Goal: Task Accomplishment & Management: Complete application form

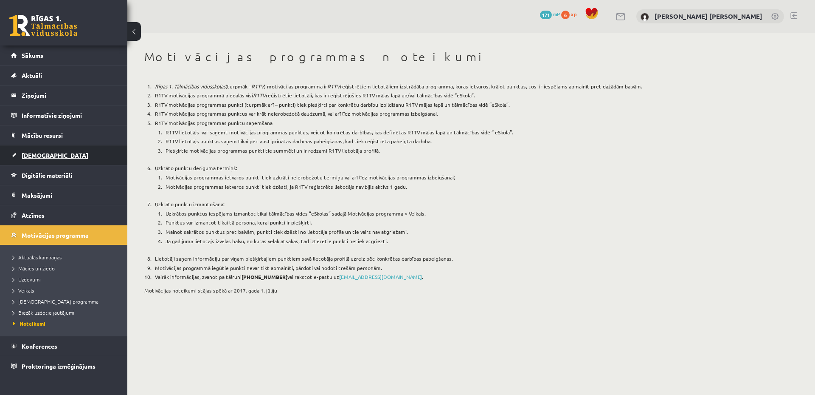
click at [67, 157] on link "[DEMOGRAPHIC_DATA]" at bounding box center [64, 155] width 106 height 20
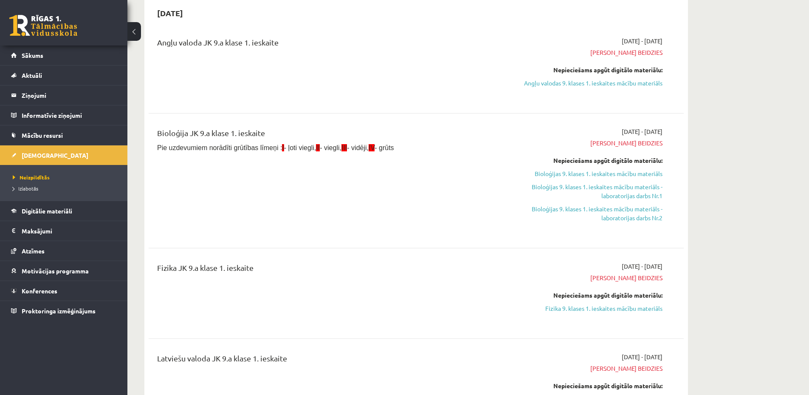
scroll to position [170, 0]
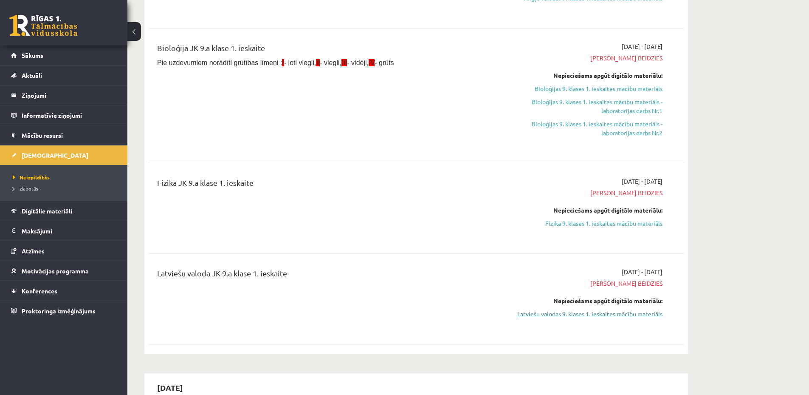
click at [584, 313] on link "Latviešu valodas 9. klases 1. ieskaites mācību materiāls" at bounding box center [582, 313] width 160 height 9
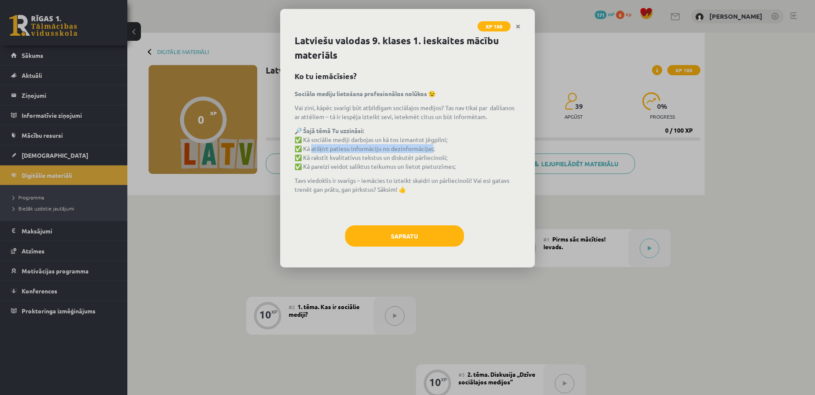
drag, startPoint x: 310, startPoint y: 149, endPoint x: 434, endPoint y: 149, distance: 123.6
click at [434, 149] on p "🔎 Šajā tēmā Tu uzzināsi: ✅ Kā sociālie mediji darbojas un kā tos izmantot jēgpi…" at bounding box center [408, 148] width 226 height 45
click at [429, 172] on div "Sociālo mediju lietošana profesionālos nolūkos 😉 Vai zini, kāpēc svarīgi būt at…" at bounding box center [408, 152] width 226 height 127
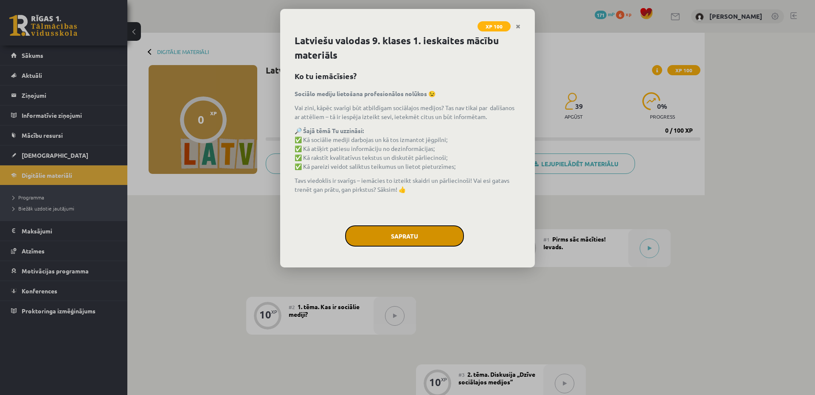
click at [409, 232] on button "Sapratu" at bounding box center [404, 235] width 119 height 21
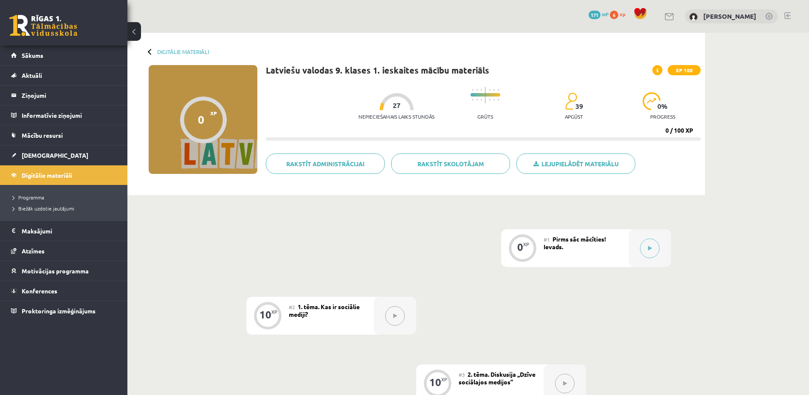
drag, startPoint x: 386, startPoint y: 105, endPoint x: 398, endPoint y: 106, distance: 12.3
click at [398, 106] on div at bounding box center [397, 101] width 34 height 17
click at [652, 248] on button at bounding box center [650, 248] width 20 height 20
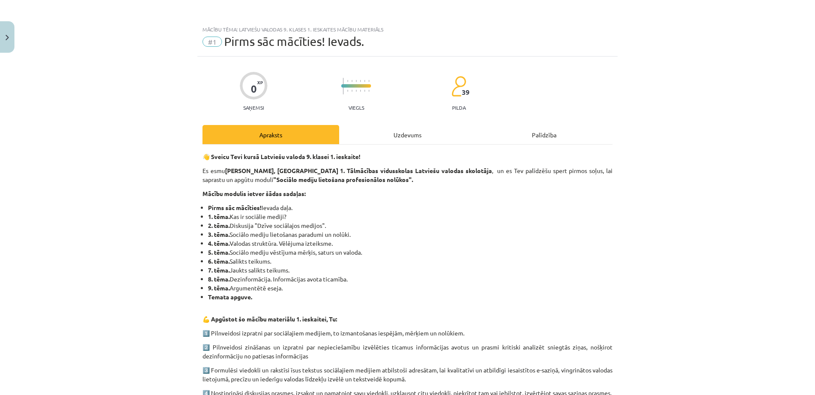
click at [399, 133] on div "Uzdevums" at bounding box center [407, 134] width 137 height 19
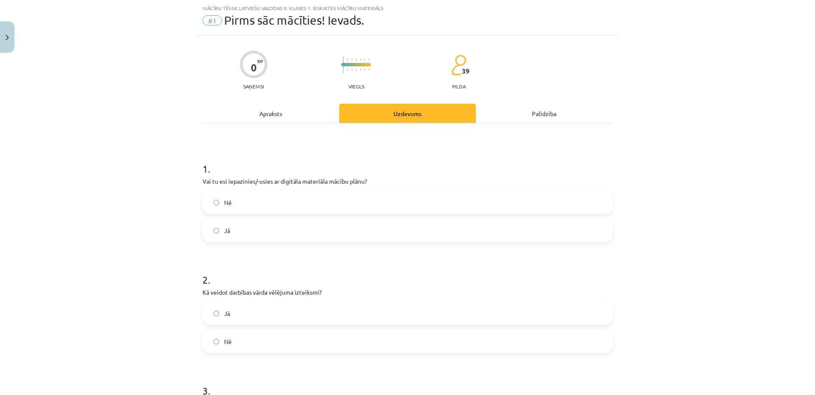
click at [281, 231] on label "Jā" at bounding box center [407, 230] width 409 height 21
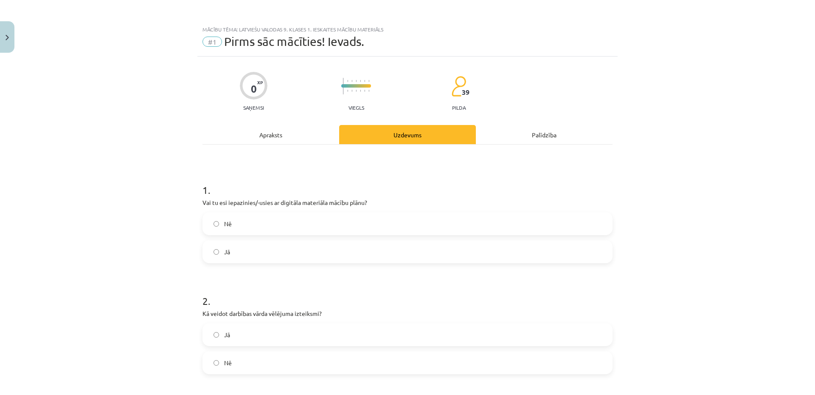
scroll to position [170, 0]
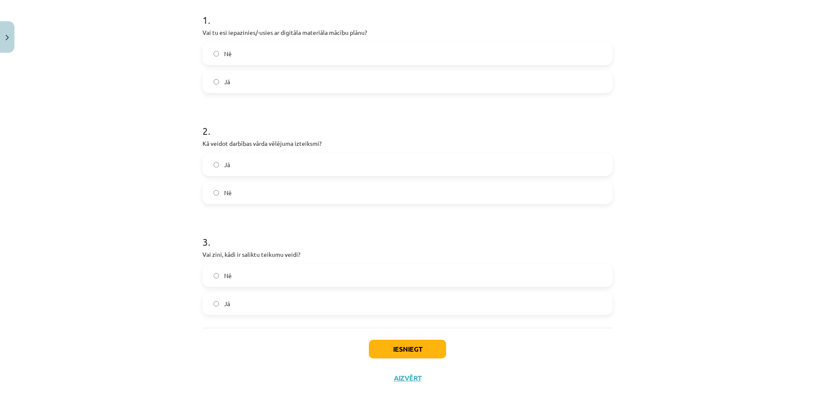
click at [305, 303] on label "Jā" at bounding box center [407, 303] width 409 height 21
click at [331, 162] on label "Jā" at bounding box center [407, 164] width 409 height 21
click at [411, 347] on button "Iesniegt" at bounding box center [407, 348] width 77 height 19
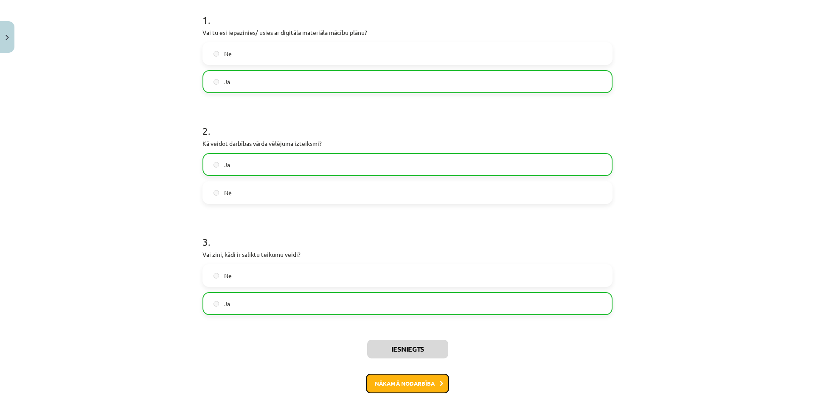
click at [418, 384] on button "Nākamā nodarbība" at bounding box center [407, 383] width 83 height 20
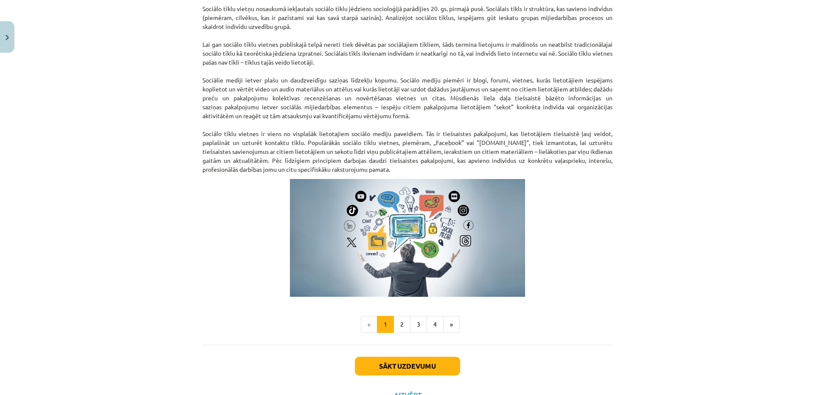
scroll to position [481, 0]
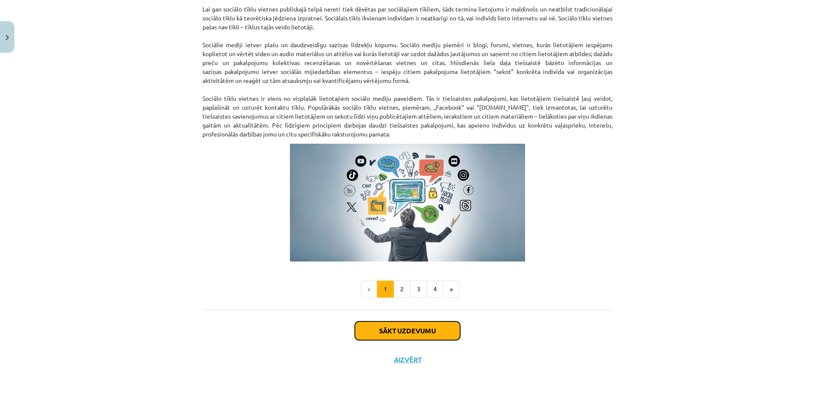
click at [399, 332] on button "Sākt uzdevumu" at bounding box center [407, 330] width 105 height 19
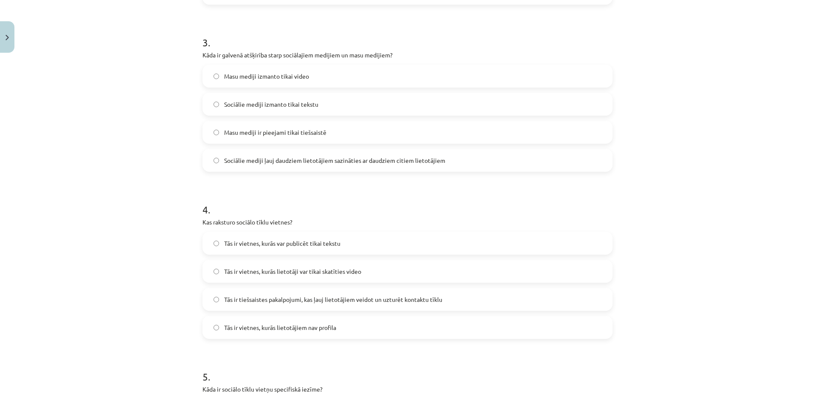
scroll to position [21, 0]
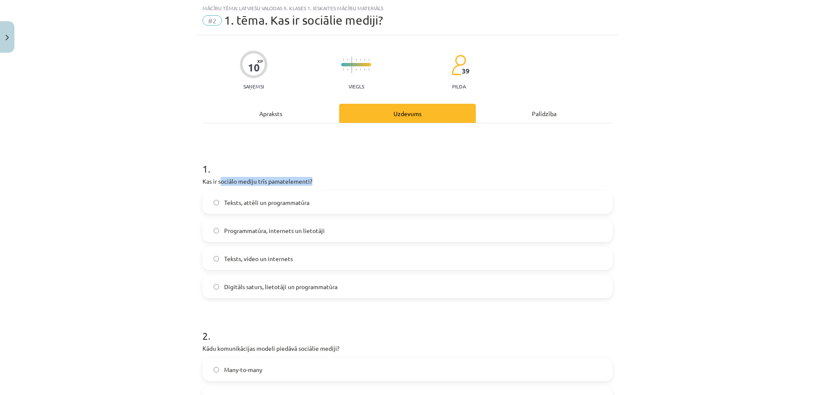
drag, startPoint x: 218, startPoint y: 181, endPoint x: 310, endPoint y: 181, distance: 92.2
click at [310, 181] on p "Kas ir sociālo mediju trīs pamatelementi?" at bounding box center [408, 181] width 410 height 9
click at [241, 292] on label "Digitāls saturs, lietotāji un programmatūra" at bounding box center [407, 286] width 409 height 21
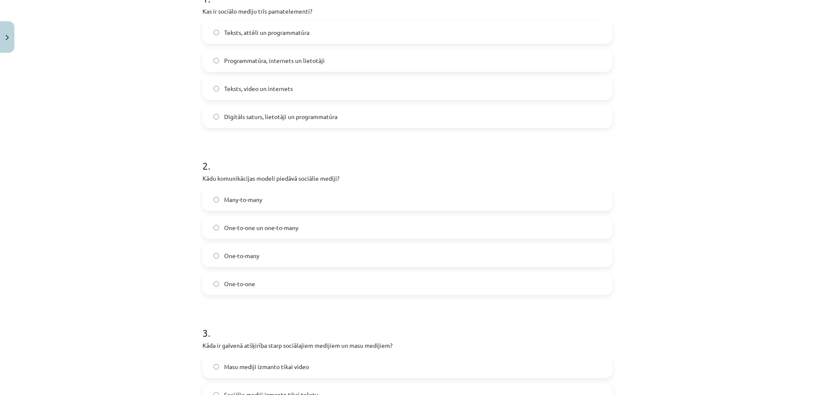
click at [280, 225] on span "One-to-one un one-to-many" at bounding box center [261, 227] width 74 height 9
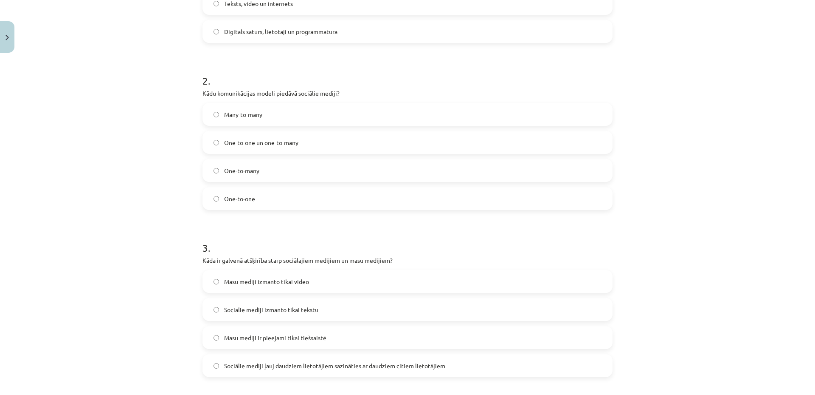
scroll to position [361, 0]
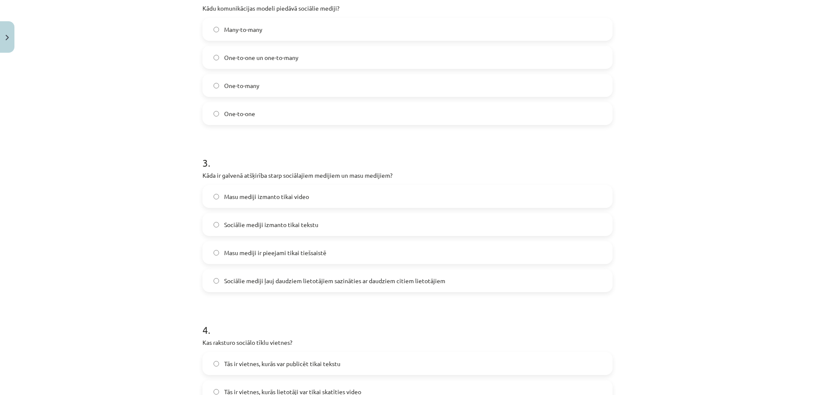
click at [333, 289] on label "Sociālie mediji ļauj daudziem lietotājiem sazināties ar daudziem citiem lietotā…" at bounding box center [407, 280] width 409 height 21
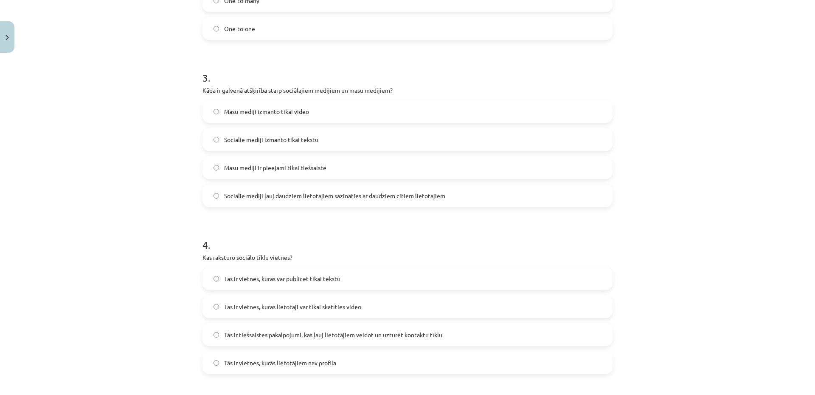
scroll to position [531, 0]
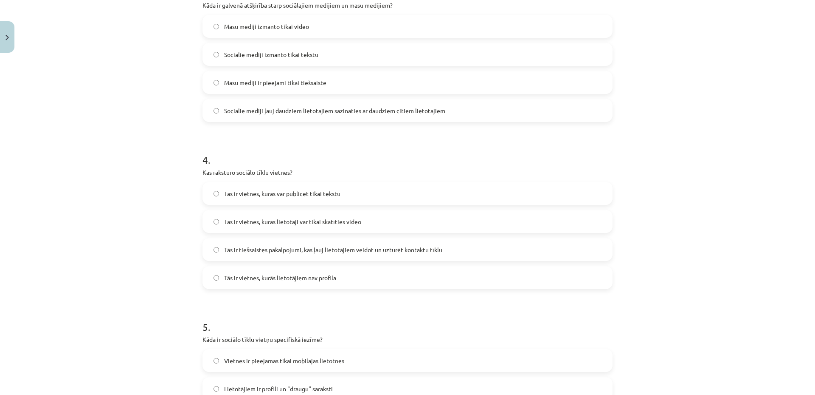
click at [270, 246] on span "Tās ir tiešsaistes pakalpojumi, kas ļauj lietotājiem veidot un uzturēt kontaktu…" at bounding box center [333, 249] width 218 height 9
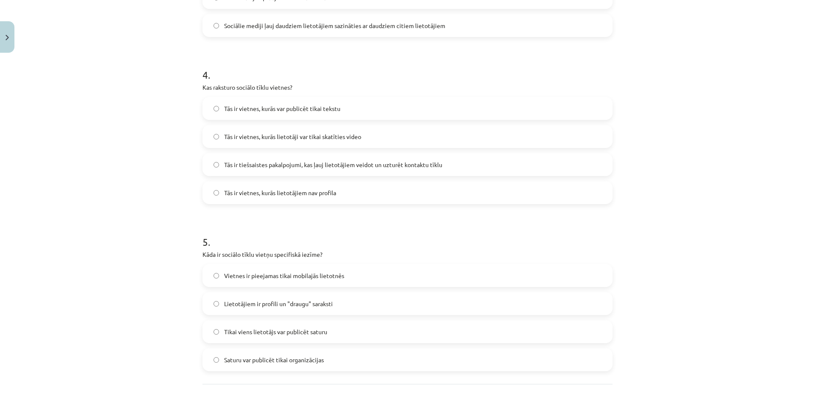
scroll to position [691, 0]
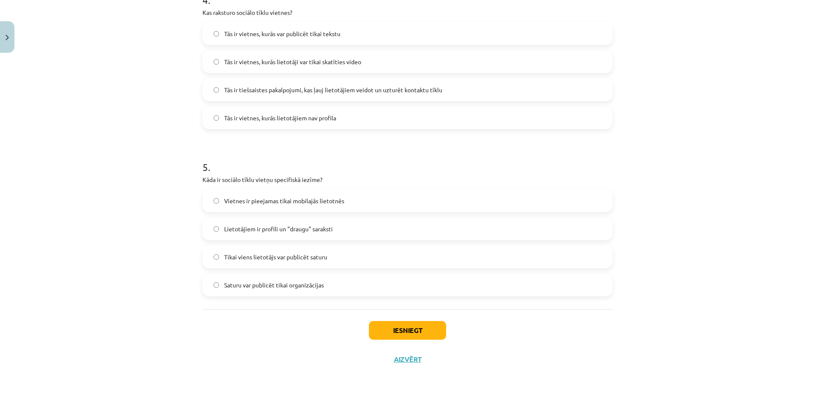
click at [272, 260] on span "Tikai viens lietotājs var publicēt saturu" at bounding box center [275, 256] width 103 height 9
click at [406, 336] on button "Iesniegt" at bounding box center [407, 330] width 77 height 19
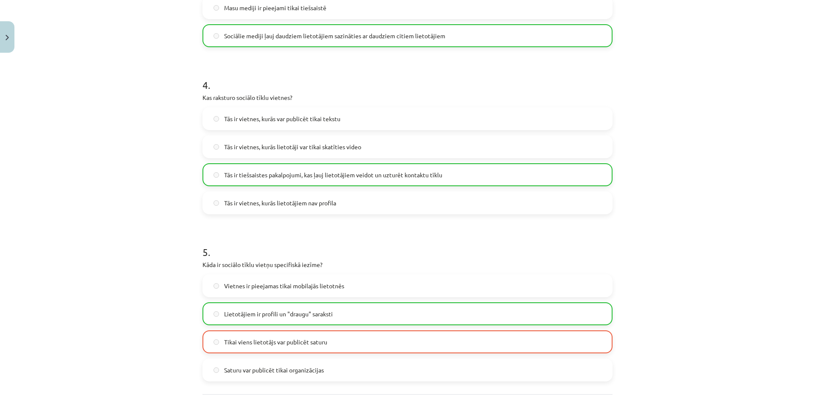
scroll to position [718, 0]
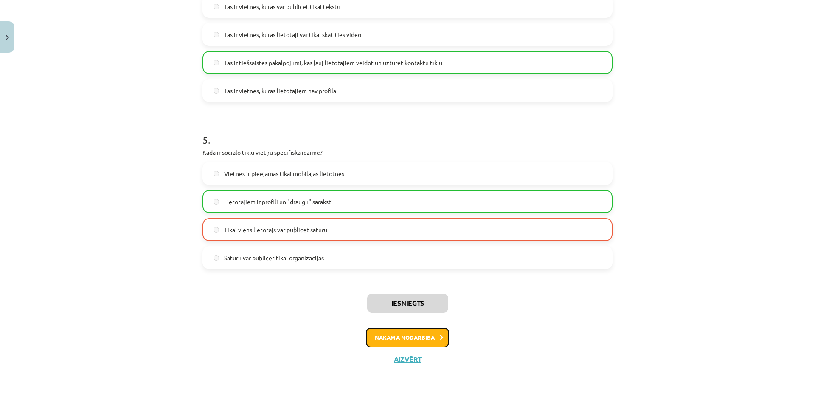
click at [404, 339] on button "Nākamā nodarbība" at bounding box center [407, 337] width 83 height 20
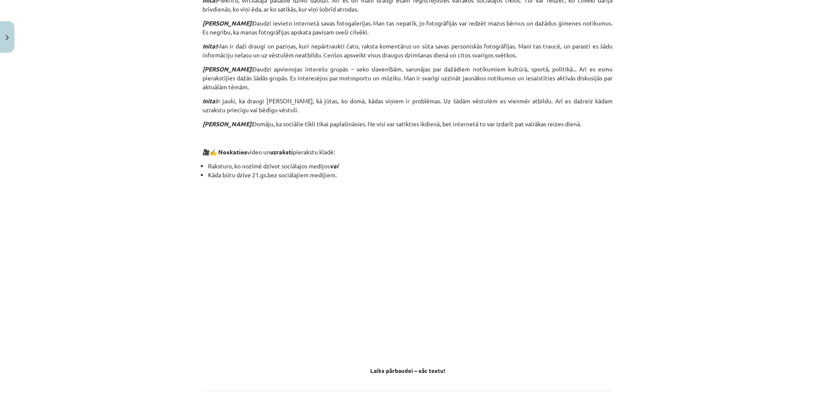
scroll to position [689, 0]
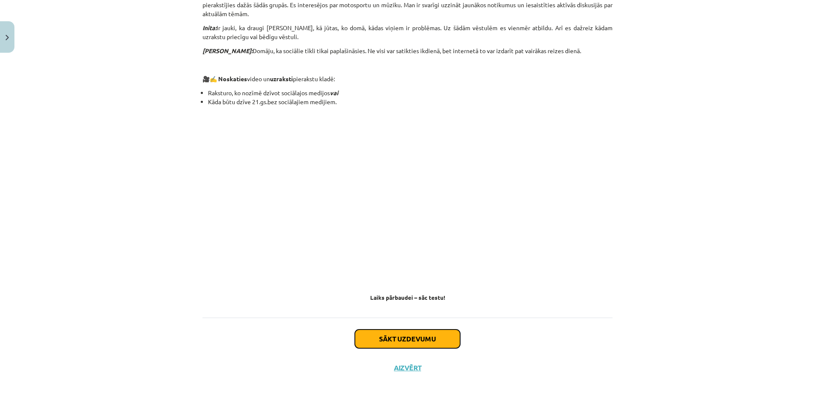
click at [400, 333] on button "Sākt uzdevumu" at bounding box center [407, 338] width 105 height 19
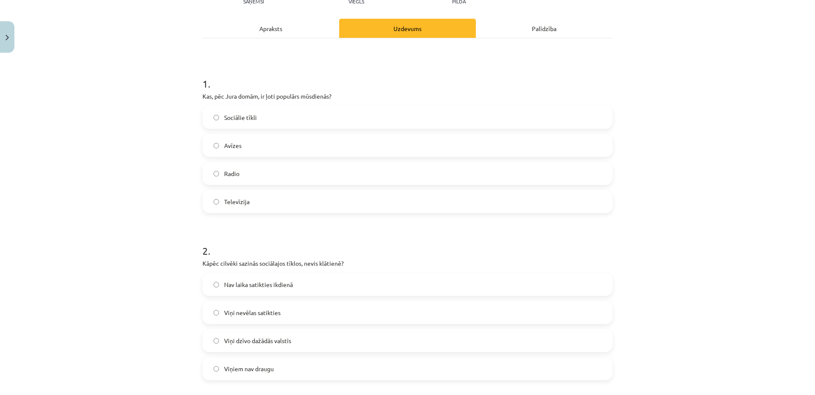
scroll to position [191, 0]
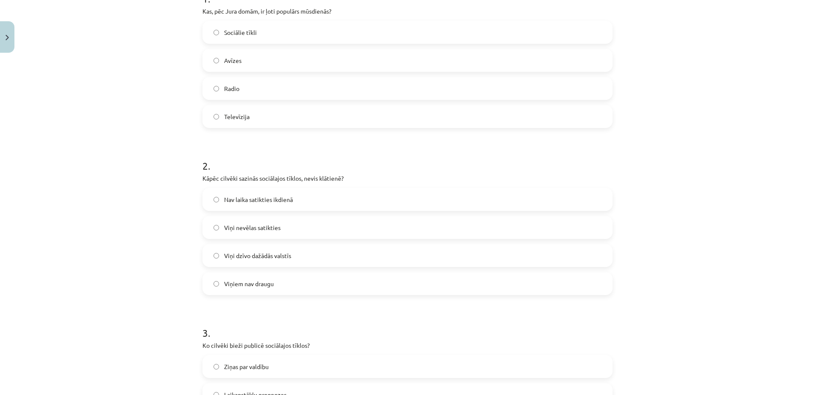
click at [298, 201] on label "Nav laika satikties ikdienā" at bounding box center [407, 199] width 409 height 21
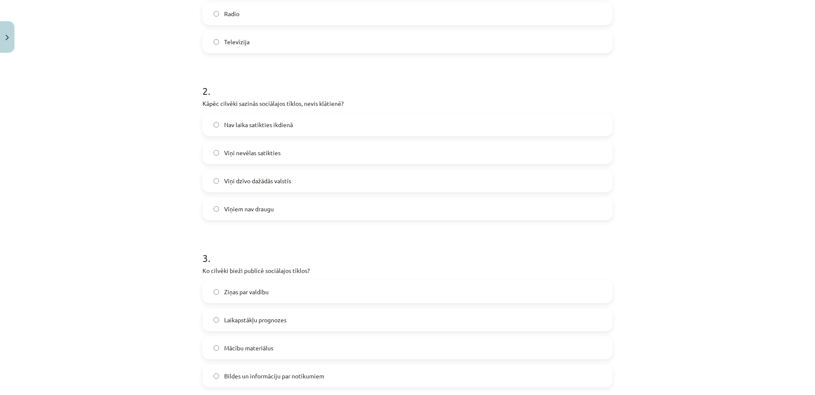
scroll to position [96, 0]
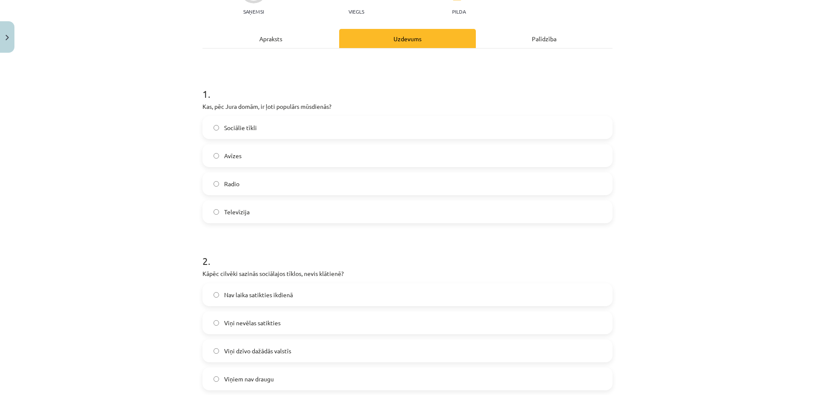
click at [285, 37] on div "Apraksts" at bounding box center [271, 38] width 137 height 19
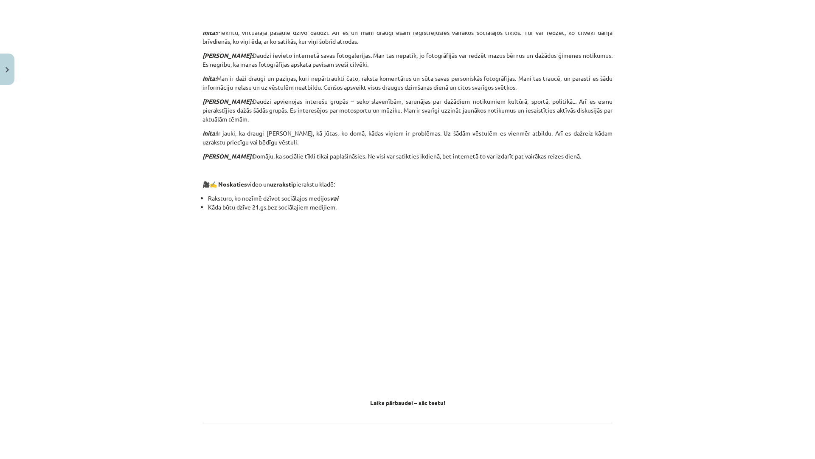
scroll to position [689, 0]
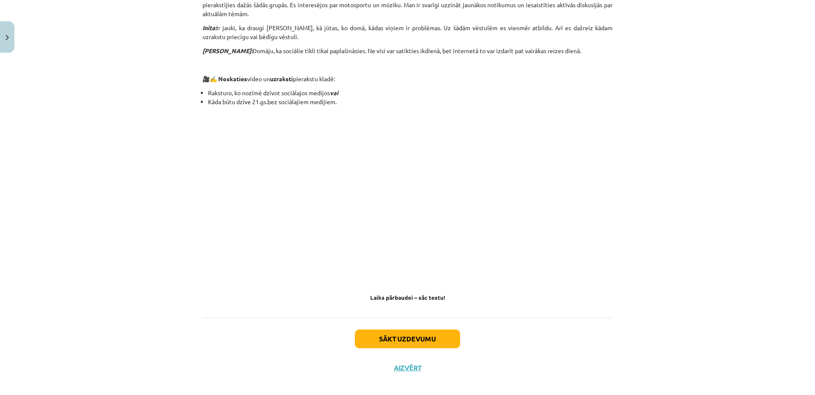
click at [525, 272] on iframe at bounding box center [408, 195] width 272 height 153
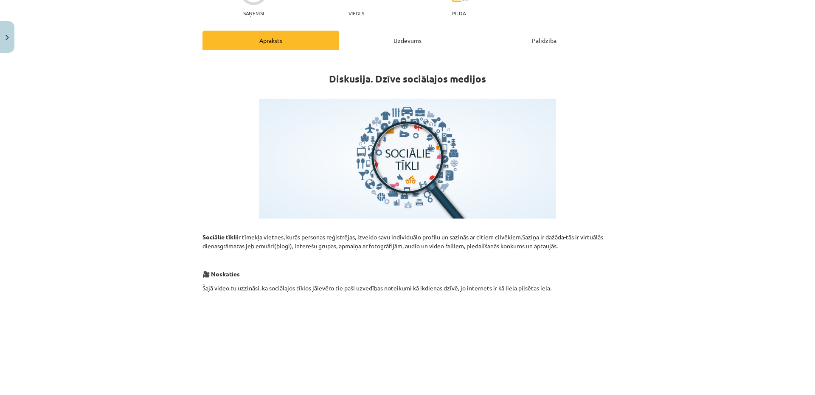
click at [403, 39] on div "Uzdevums" at bounding box center [407, 40] width 137 height 19
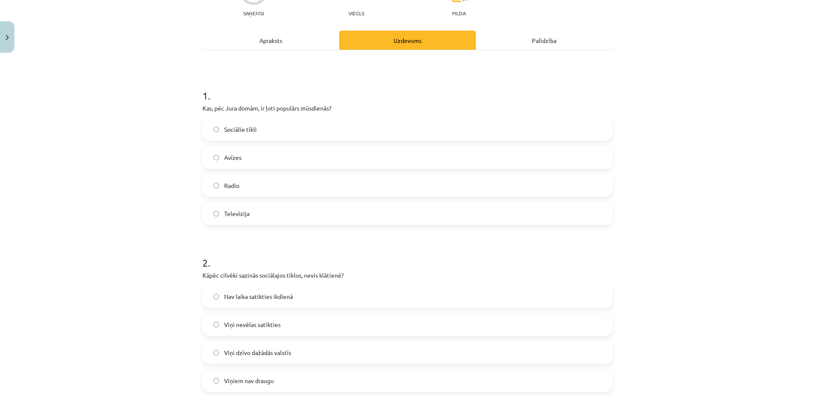
scroll to position [21, 0]
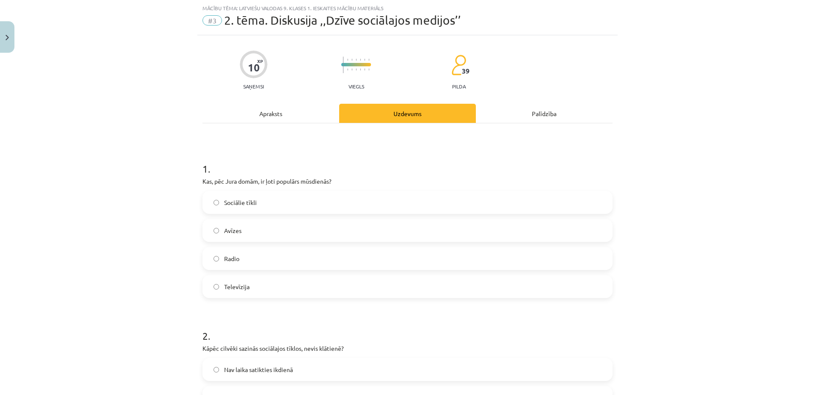
click at [274, 205] on label "Sociālie tīkli" at bounding box center [407, 202] width 409 height 21
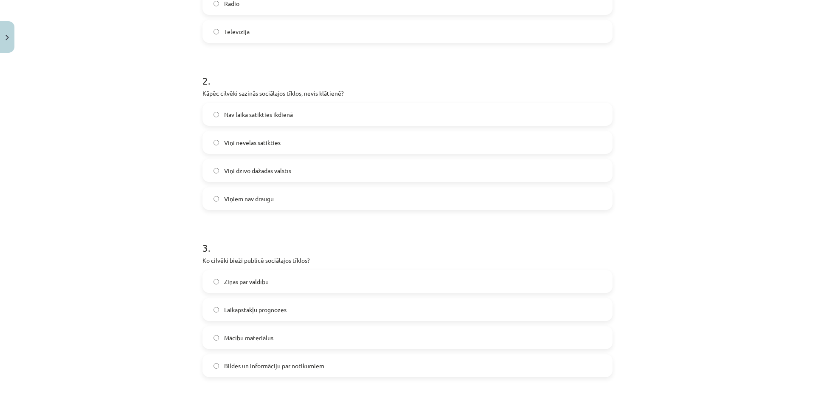
scroll to position [361, 0]
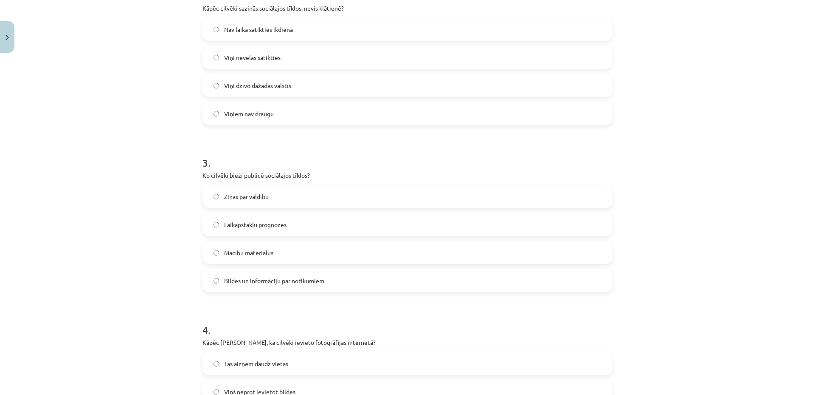
click at [248, 282] on span "Bildes un informāciju par notikumiem" at bounding box center [274, 280] width 100 height 9
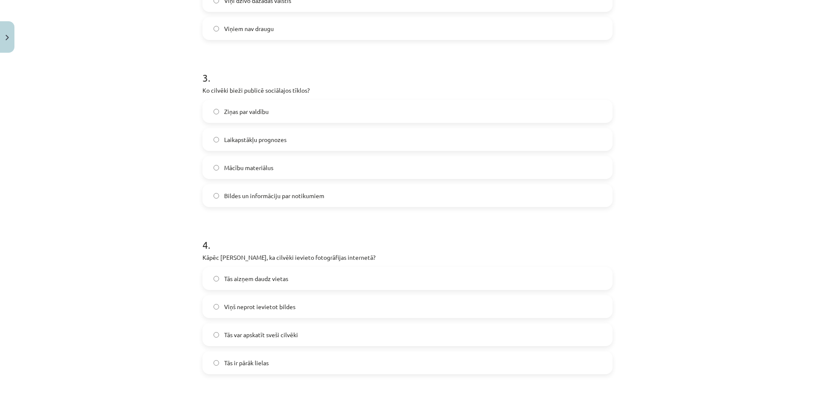
scroll to position [531, 0]
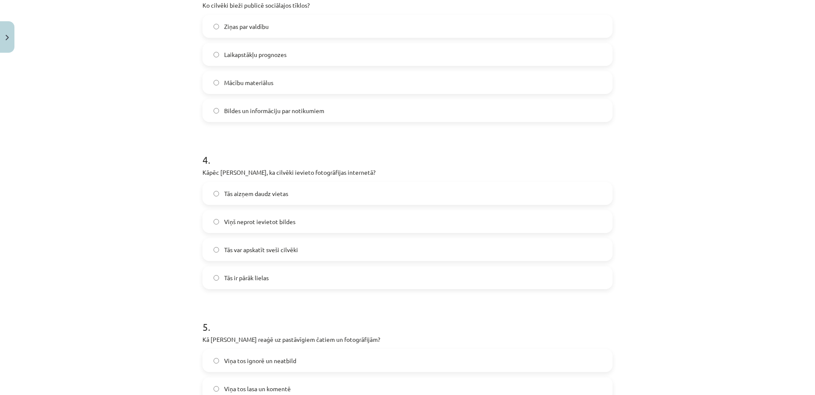
click at [240, 253] on span "Tās var apskatīt sveši cilvēki" at bounding box center [261, 249] width 74 height 9
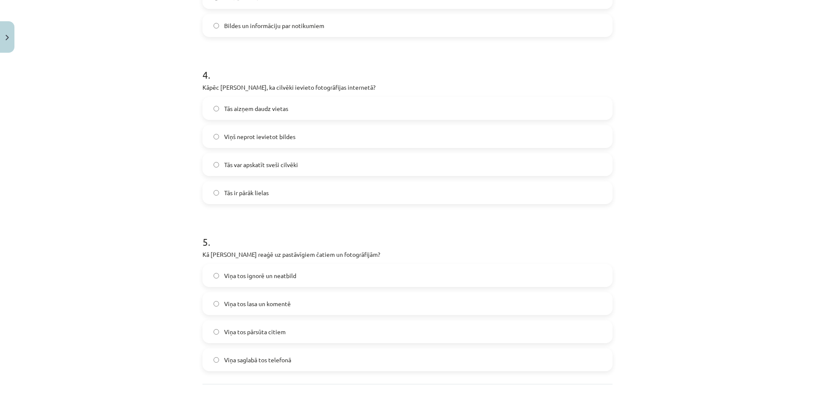
scroll to position [691, 0]
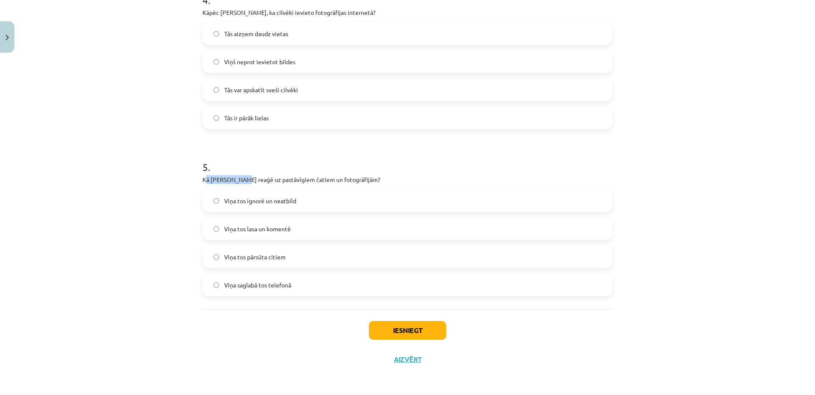
drag, startPoint x: 214, startPoint y: 182, endPoint x: 234, endPoint y: 177, distance: 20.7
click at [239, 178] on p "Kā Inita reaģē uz pastāvīgiem čatiem un fotogrāfijām?" at bounding box center [408, 179] width 410 height 9
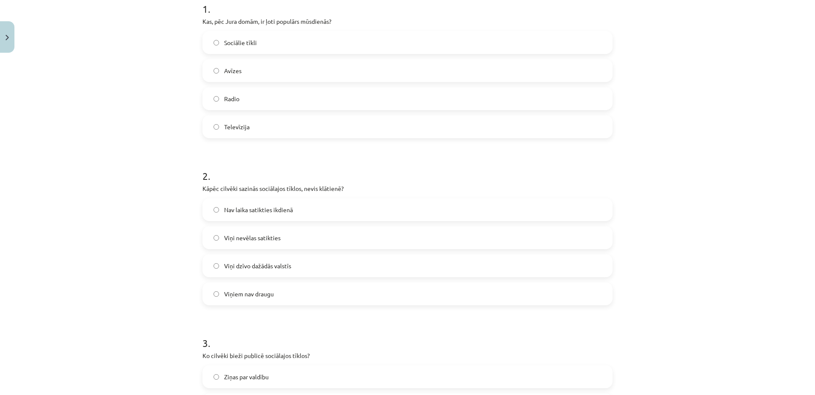
scroll to position [0, 0]
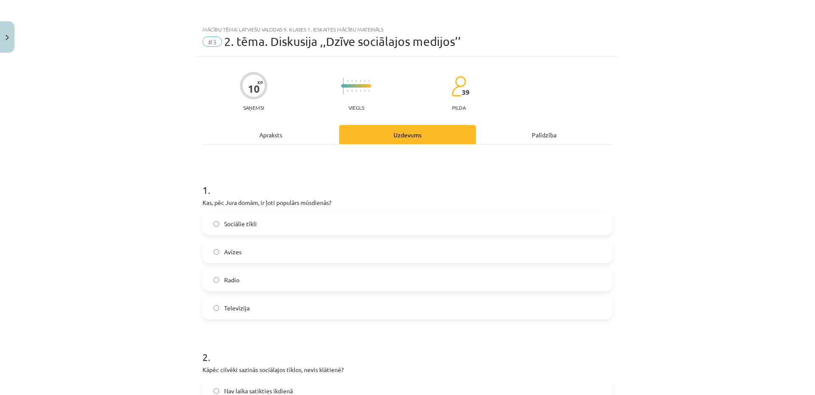
click at [263, 133] on div "Apraksts" at bounding box center [271, 134] width 137 height 19
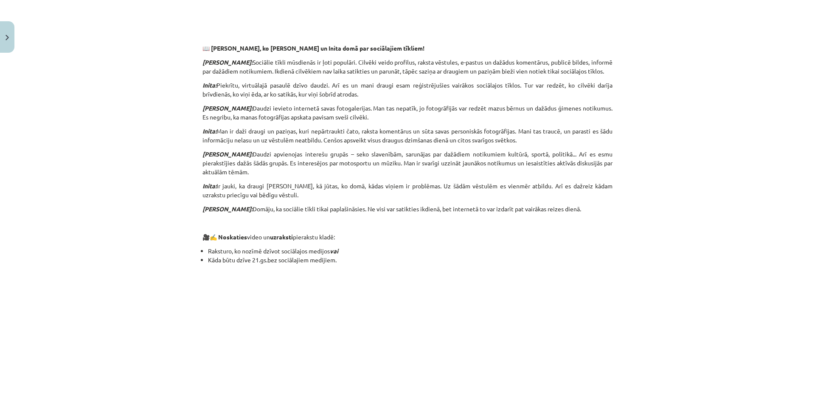
scroll to position [446, 0]
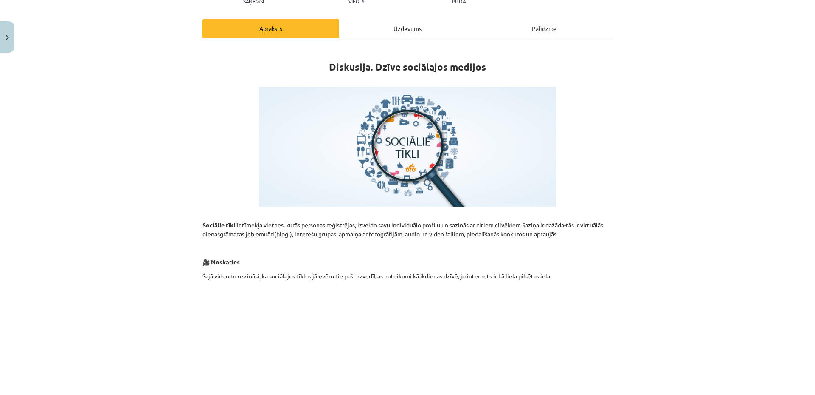
click at [394, 27] on div "Uzdevums" at bounding box center [407, 28] width 137 height 19
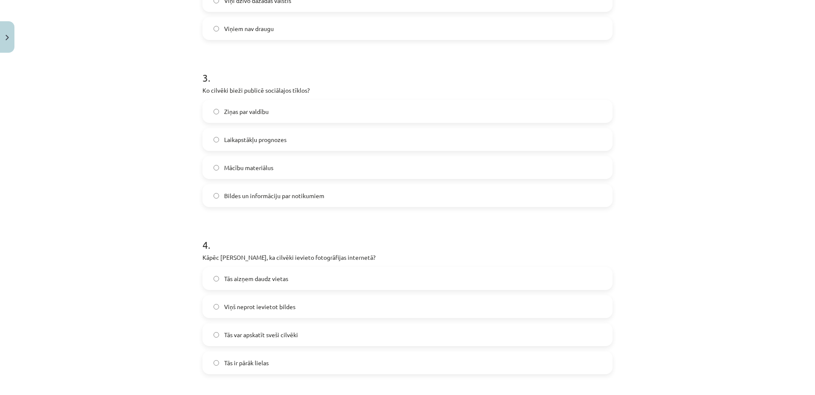
scroll to position [691, 0]
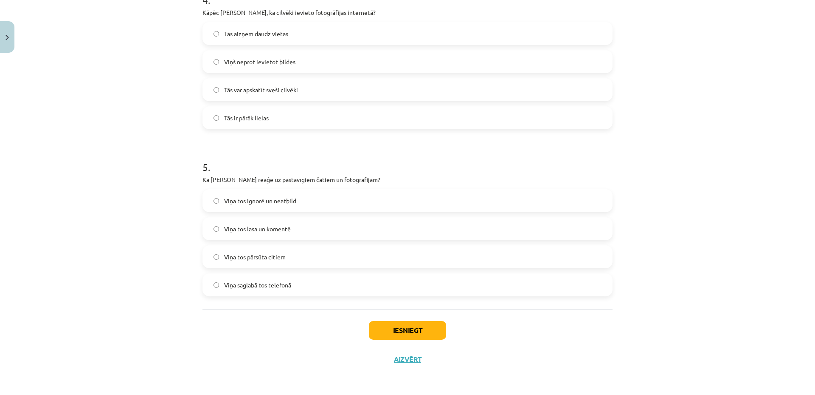
click at [247, 203] on span "Viņa tos ignorē un neatbild" at bounding box center [260, 200] width 72 height 9
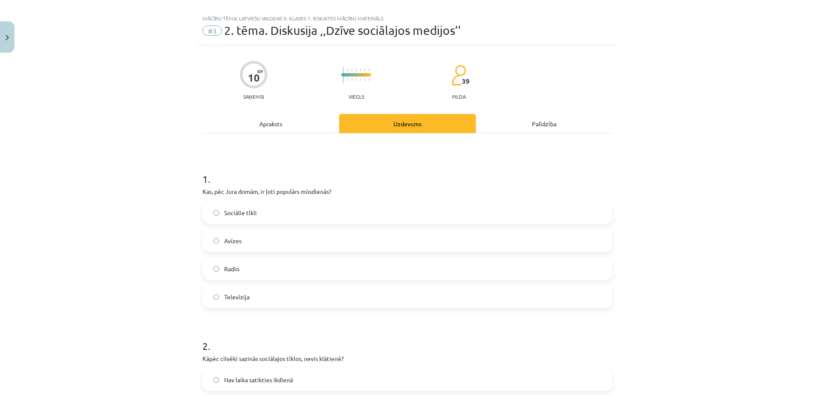
scroll to position [0, 0]
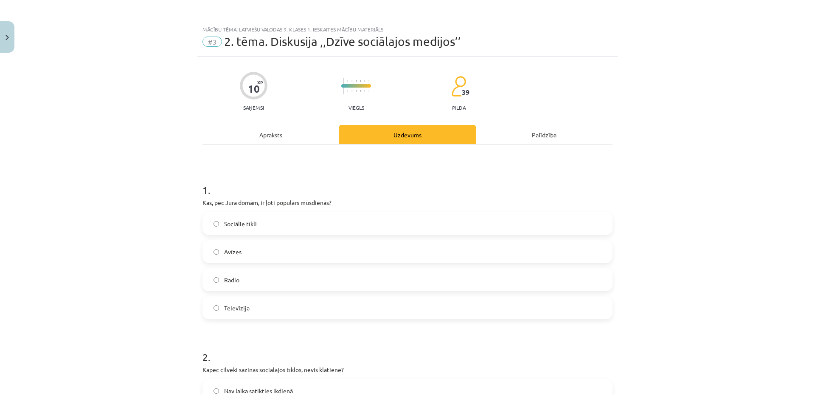
click at [267, 135] on div "Apraksts" at bounding box center [271, 134] width 137 height 19
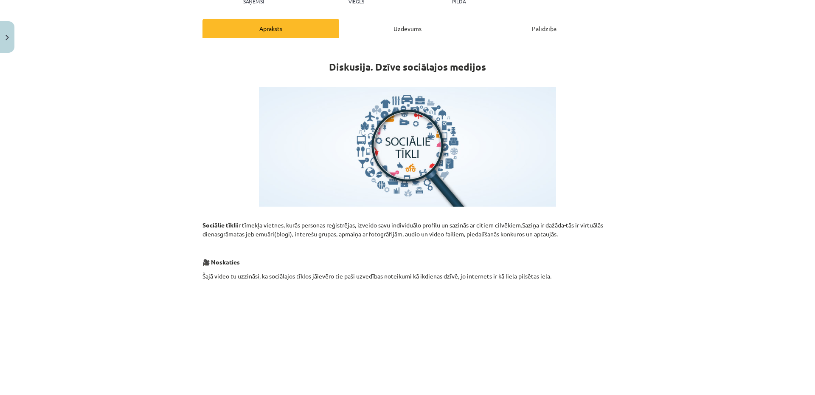
scroll to position [21, 0]
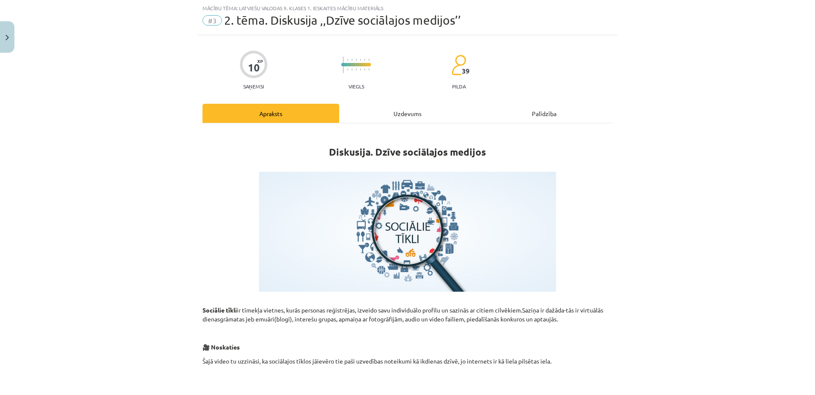
click at [393, 113] on div "Uzdevums" at bounding box center [407, 113] width 137 height 19
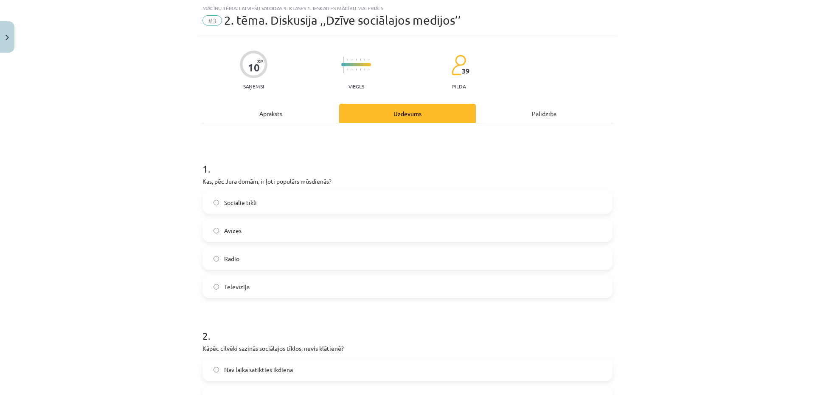
scroll to position [106, 0]
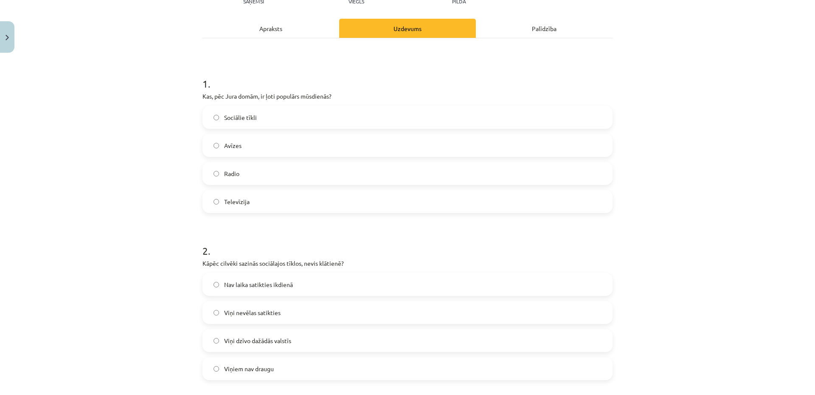
click at [273, 31] on div "Apraksts" at bounding box center [271, 28] width 137 height 19
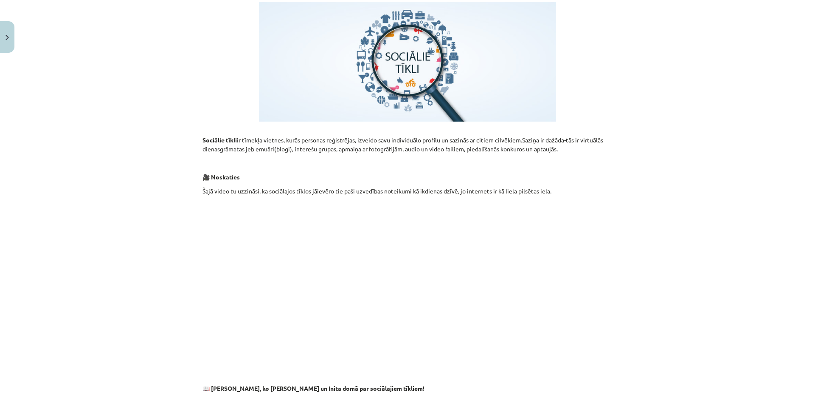
scroll to position [0, 0]
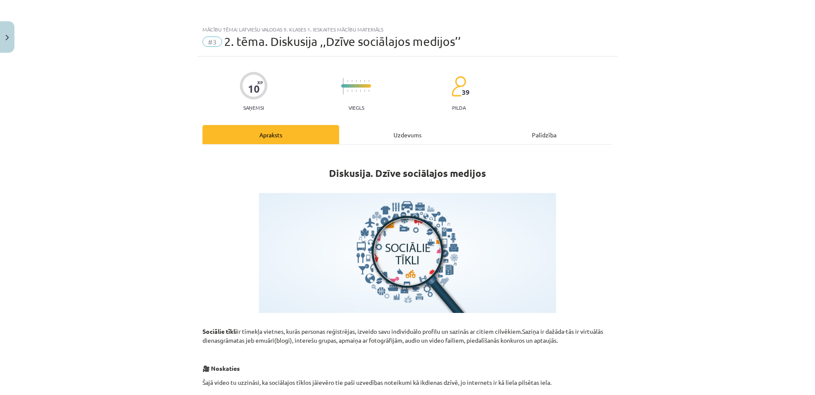
click at [386, 136] on div "Uzdevums" at bounding box center [407, 134] width 137 height 19
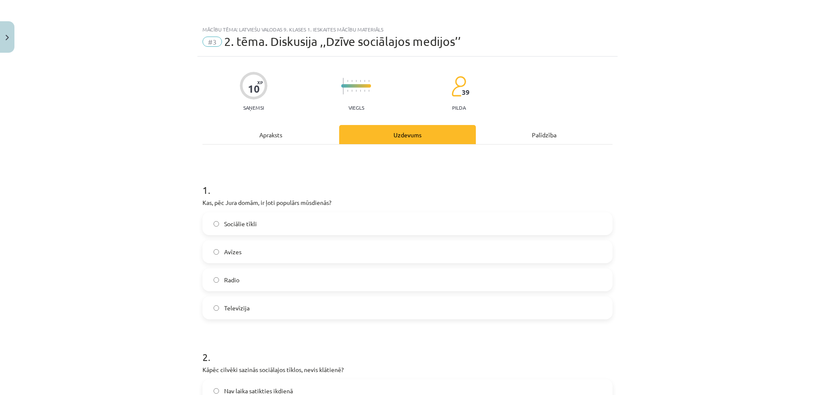
click at [268, 138] on div "Apraksts" at bounding box center [271, 134] width 137 height 19
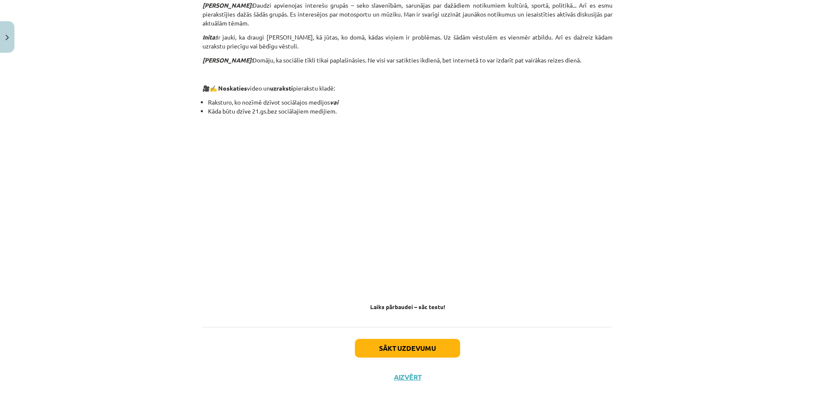
scroll to position [689, 0]
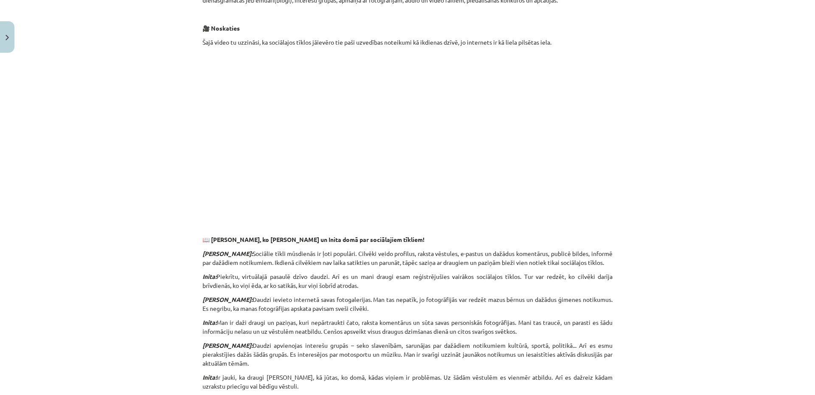
scroll to position [425, 0]
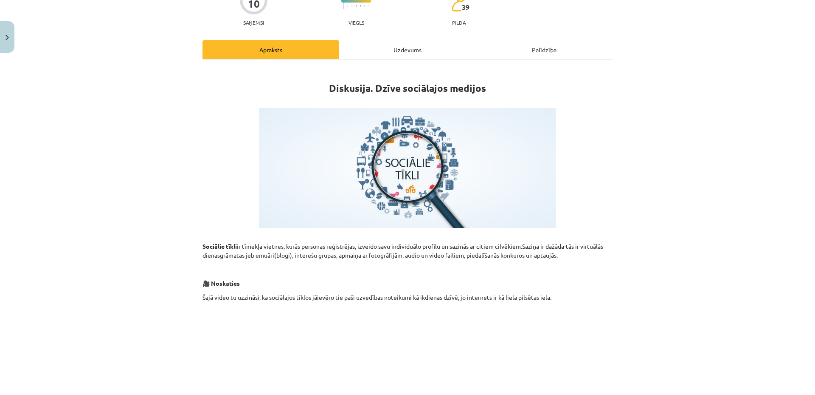
click at [385, 54] on div "Uzdevums" at bounding box center [407, 49] width 137 height 19
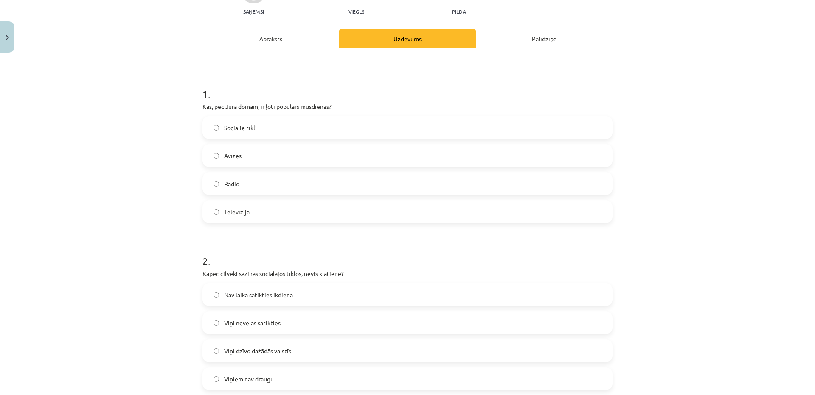
scroll to position [0, 0]
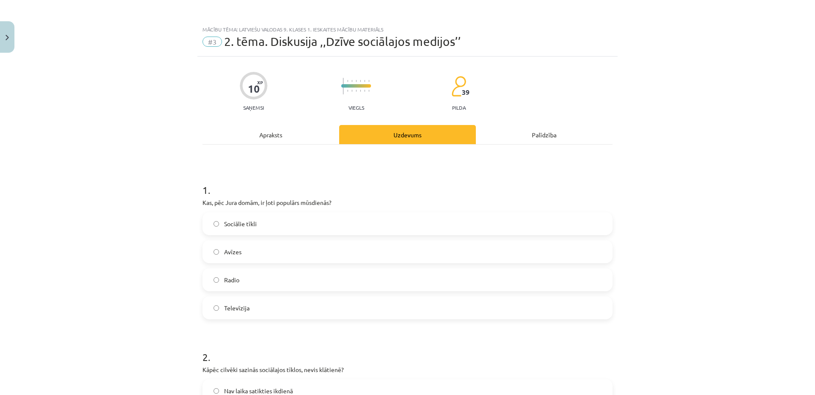
click at [273, 139] on div "Apraksts" at bounding box center [271, 134] width 137 height 19
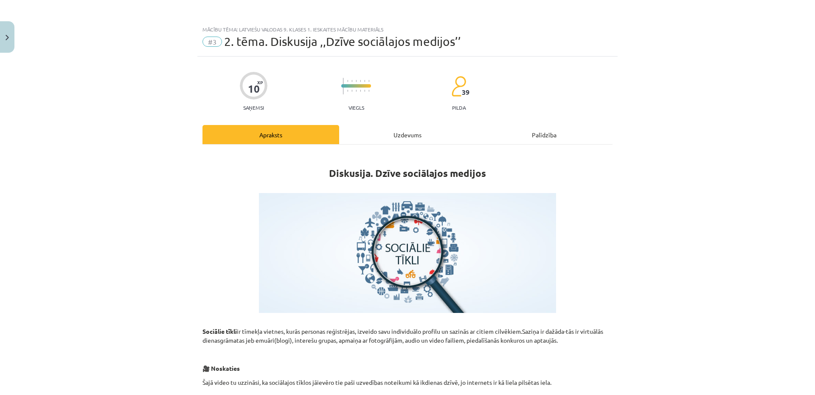
click at [392, 138] on div "Uzdevums" at bounding box center [407, 134] width 137 height 19
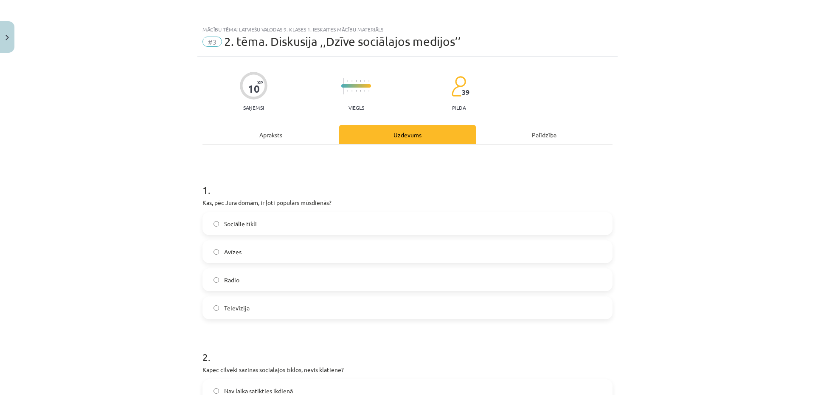
click at [287, 139] on div "Apraksts" at bounding box center [271, 134] width 137 height 19
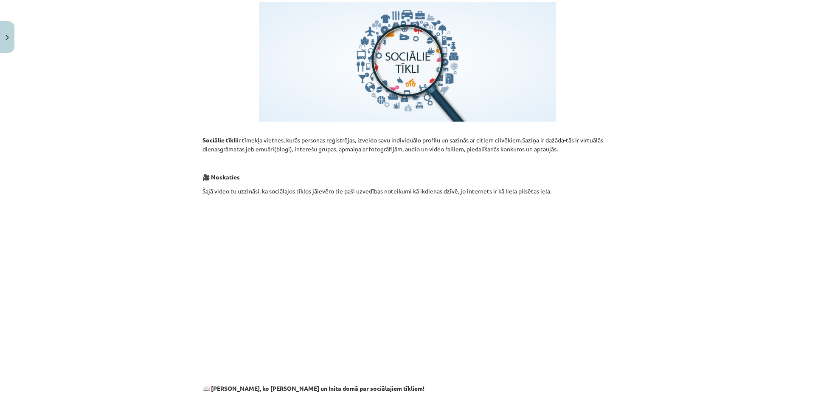
scroll to position [276, 0]
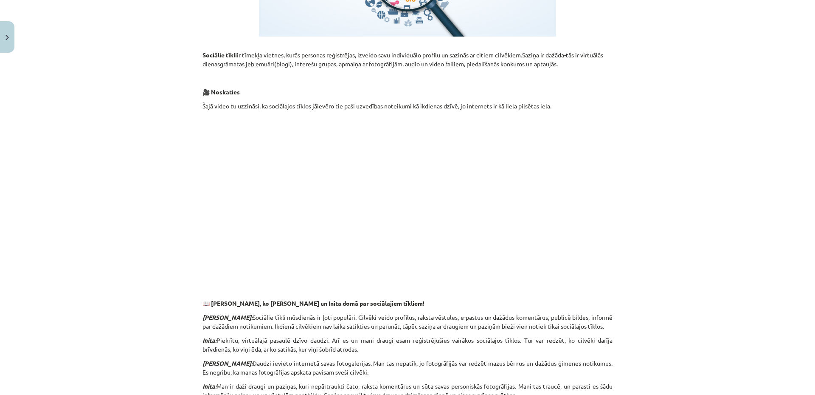
click at [646, 237] on div "Mācību tēma: Latviešu valodas 9. klases 1. ieskaites mācību materiāls #3 2. tēm…" at bounding box center [407, 197] width 815 height 395
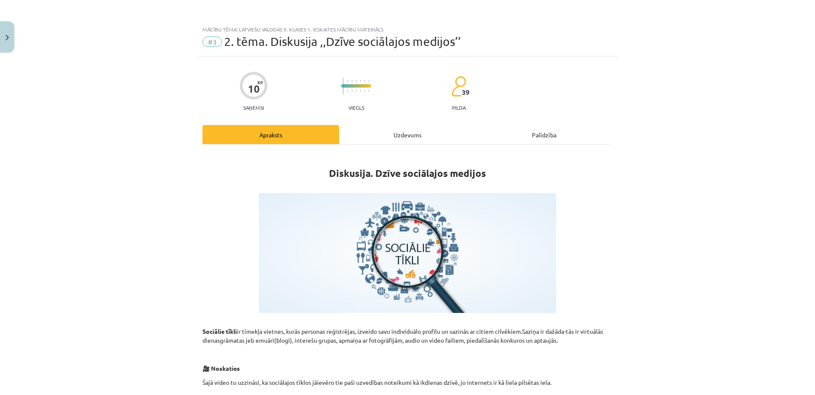
click at [410, 135] on div "Uzdevums" at bounding box center [407, 134] width 137 height 19
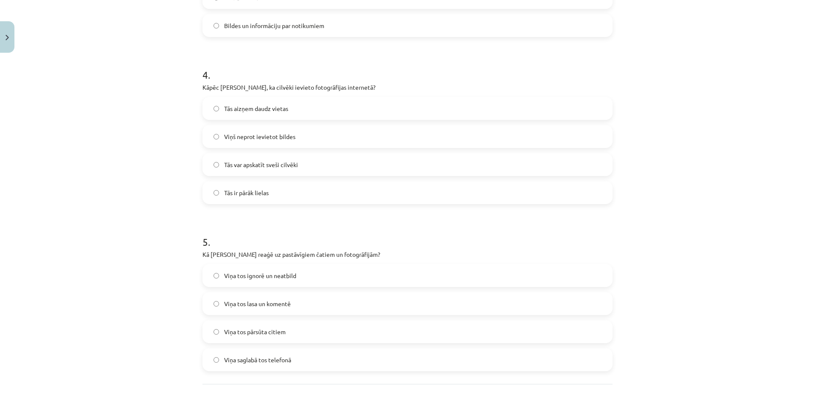
scroll to position [691, 0]
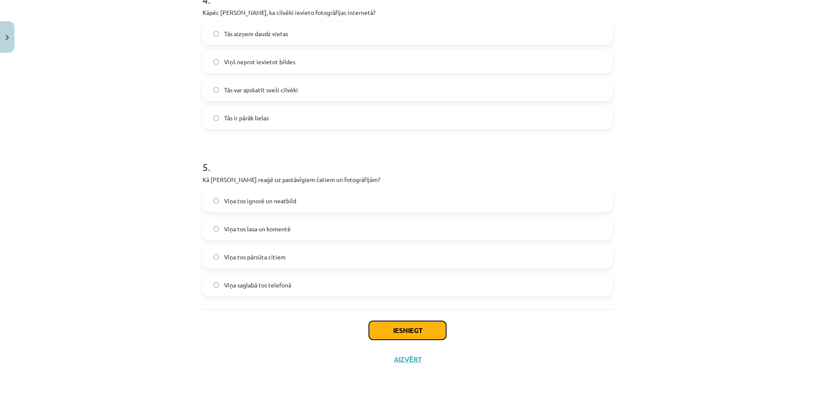
click at [398, 332] on button "Iesniegt" at bounding box center [407, 330] width 77 height 19
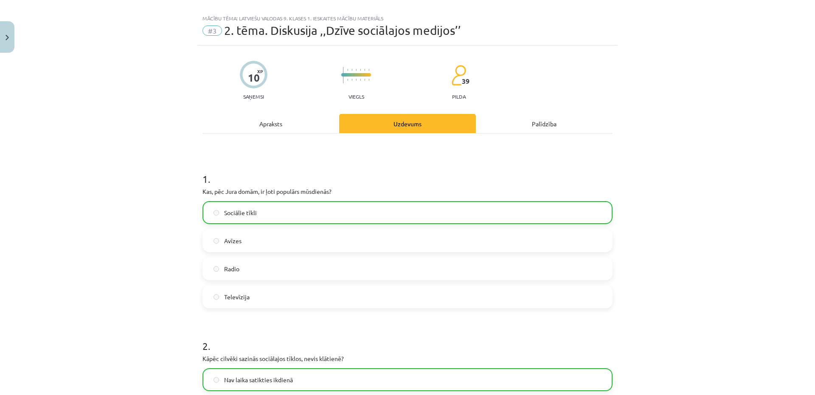
scroll to position [0, 0]
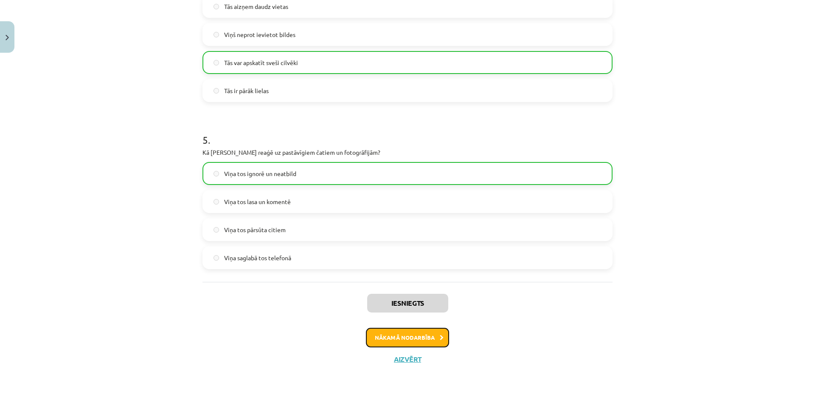
click at [404, 336] on button "Nākamā nodarbība" at bounding box center [407, 337] width 83 height 20
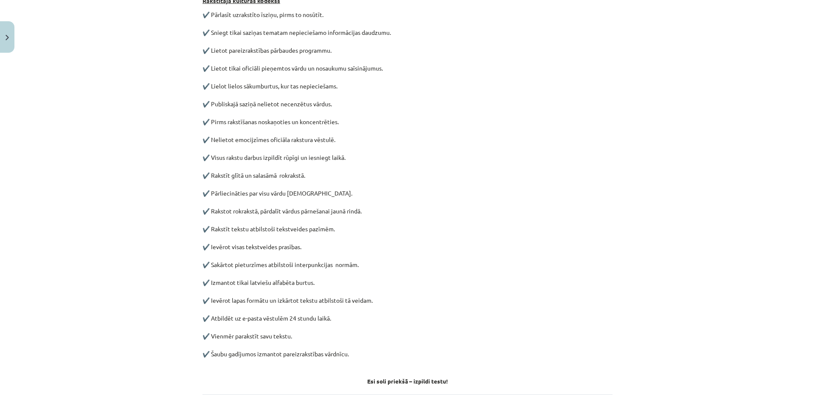
scroll to position [85, 0]
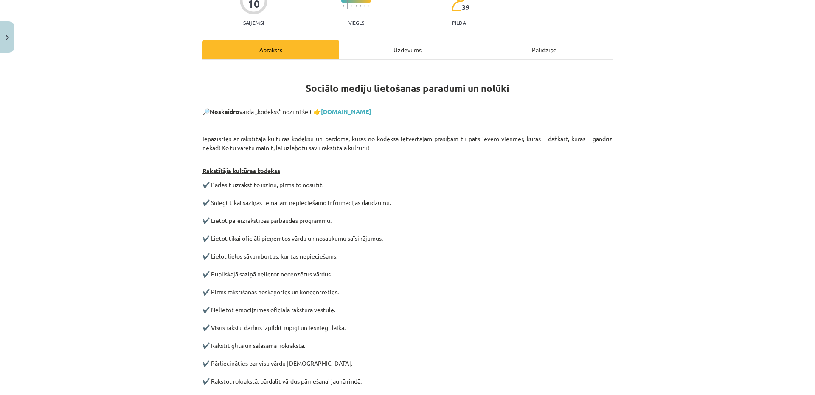
click at [393, 163] on p "Rakstītāja kultūras kodekss" at bounding box center [408, 166] width 410 height 18
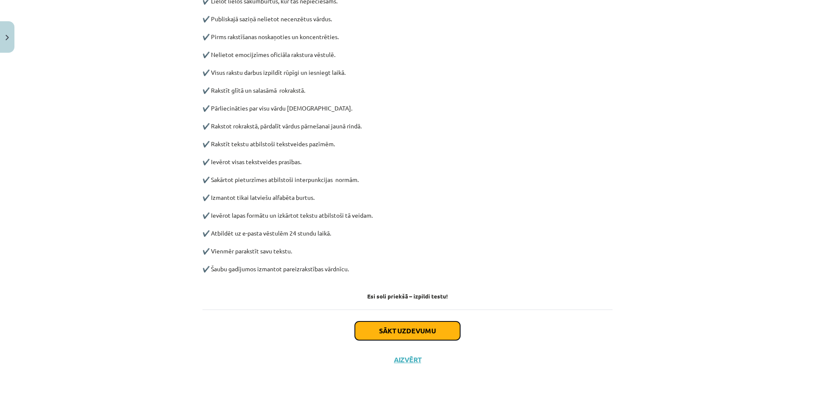
click at [393, 330] on button "Sākt uzdevumu" at bounding box center [407, 330] width 105 height 19
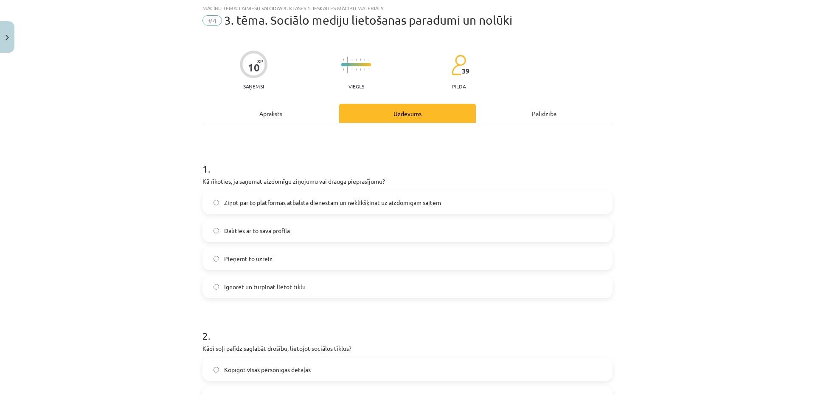
click at [260, 292] on label "Ignorēt un turpināt lietot tīklu" at bounding box center [407, 286] width 409 height 21
click at [250, 202] on span "Ziņot par to platformas atbalsta dienestam un neklikšķināt uz aizdomīgām saitēm" at bounding box center [332, 202] width 217 height 9
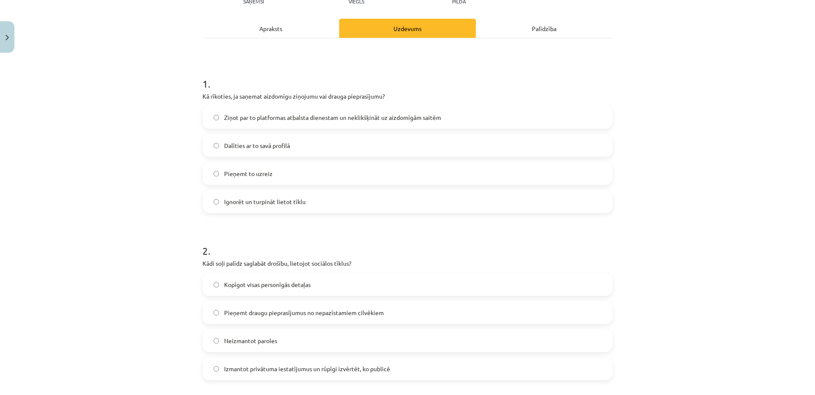
scroll to position [191, 0]
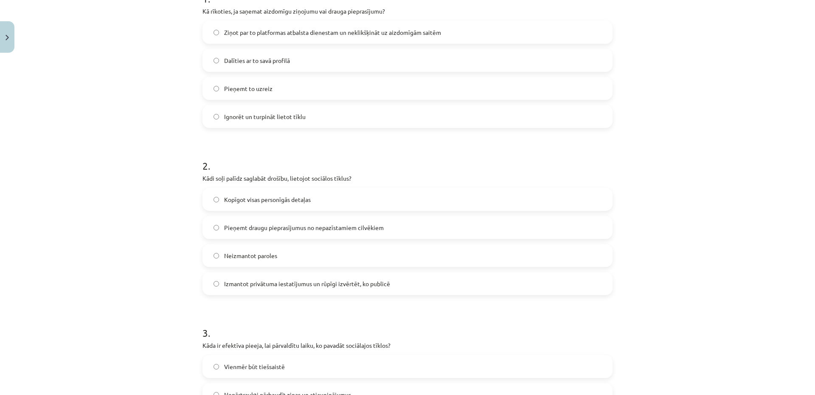
click at [299, 290] on label "Izmantot privātuma iestatījumus un rūpīgi izvērtēt, ko publicē" at bounding box center [407, 283] width 409 height 21
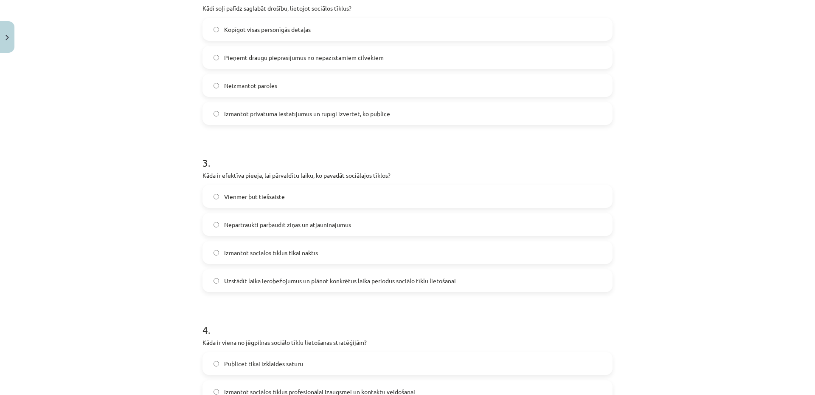
click at [392, 286] on label "Uzstādīt laika ierobežojumus un plānot konkrētus laika periodus sociālo tīklu l…" at bounding box center [407, 280] width 409 height 21
click at [293, 299] on form "1 . Kā rīkoties, ja saņemat aizdomīgu ziņojumu vai drauga pieprasījumu? Ziņot p…" at bounding box center [408, 217] width 410 height 818
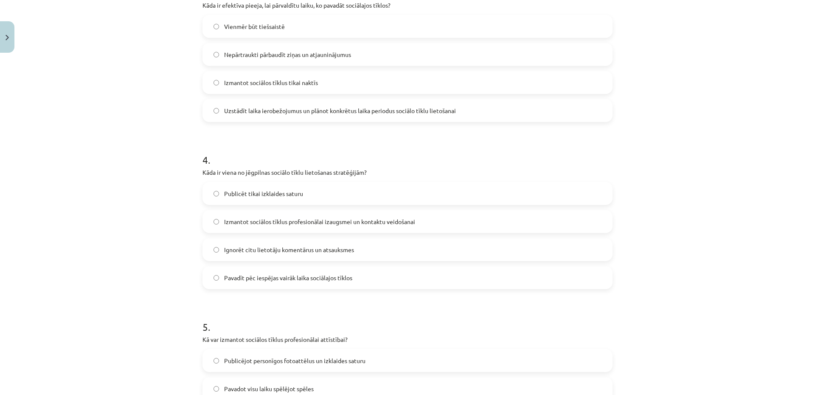
click at [262, 220] on span "Izmantot sociālos tīklus profesionālai izaugsmei un kontaktu veidošanai" at bounding box center [319, 221] width 191 height 9
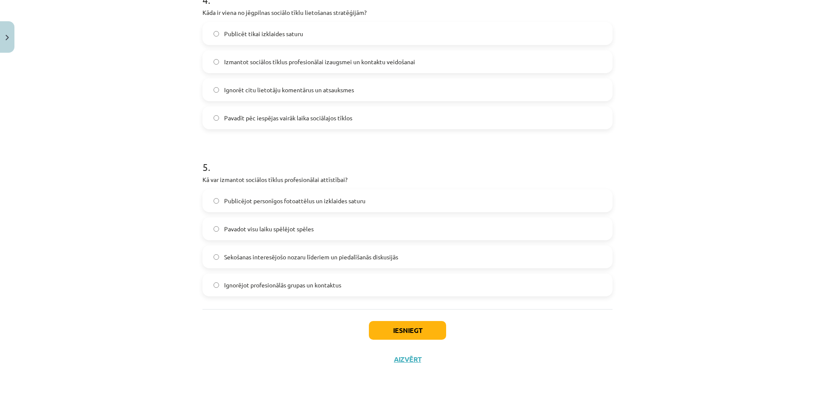
click at [361, 262] on label "Sekošanas interesējošo nozaru līderiem un piedalīšanās diskusijās" at bounding box center [407, 256] width 409 height 21
click at [410, 333] on button "Iesniegt" at bounding box center [407, 330] width 77 height 19
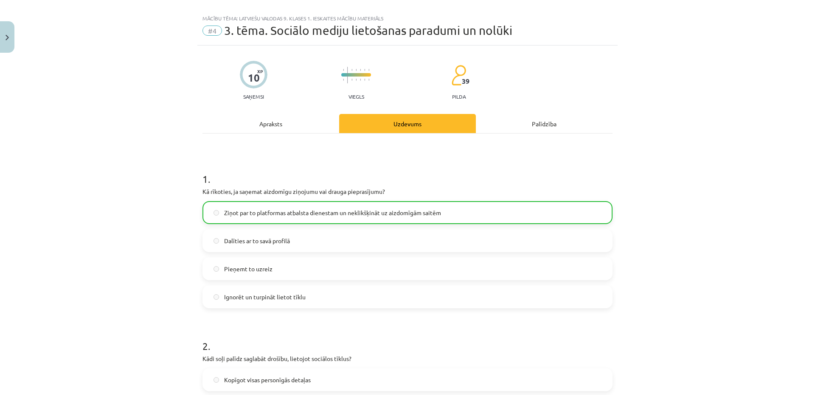
scroll to position [0, 0]
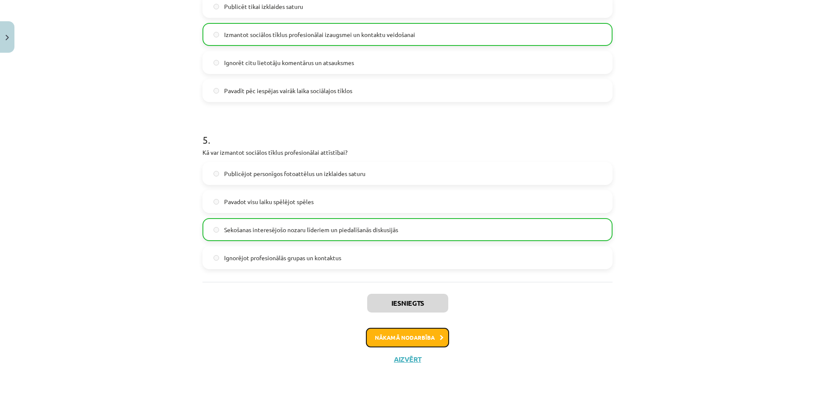
click at [406, 335] on button "Nākamā nodarbība" at bounding box center [407, 337] width 83 height 20
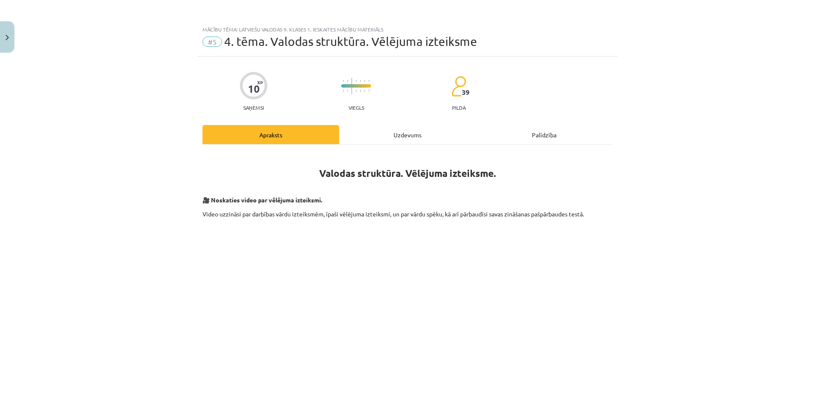
click at [381, 135] on div "Uzdevums" at bounding box center [407, 134] width 137 height 19
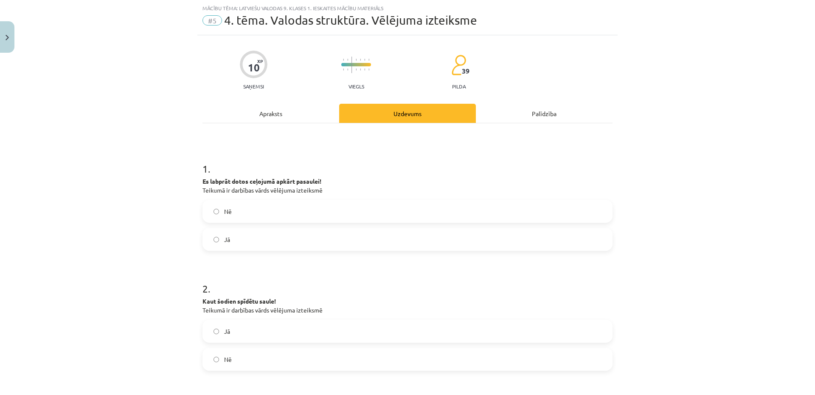
click at [239, 241] on label "Jā" at bounding box center [407, 238] width 409 height 21
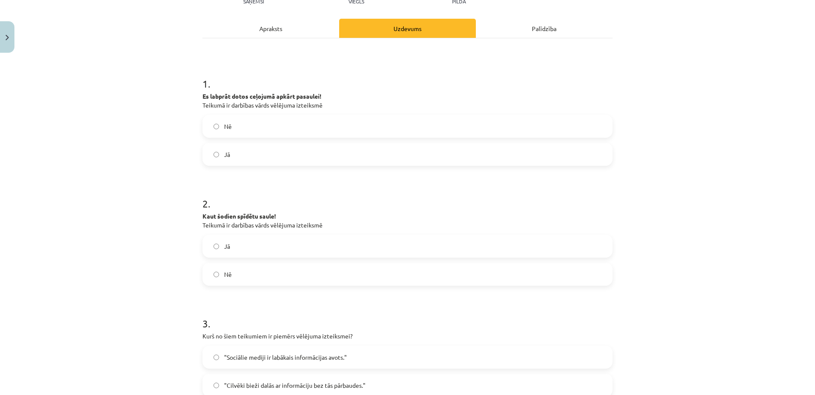
scroll to position [191, 0]
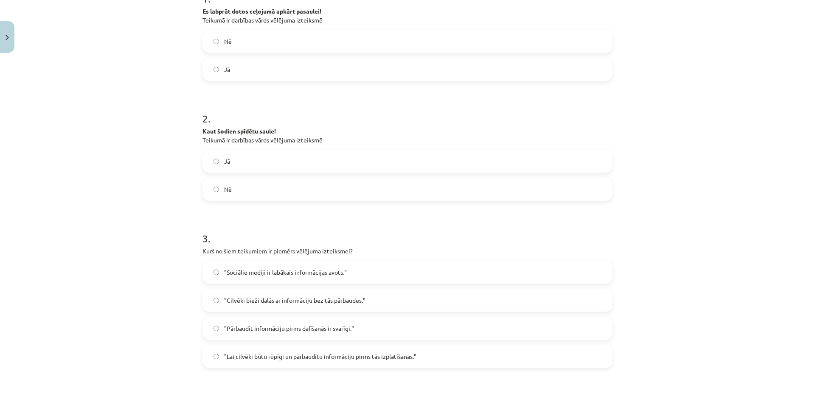
click at [244, 162] on label "Jā" at bounding box center [407, 160] width 409 height 21
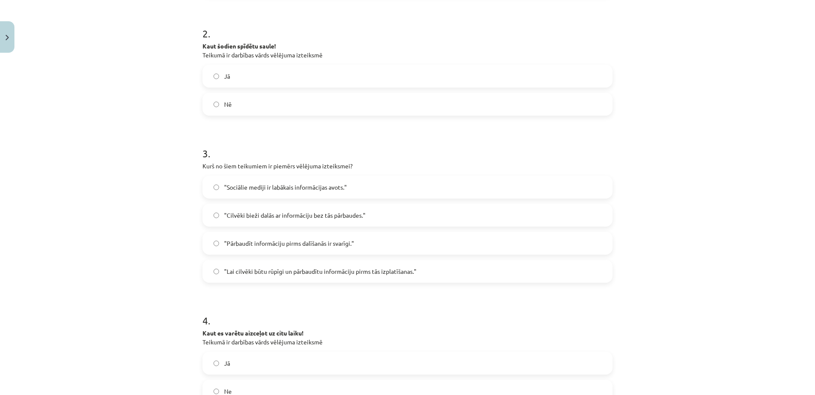
click at [246, 220] on label ""Cilvēki bieži dalās ar informāciju bez tās pārbaudes."" at bounding box center [407, 214] width 409 height 21
click at [174, 223] on div "Mācību tēma: Latviešu valodas 9. klases 1. ieskaites mācību materiāls #5 4. tēm…" at bounding box center [407, 197] width 815 height 395
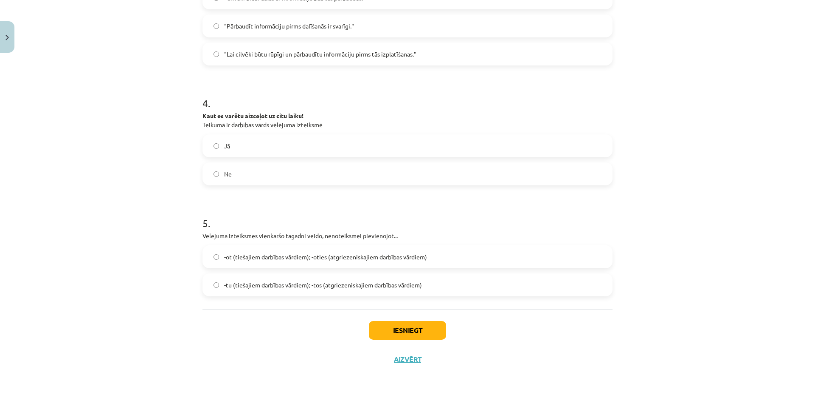
scroll to position [408, 0]
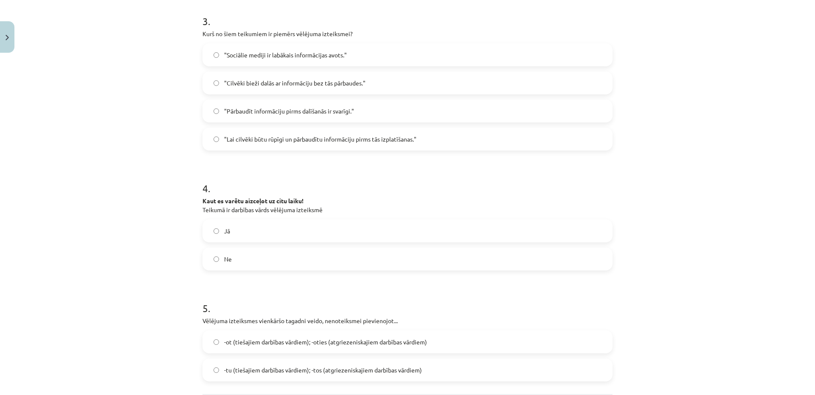
click at [237, 231] on label "Jā" at bounding box center [407, 230] width 409 height 21
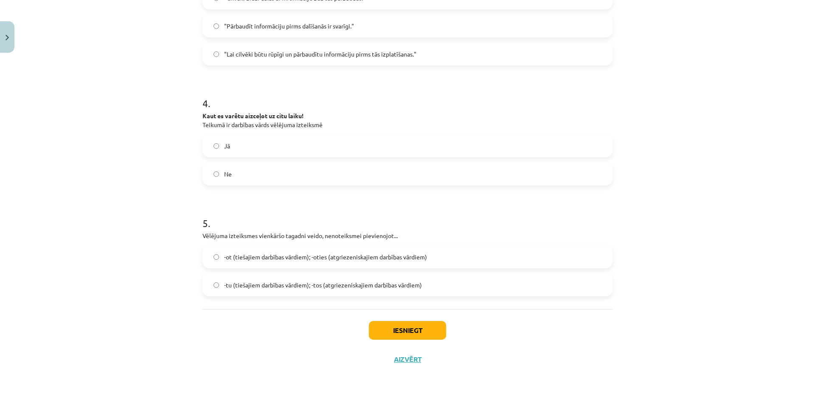
click at [328, 255] on span "-ot (tiešajiem darbības vārdiem); -oties (atgriezeniskajiem darbības vārdiem)" at bounding box center [325, 256] width 203 height 9
click at [405, 328] on button "Iesniegt" at bounding box center [407, 330] width 77 height 19
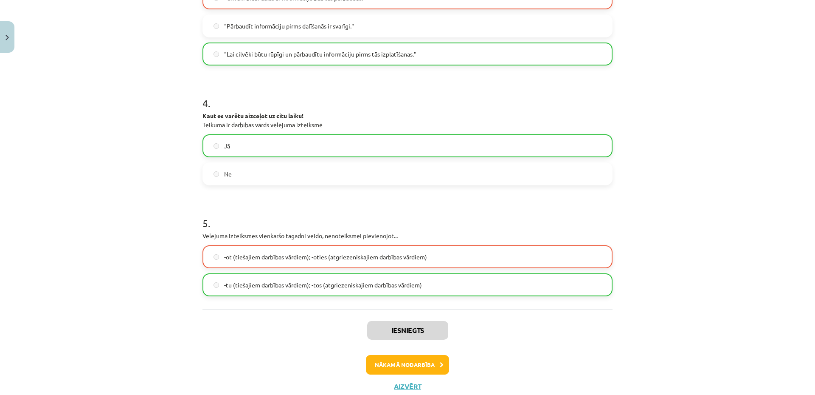
scroll to position [0, 0]
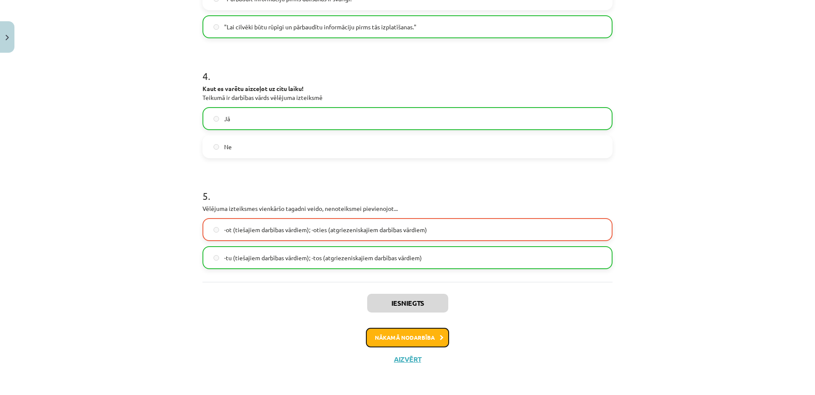
click at [422, 338] on button "Nākamā nodarbība" at bounding box center [407, 337] width 83 height 20
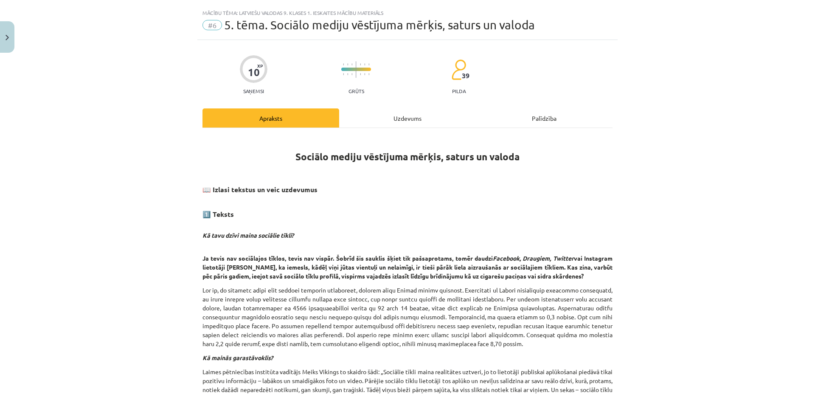
scroll to position [186, 0]
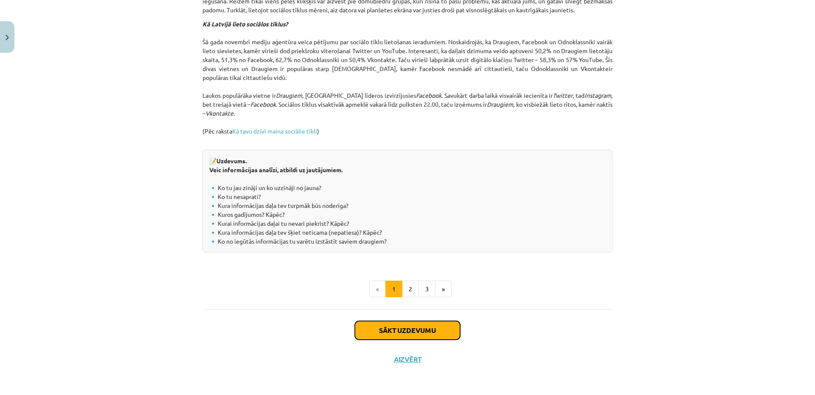
click at [408, 330] on button "Sākt uzdevumu" at bounding box center [407, 330] width 105 height 19
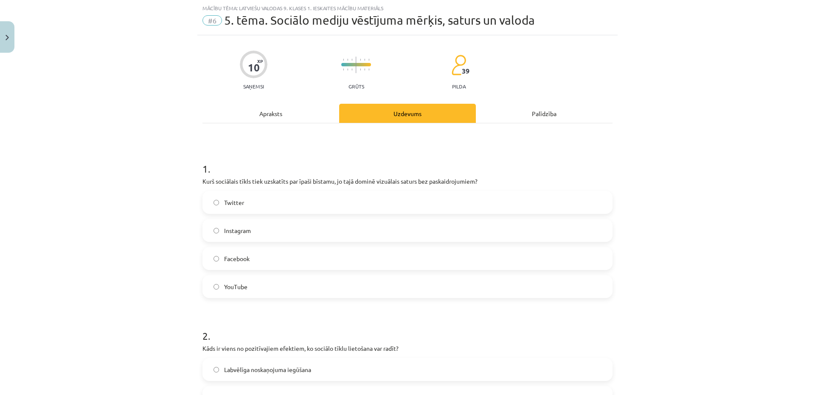
click at [333, 286] on label "YouTube" at bounding box center [407, 286] width 409 height 21
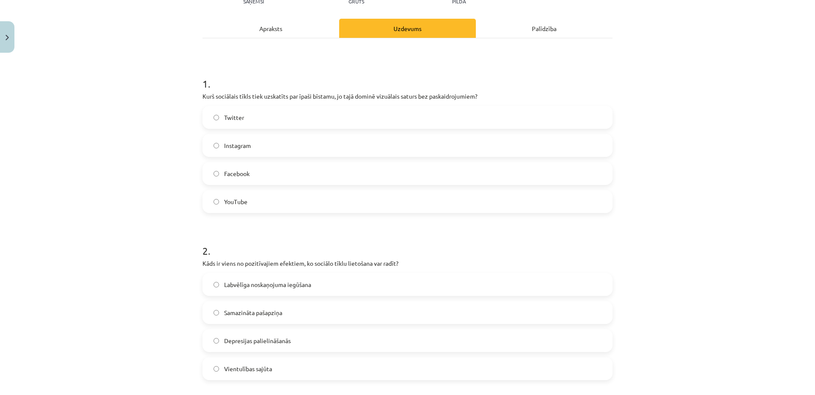
scroll to position [191, 0]
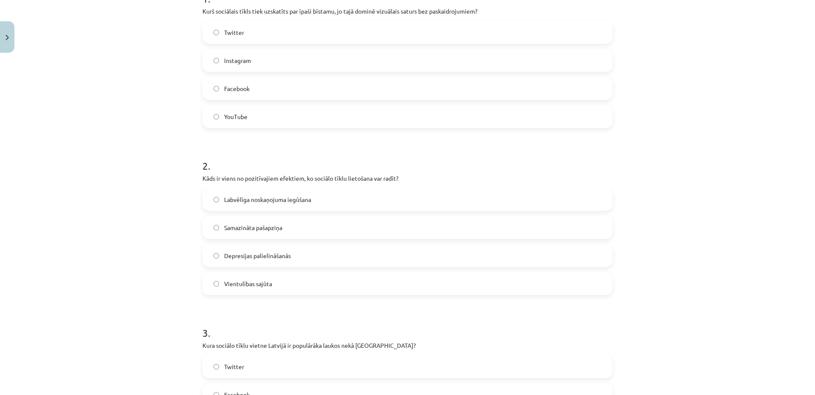
click at [324, 193] on label "Labvēlīga noskaņojuma iegūšana" at bounding box center [407, 199] width 409 height 21
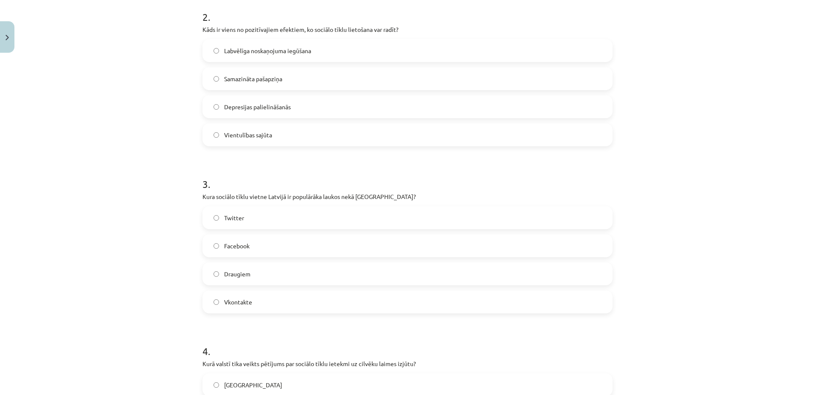
scroll to position [425, 0]
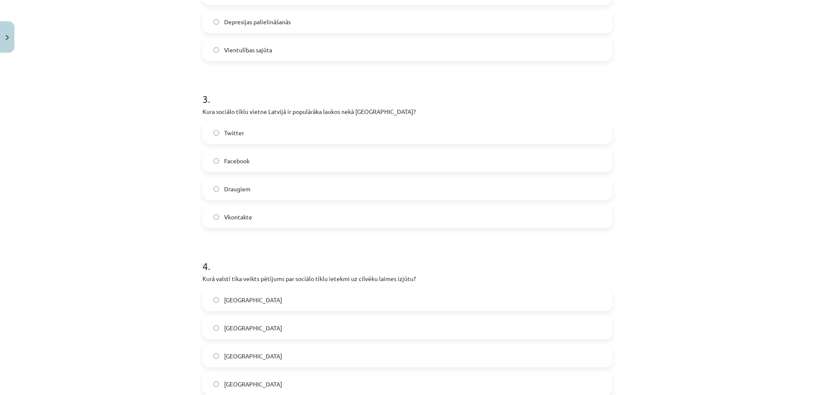
click at [237, 191] on span "Draugiem" at bounding box center [237, 188] width 26 height 9
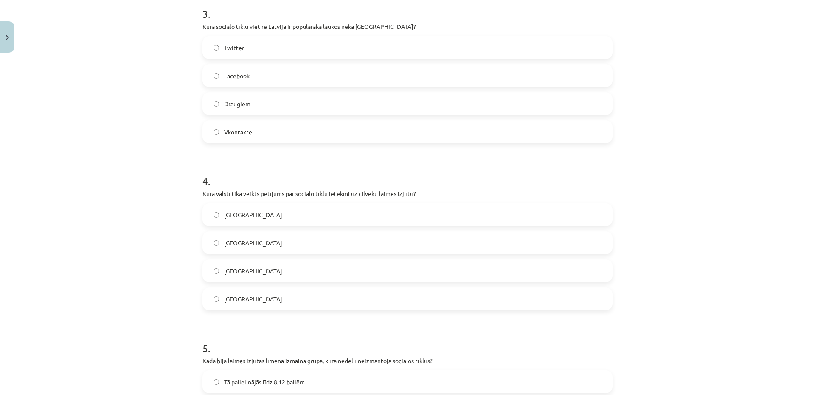
scroll to position [595, 0]
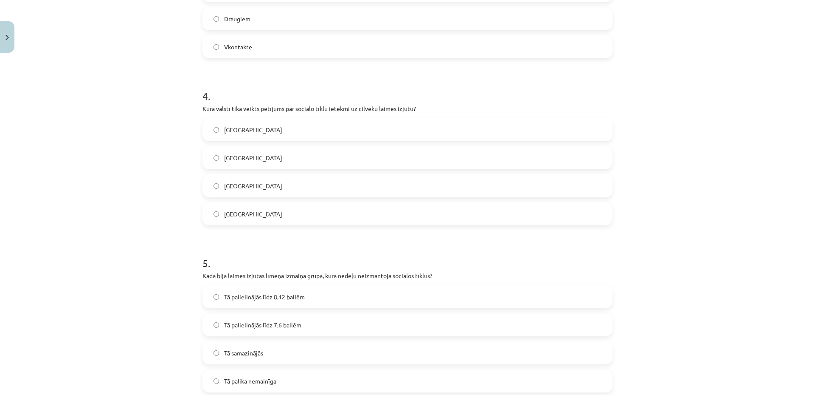
click at [266, 130] on label "ASV" at bounding box center [407, 129] width 409 height 21
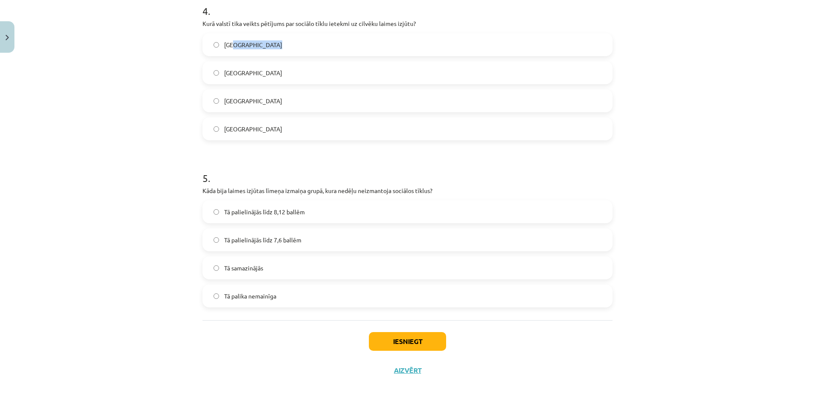
scroll to position [691, 0]
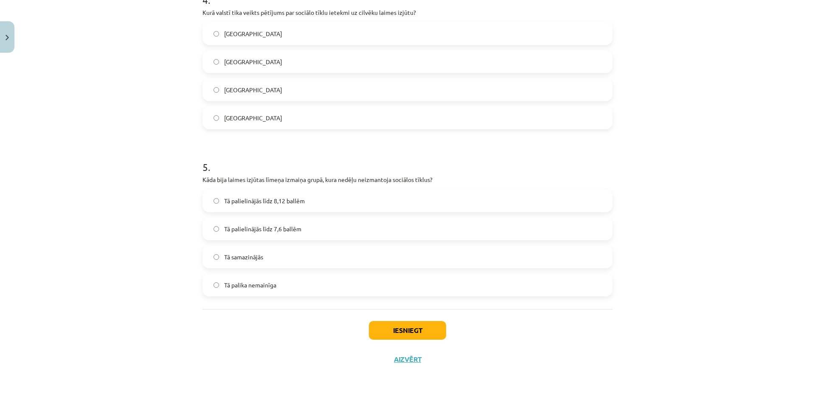
click at [245, 250] on label "Tā samazinājās" at bounding box center [407, 256] width 409 height 21
click at [406, 333] on button "Iesniegt" at bounding box center [407, 330] width 77 height 19
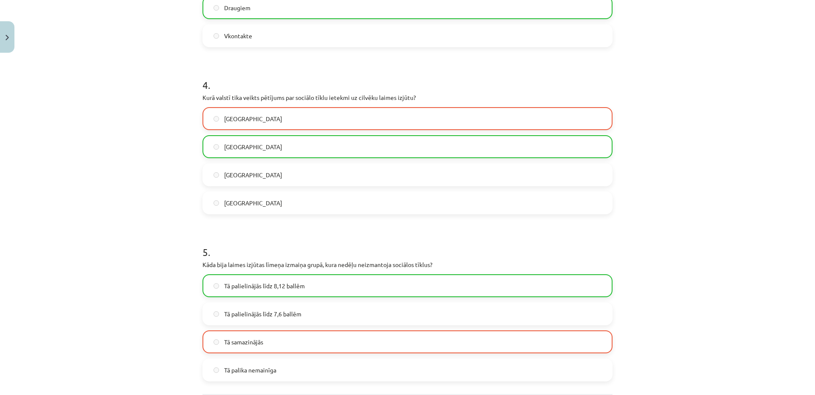
scroll to position [718, 0]
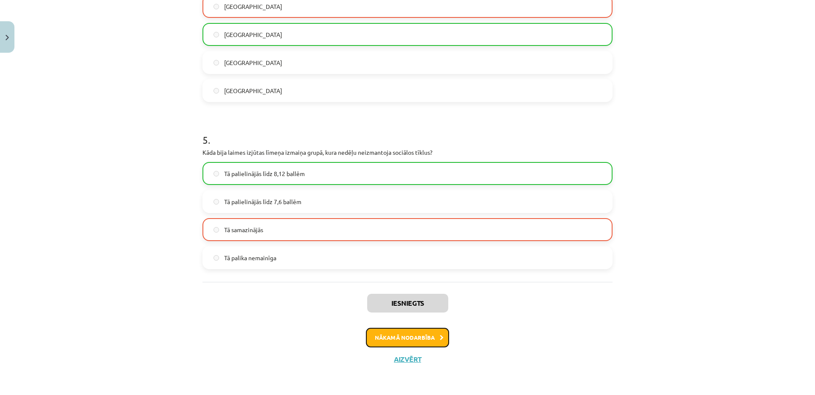
click at [411, 338] on button "Nākamā nodarbība" at bounding box center [407, 337] width 83 height 20
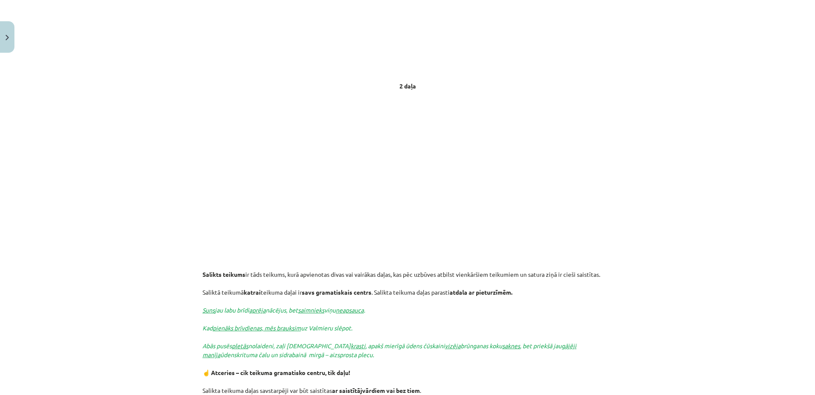
scroll to position [313, 0]
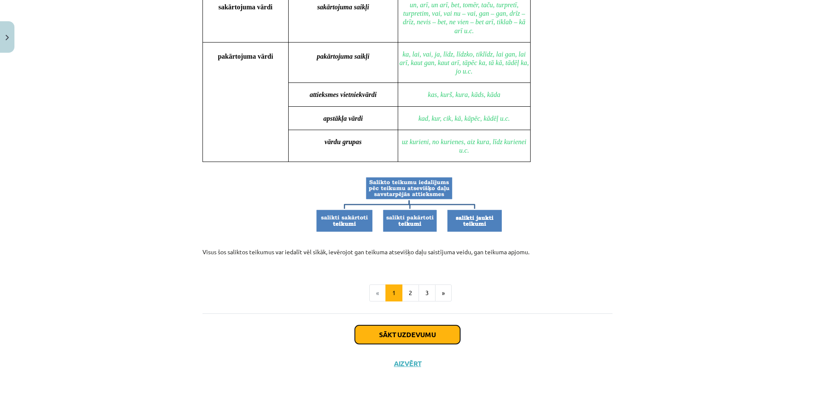
click at [407, 327] on button "Sākt uzdevumu" at bounding box center [407, 334] width 105 height 19
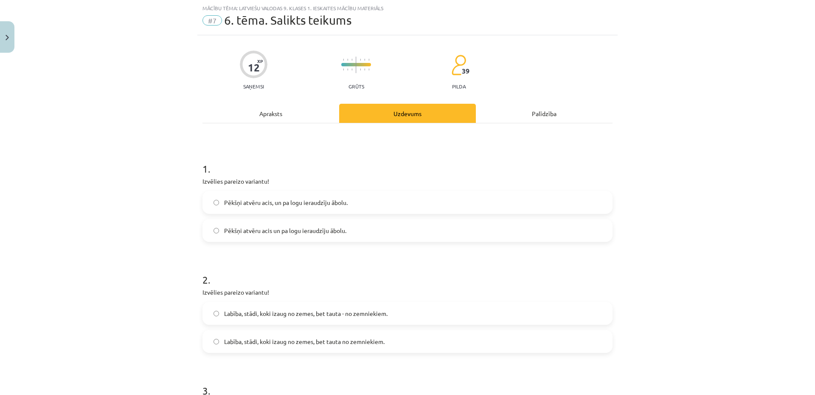
click at [282, 237] on label "Pēkšņi atvēru acis un pa logu ieraudzīju ābolu." at bounding box center [407, 230] width 409 height 21
click at [278, 115] on div "Apraksts" at bounding box center [271, 113] width 137 height 19
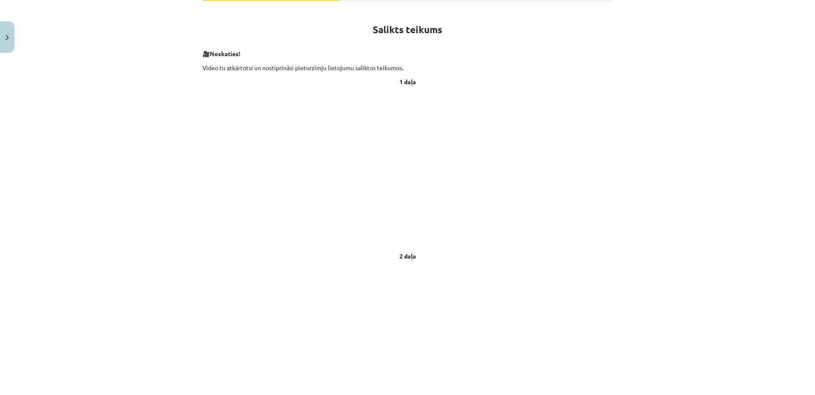
scroll to position [0, 0]
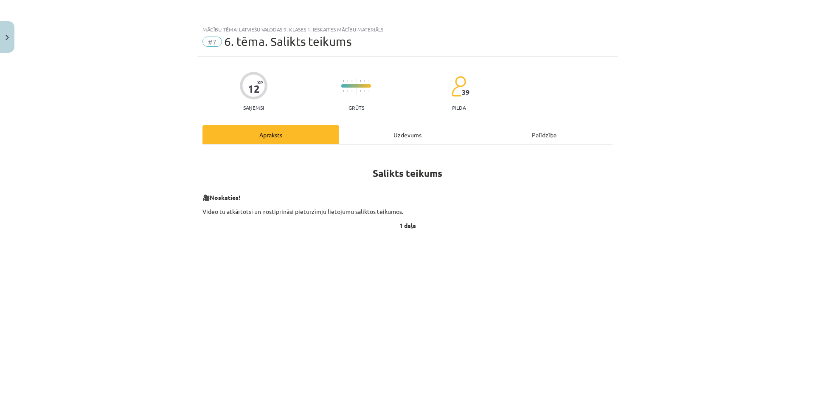
click at [398, 138] on div "Uzdevums" at bounding box center [407, 134] width 137 height 19
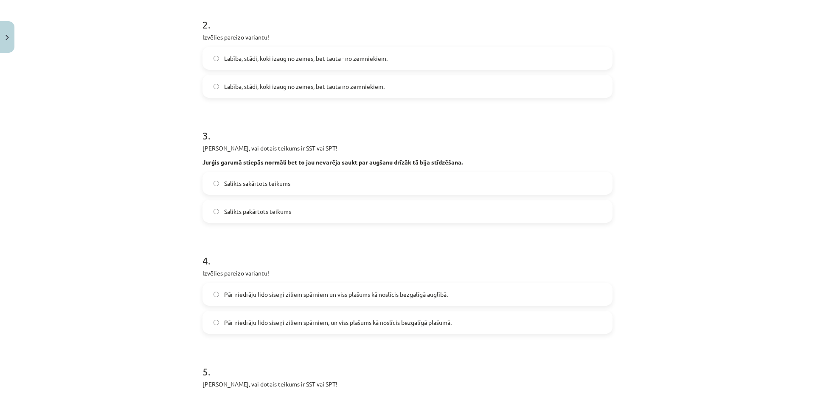
scroll to position [191, 0]
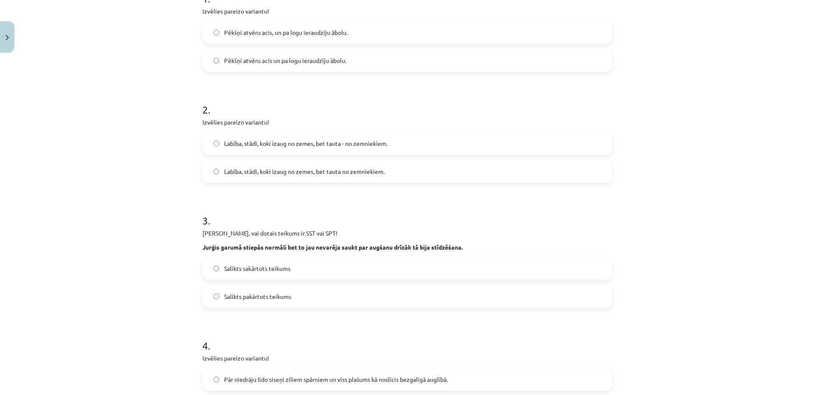
click at [365, 149] on label "Labība, stādi, koki izaug no zemes, bet tauta - no zemniekiem." at bounding box center [407, 143] width 409 height 21
click at [174, 191] on div "Mācību tēma: Latviešu valodas 9. klases 1. ieskaites mācību materiāls #7 6. tēm…" at bounding box center [407, 197] width 815 height 395
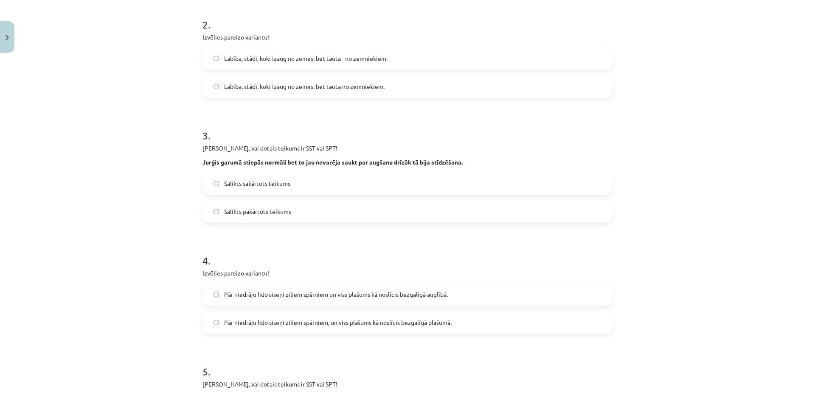
click at [302, 214] on label "Salikts pakārtots teikums" at bounding box center [407, 210] width 409 height 21
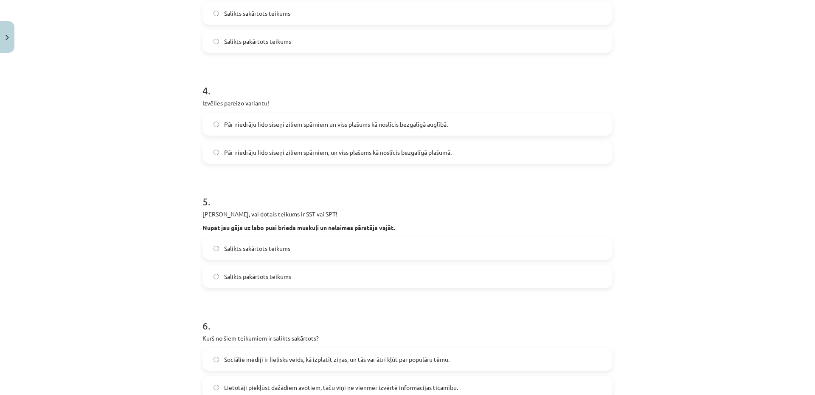
click at [325, 126] on span "Pār niedrāju lido siseņi ziliem spārniem un viss plašums kā noslīcis bezgalīgā …" at bounding box center [336, 124] width 224 height 9
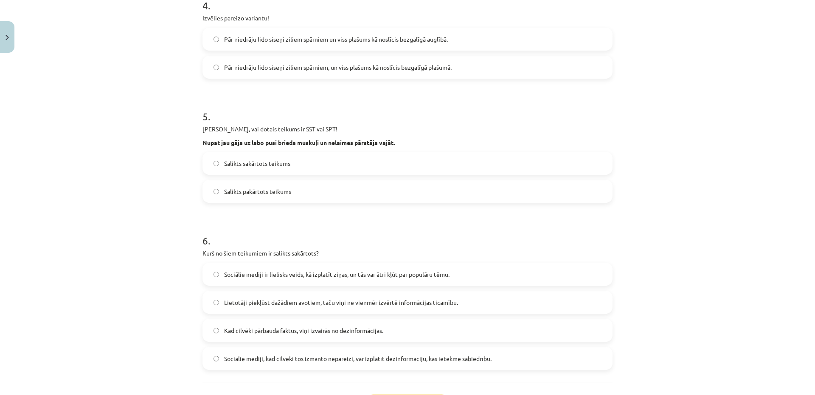
click at [299, 164] on label "Salikts sakārtots teikums" at bounding box center [407, 162] width 409 height 21
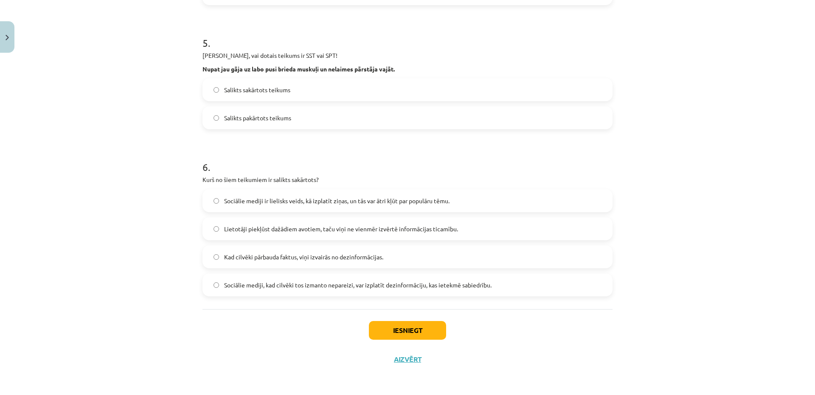
click at [310, 259] on span "Kad cilvēki pārbauda faktus, viņi izvairās no dezinformācijas." at bounding box center [303, 256] width 159 height 9
click at [400, 328] on button "Iesniegt" at bounding box center [407, 330] width 77 height 19
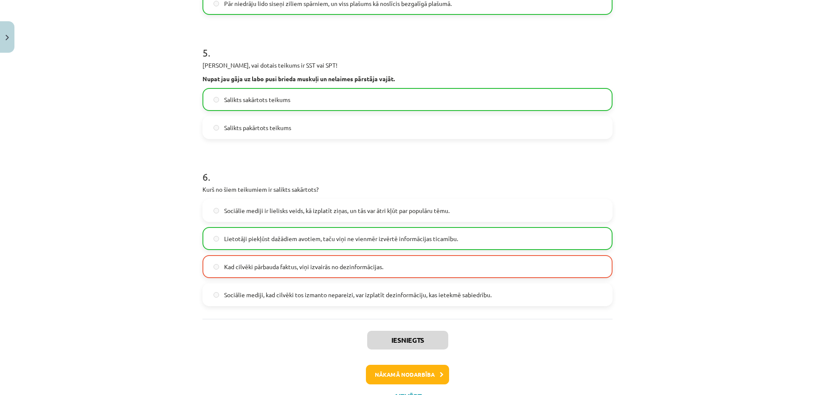
scroll to position [632, 0]
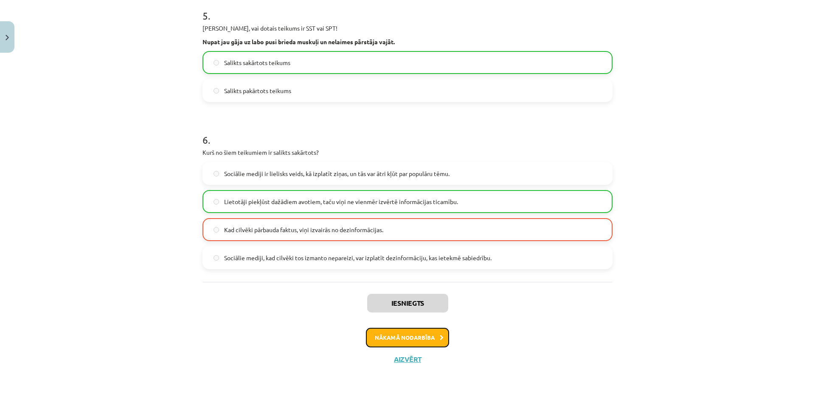
click at [412, 337] on button "Nākamā nodarbība" at bounding box center [407, 337] width 83 height 20
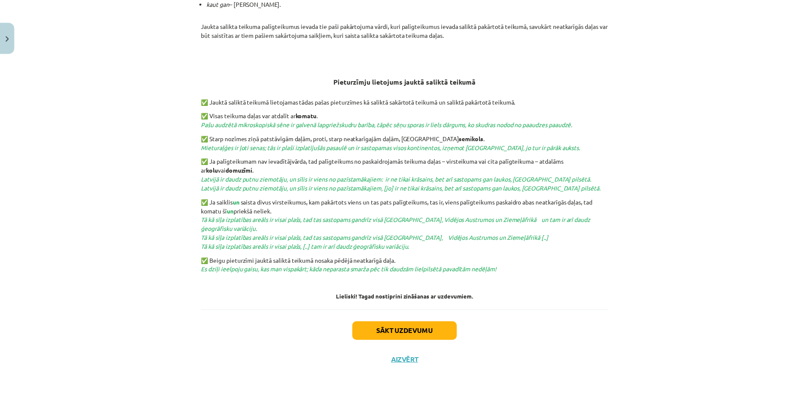
scroll to position [0, 0]
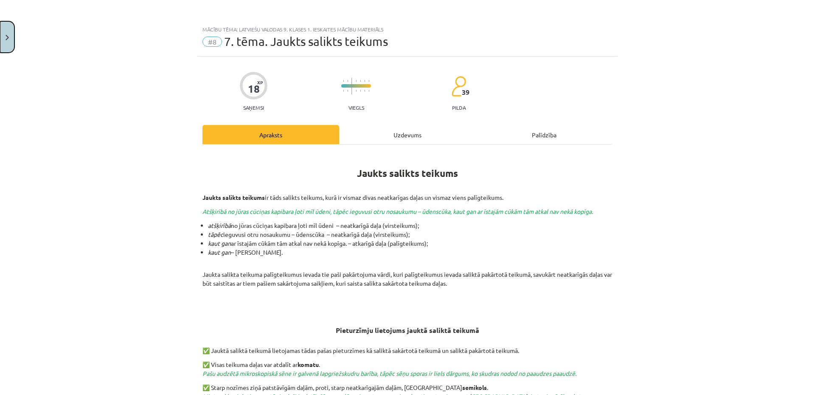
click at [3, 28] on button "Close" at bounding box center [7, 36] width 14 height 31
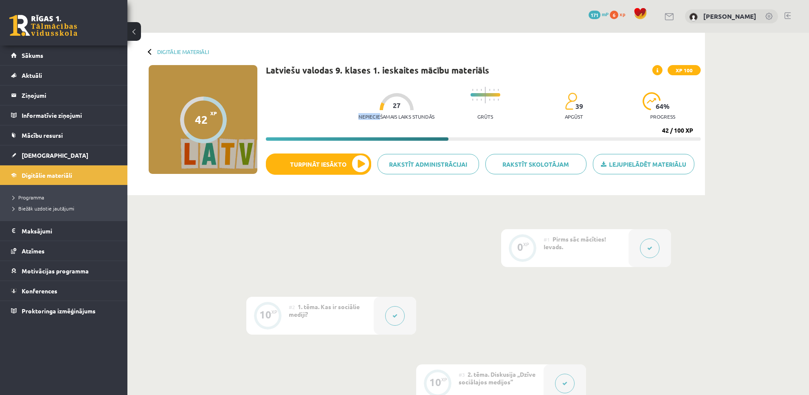
drag, startPoint x: 373, startPoint y: 114, endPoint x: 392, endPoint y: 109, distance: 19.7
click at [392, 109] on div "Nepieciešamais laiks stundās 27" at bounding box center [396, 108] width 76 height 31
click at [392, 109] on div at bounding box center [397, 101] width 34 height 17
click at [401, 116] on p "Nepieciešamais laiks stundās" at bounding box center [396, 116] width 76 height 6
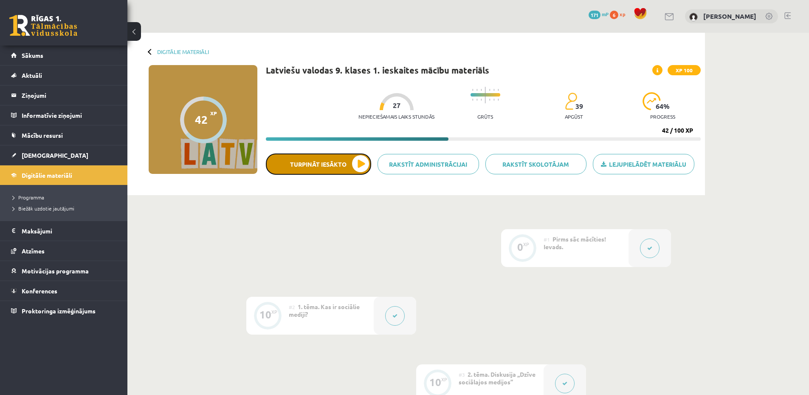
click at [356, 168] on button "Turpināt iesākto" at bounding box center [318, 163] width 105 height 21
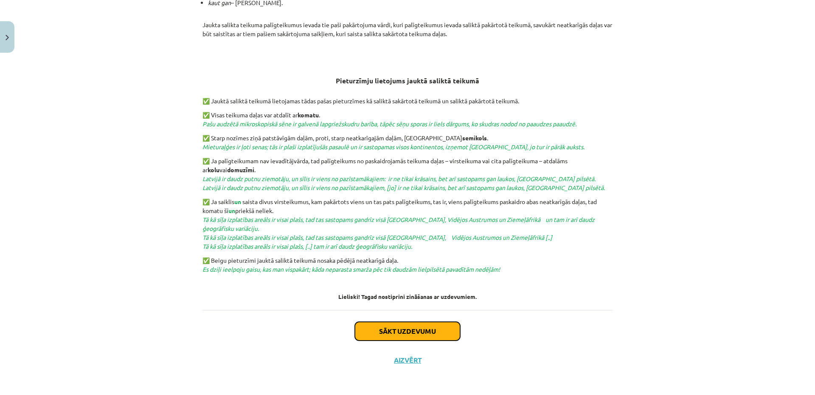
click at [388, 324] on button "Sākt uzdevumu" at bounding box center [407, 331] width 105 height 19
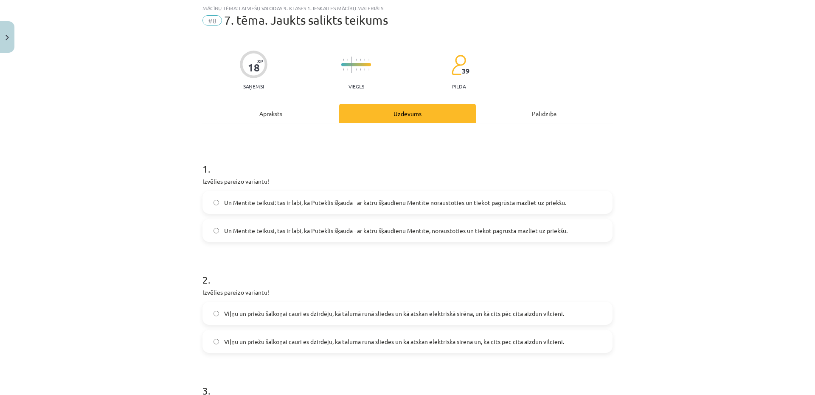
click at [274, 117] on div "Apraksts" at bounding box center [271, 113] width 137 height 19
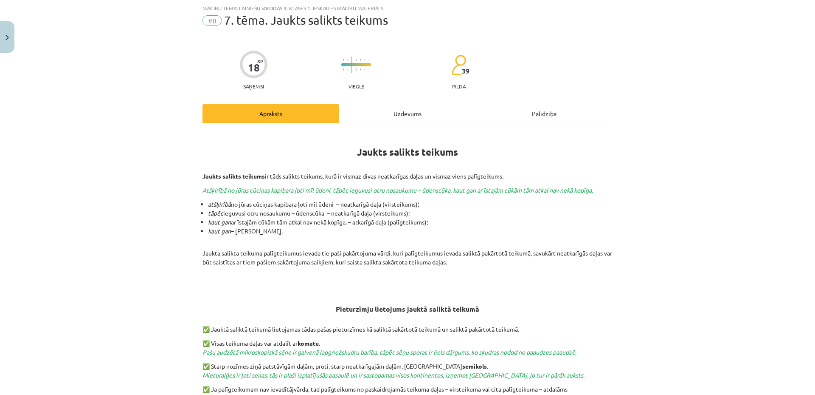
scroll to position [249, 0]
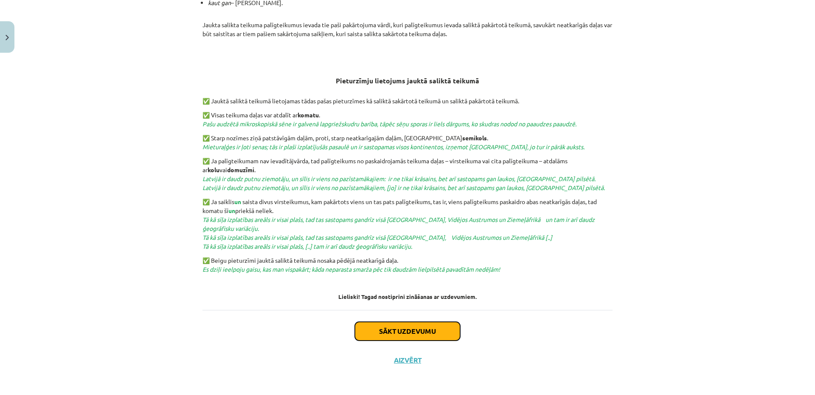
click at [389, 325] on button "Sākt uzdevumu" at bounding box center [407, 331] width 105 height 19
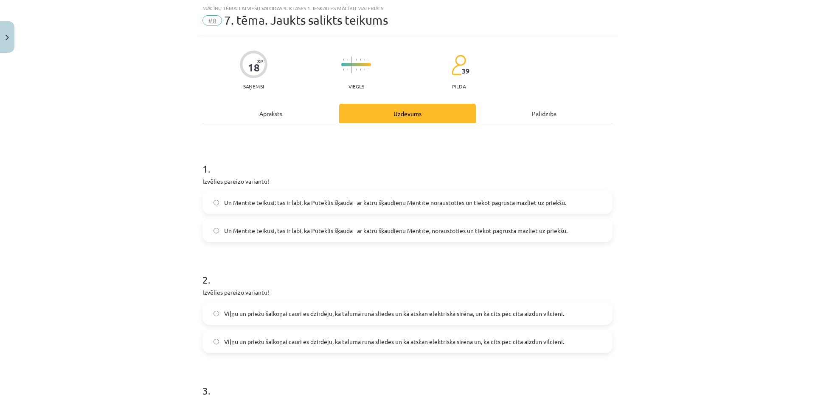
click at [245, 209] on label "Un Mentīte teikusi: tas ir labi, ka Puteklis šķauda - ar katru šķaudienu Mentīt…" at bounding box center [407, 202] width 409 height 21
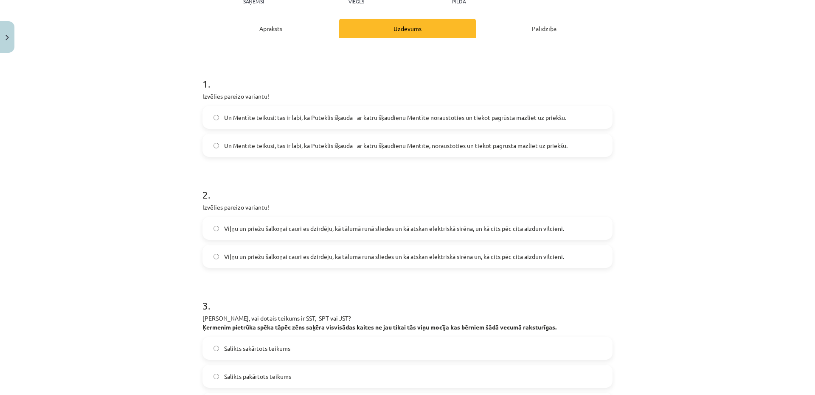
scroll to position [191, 0]
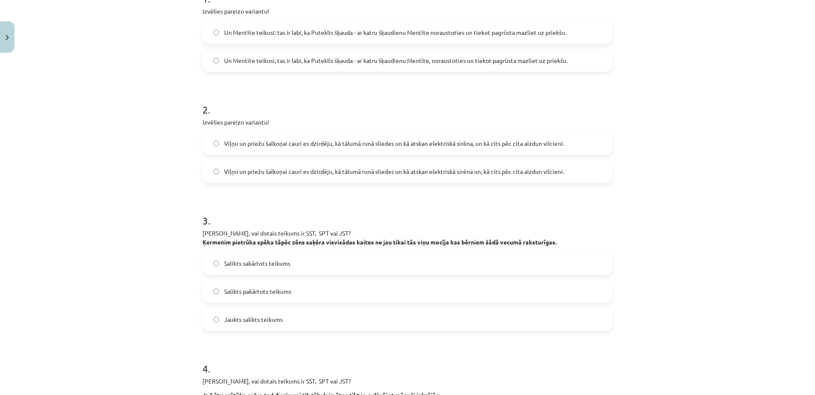
click at [478, 149] on label "Viļņu un priežu šalkoņai cauri es dzirdēju, kā tālumā runā sliedes un kā atskan…" at bounding box center [407, 143] width 409 height 21
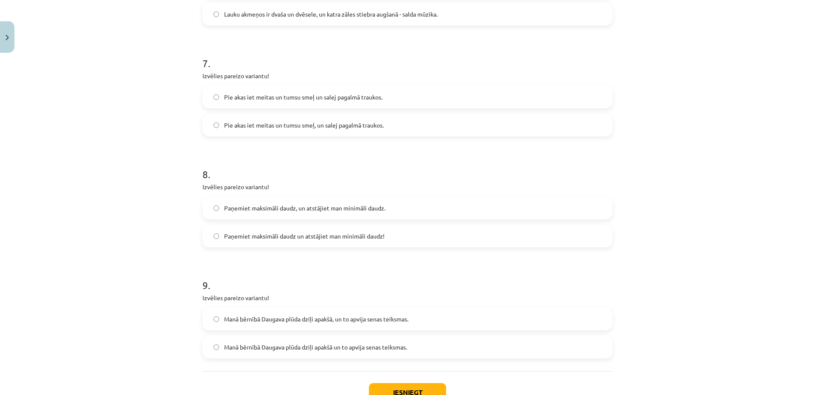
scroll to position [933, 0]
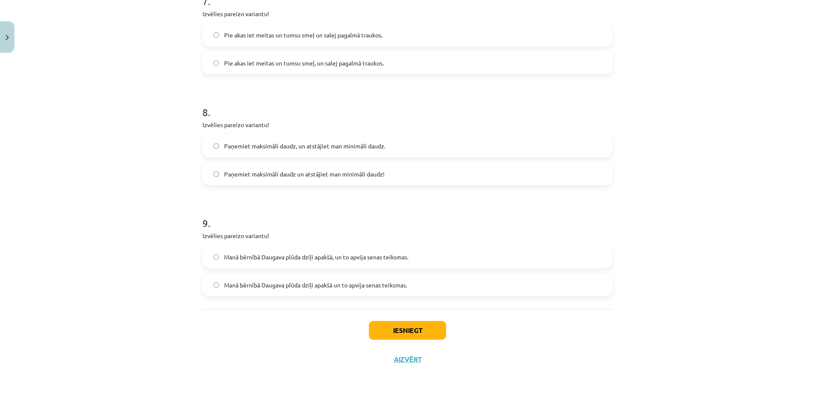
click at [322, 174] on span "Paņemiet maksimāli daudz un atstājiet man minimāli daudz!" at bounding box center [304, 173] width 161 height 9
click at [329, 265] on label "Manā bērnībā Daugava plūda dziļi apakšā, un to apvija senas teiksmas." at bounding box center [407, 256] width 409 height 21
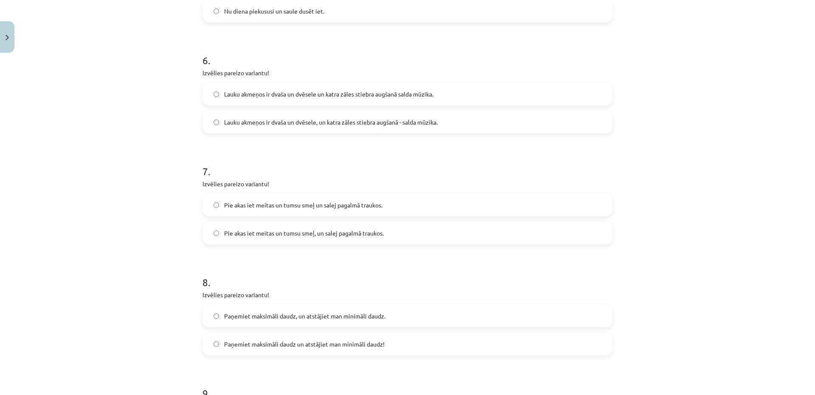
click at [350, 209] on label "Pie akas iet meitas un tumsu smeļ un salej pagalmā traukos." at bounding box center [407, 204] width 409 height 21
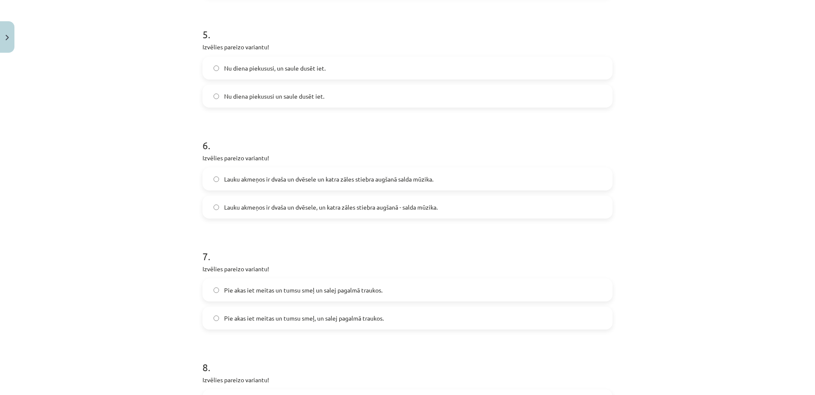
click at [366, 205] on span "Lauku akmeņos ir dvaša un dvēsele, un katra zāles stiebra augšanā - salda mūzik…" at bounding box center [331, 207] width 214 height 9
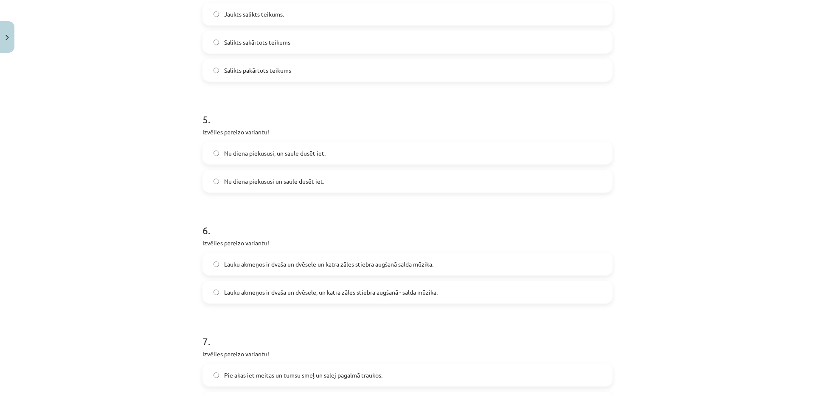
click at [265, 158] on label "Nu diena piekususi, un saule dusēt iet." at bounding box center [407, 152] width 409 height 21
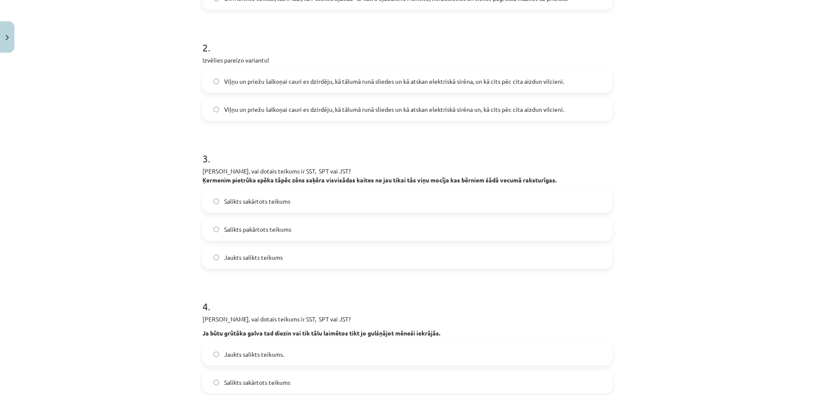
scroll to position [338, 0]
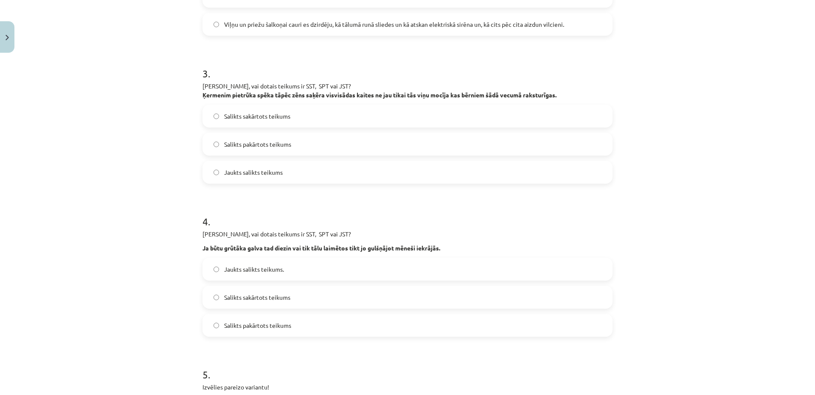
click at [271, 143] on span "Salikts pakārtots teikums" at bounding box center [257, 144] width 67 height 9
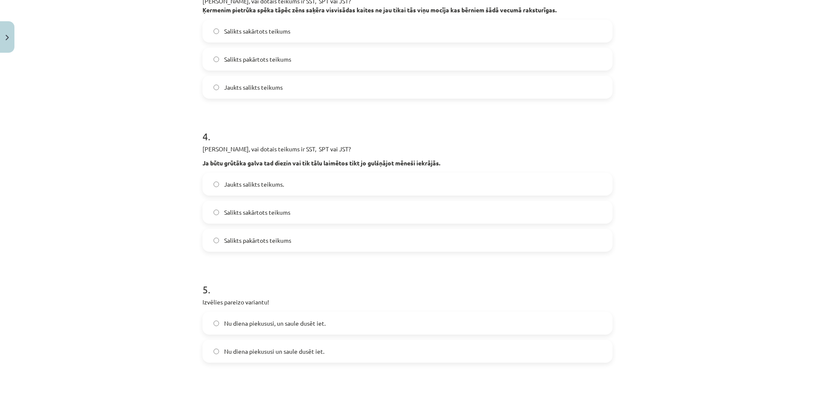
click at [336, 212] on label "Salikts sakārtots teikums" at bounding box center [407, 211] width 409 height 21
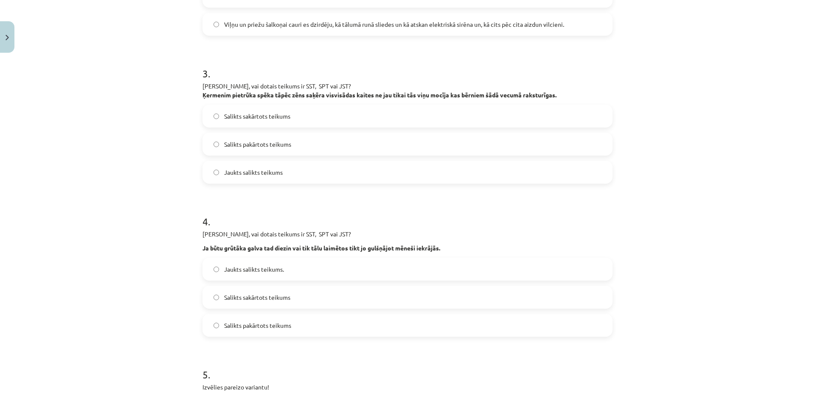
scroll to position [253, 0]
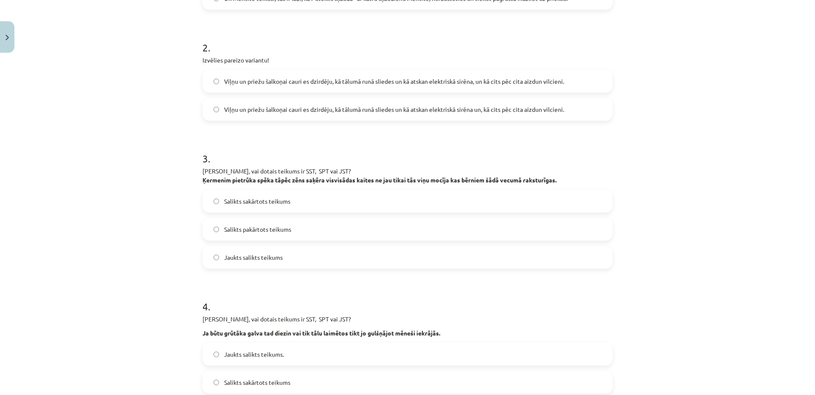
click at [288, 254] on label "Jaukts salikts teikums" at bounding box center [407, 256] width 409 height 21
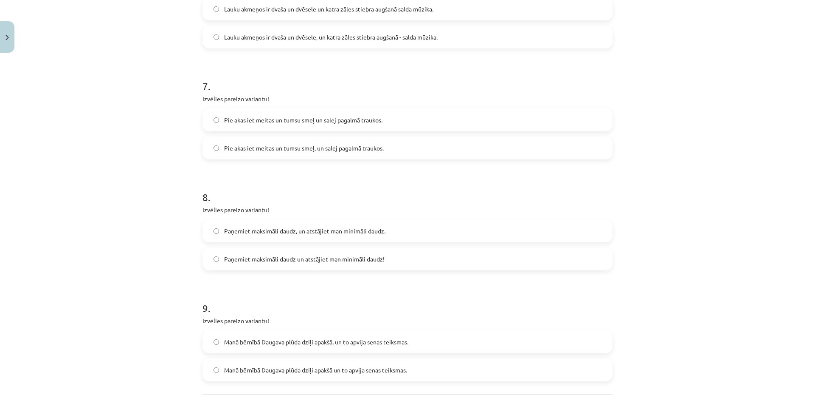
scroll to position [933, 0]
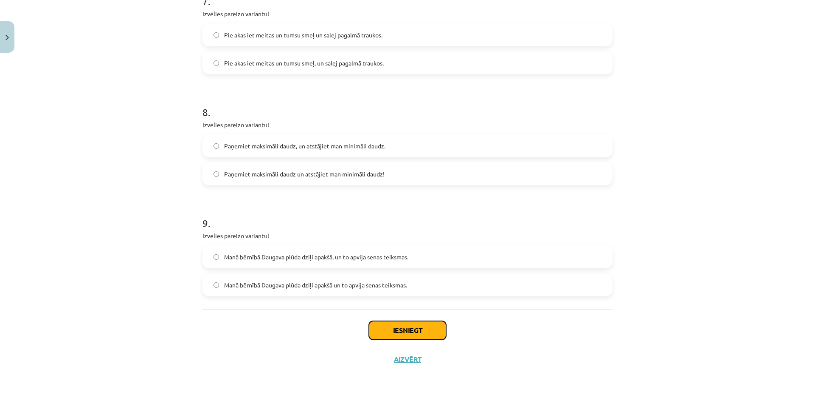
click at [398, 326] on button "Iesniegt" at bounding box center [407, 330] width 77 height 19
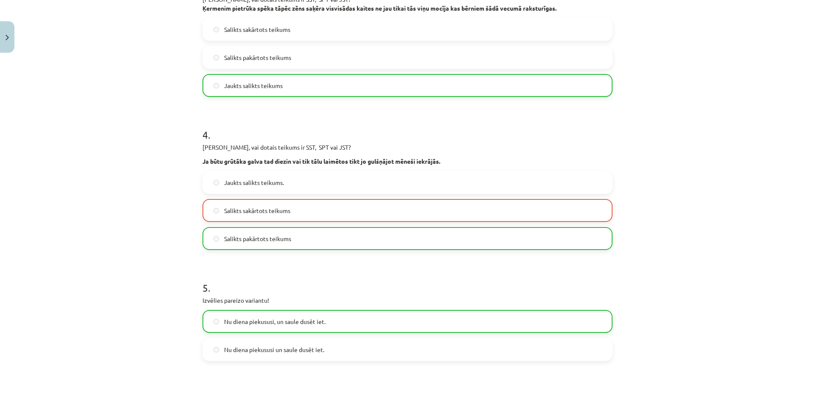
scroll to position [510, 0]
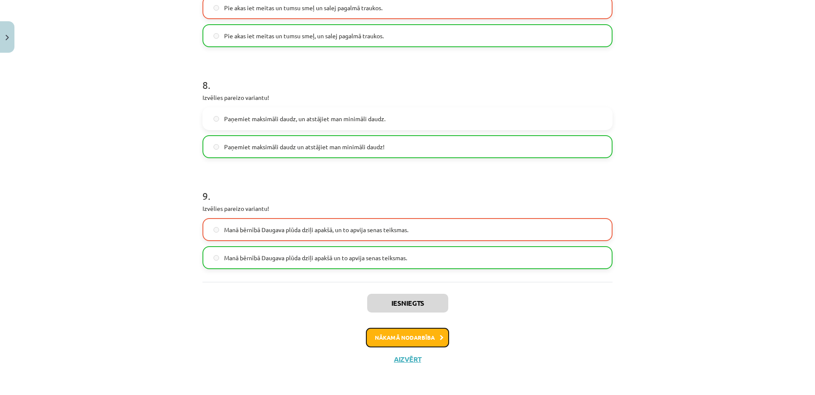
click at [414, 342] on button "Nākamā nodarbība" at bounding box center [407, 337] width 83 height 20
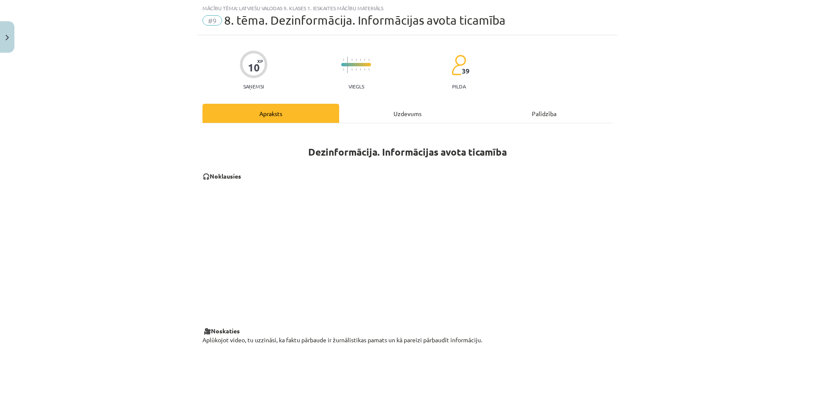
scroll to position [106, 0]
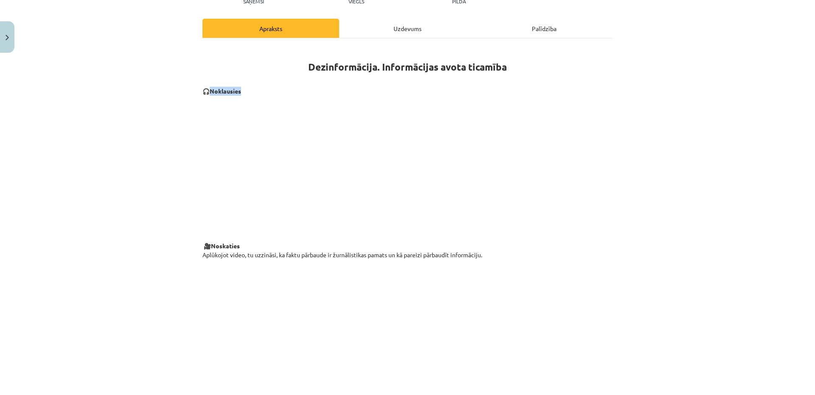
drag, startPoint x: 210, startPoint y: 86, endPoint x: 245, endPoint y: 92, distance: 35.3
click at [245, 92] on div "Dezinformācija. Informācijas avota ticamība 🎧 Noklausies 🎥 Noskaties Aplūkojot …" at bounding box center [408, 398] width 410 height 704
click at [245, 92] on p "🎧 Noklausies" at bounding box center [408, 91] width 410 height 9
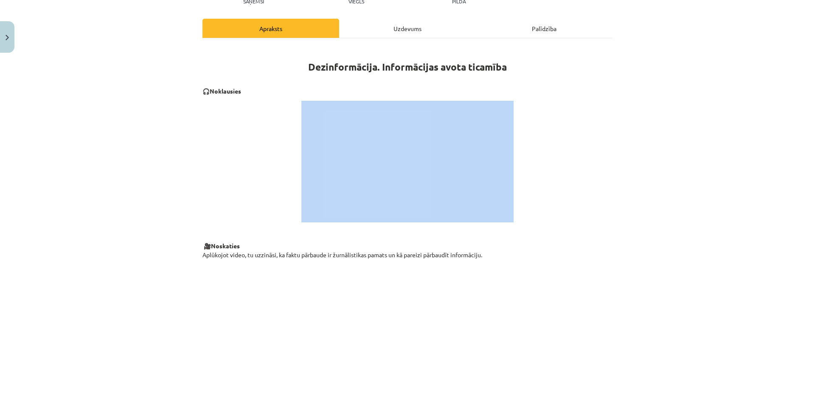
click at [245, 92] on p "🎧 Noklausies" at bounding box center [408, 91] width 410 height 9
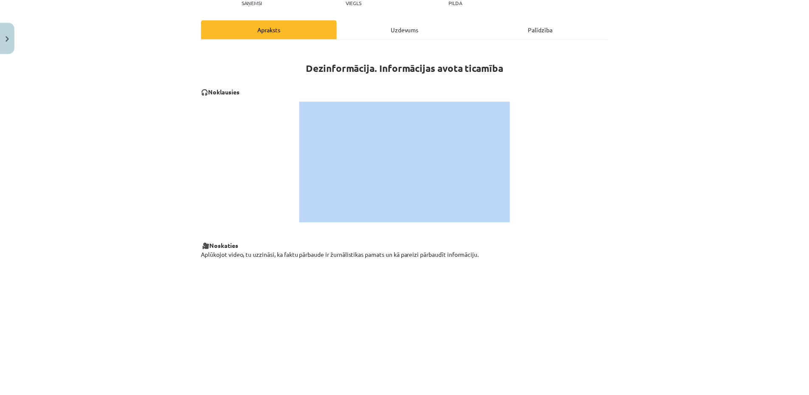
scroll to position [0, 0]
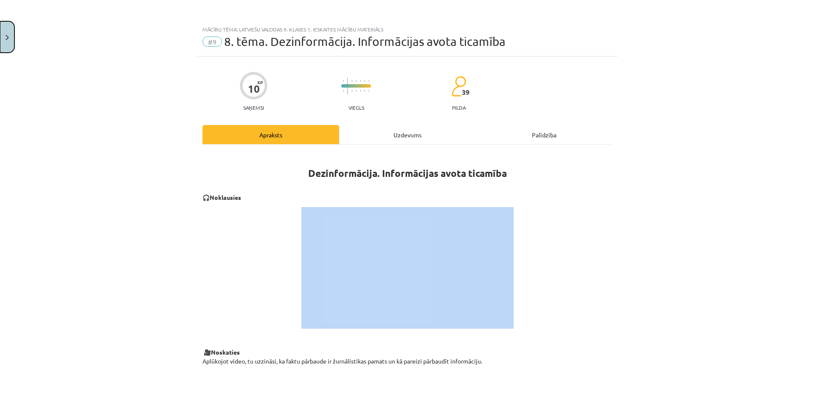
click at [7, 35] on img "Close" at bounding box center [7, 38] width 3 height 6
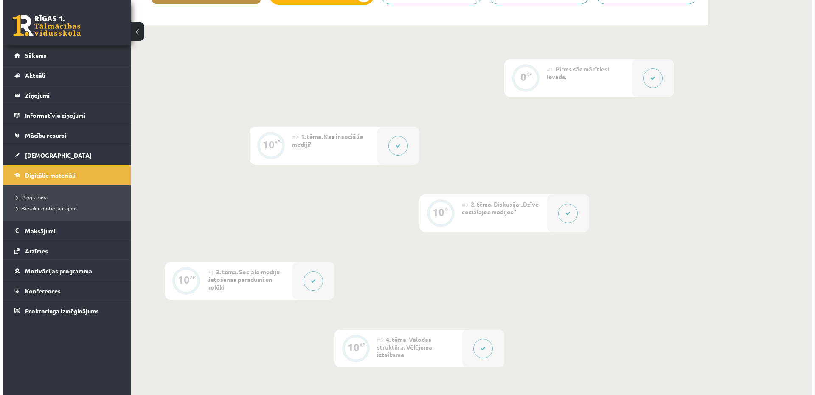
scroll to position [85, 0]
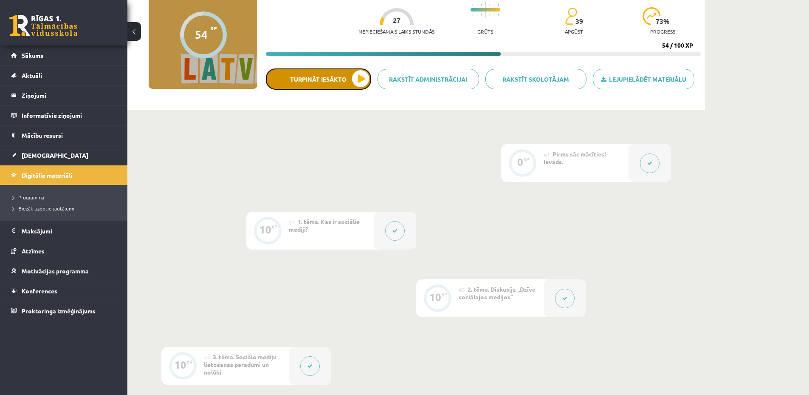
click at [310, 81] on button "Turpināt iesākto" at bounding box center [318, 78] width 105 height 21
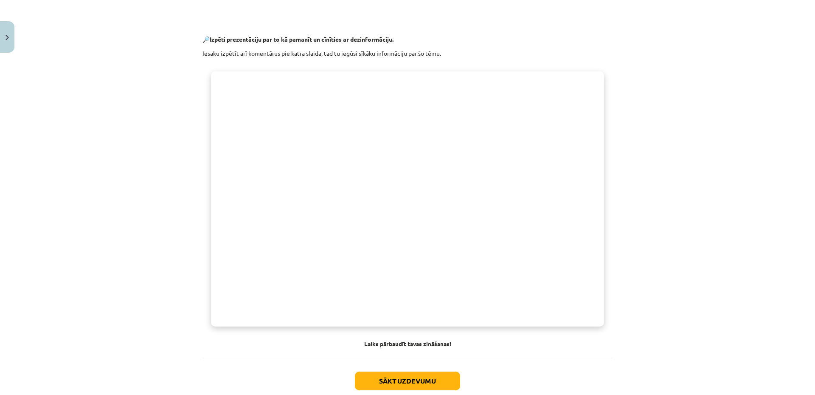
scroll to position [561, 0]
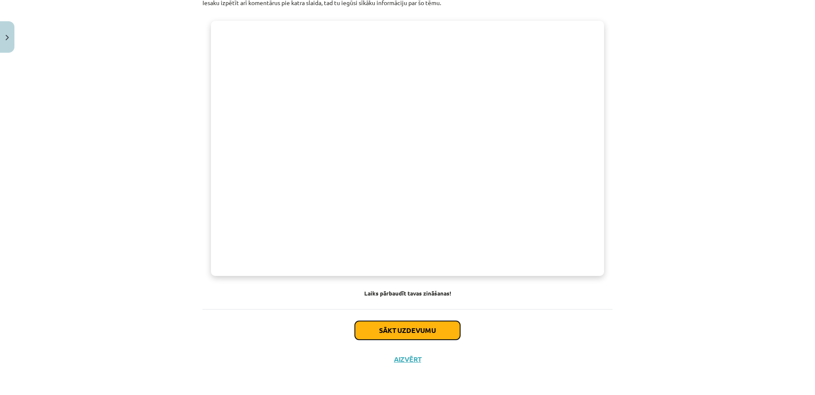
click at [409, 333] on button "Sākt uzdevumu" at bounding box center [407, 330] width 105 height 19
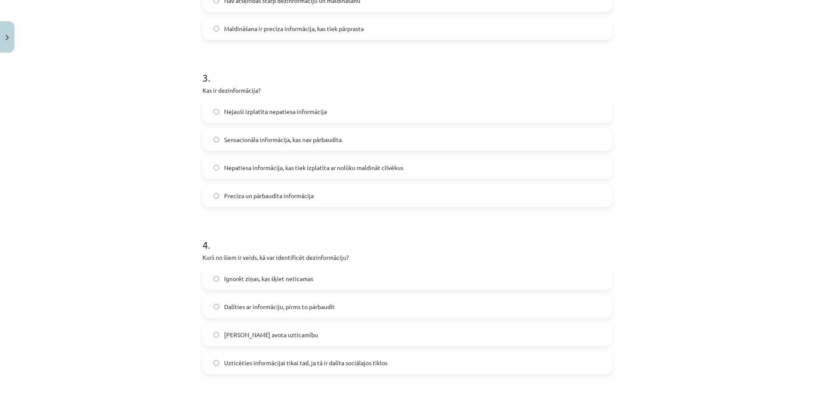
scroll to position [691, 0]
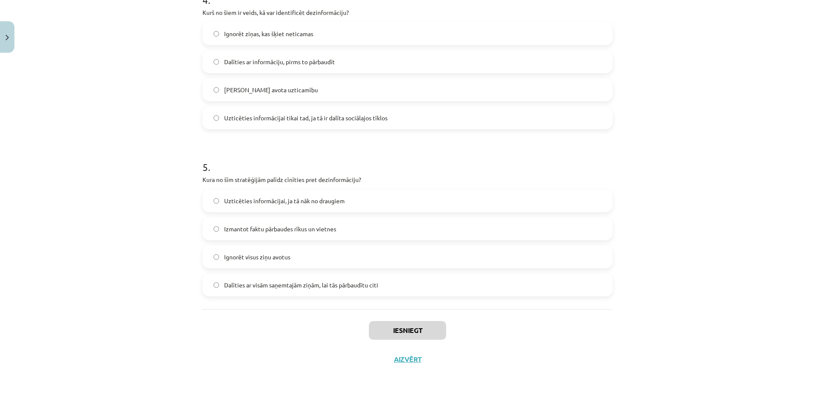
click at [295, 234] on label "Izmantot faktu pārbaudes rīkus un vietnes" at bounding box center [407, 228] width 409 height 21
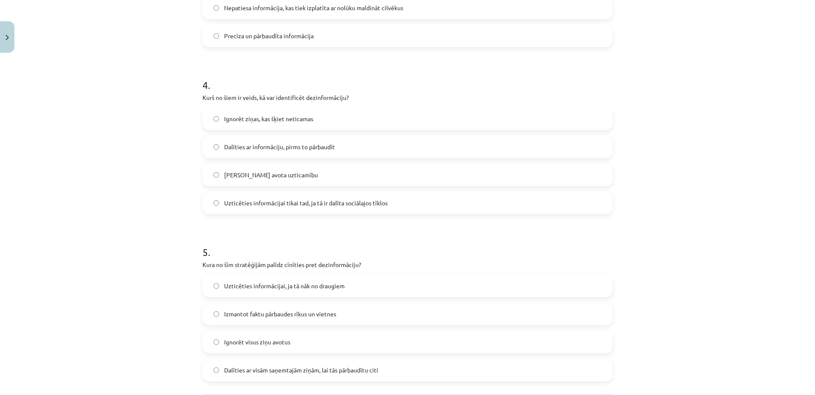
scroll to position [521, 0]
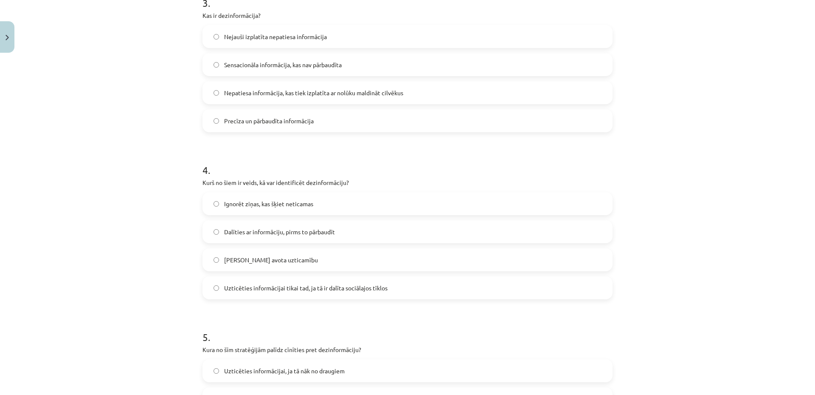
click at [297, 262] on label "Pārbaudīt avota uzticamību" at bounding box center [407, 259] width 409 height 21
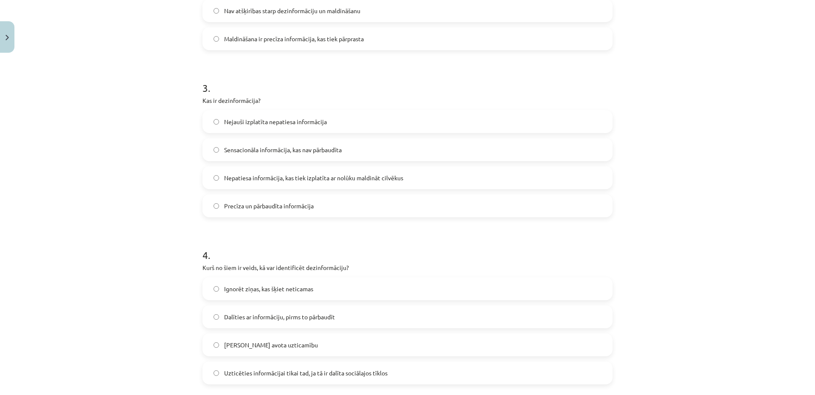
scroll to position [351, 0]
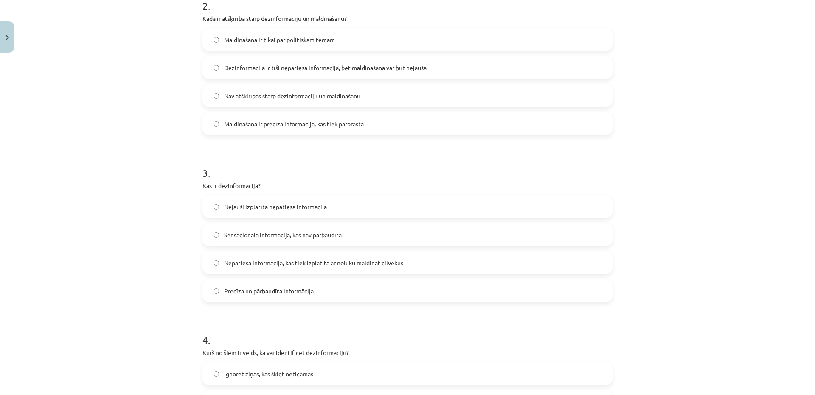
click at [324, 268] on label "Nepatiesa informācija, kas tiek izplatīta ar nolūku maldināt cilvēkus" at bounding box center [407, 262] width 409 height 21
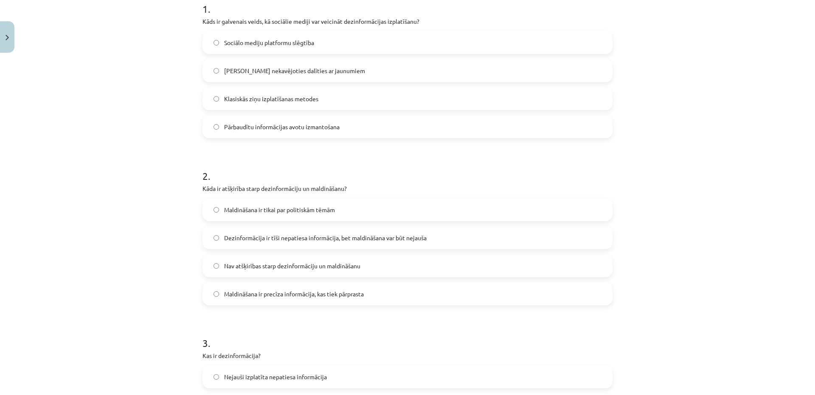
click at [363, 245] on label "Dezinformācija ir tīši nepatiesa informācija, bet maldināšana var būt nejauša" at bounding box center [407, 237] width 409 height 21
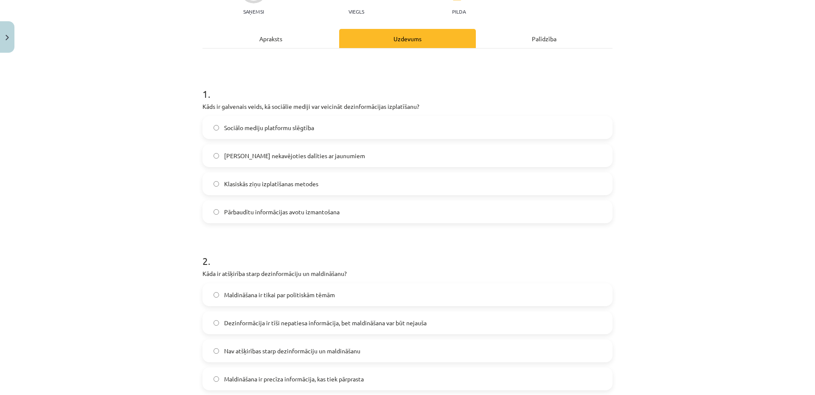
scroll to position [11, 0]
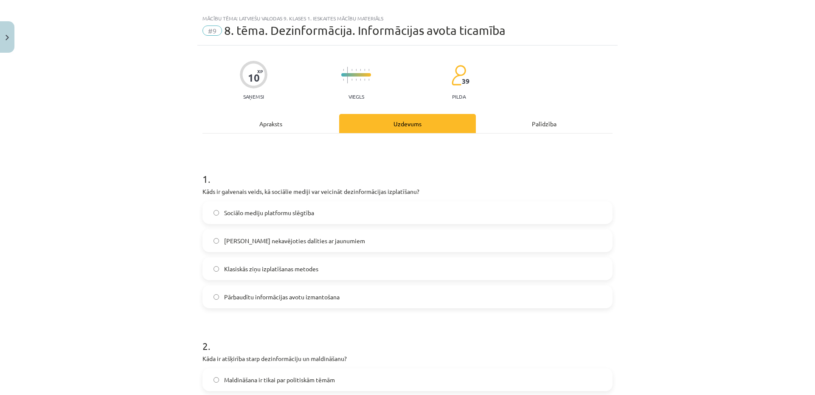
click at [336, 266] on label "Klasiskās ziņu izplatīšanas metodes" at bounding box center [407, 268] width 409 height 21
click at [344, 238] on label "Iespēja nekavējoties dalīties ar jaunumiem" at bounding box center [407, 240] width 409 height 21
click at [230, 270] on span "Klasiskās ziņu izplatīšanas metodes" at bounding box center [271, 268] width 94 height 9
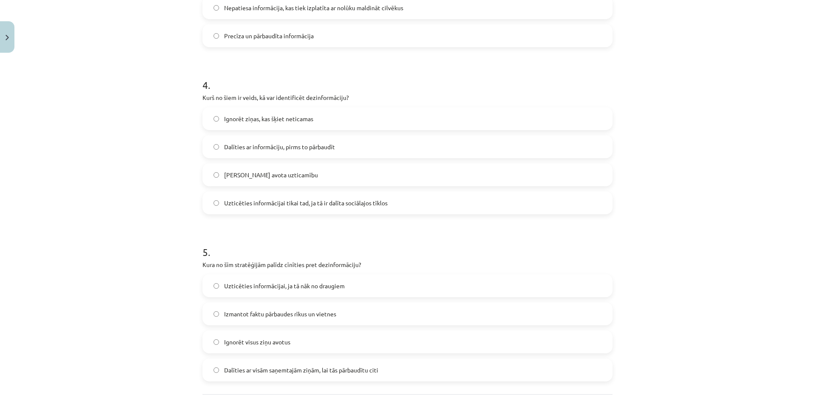
scroll to position [691, 0]
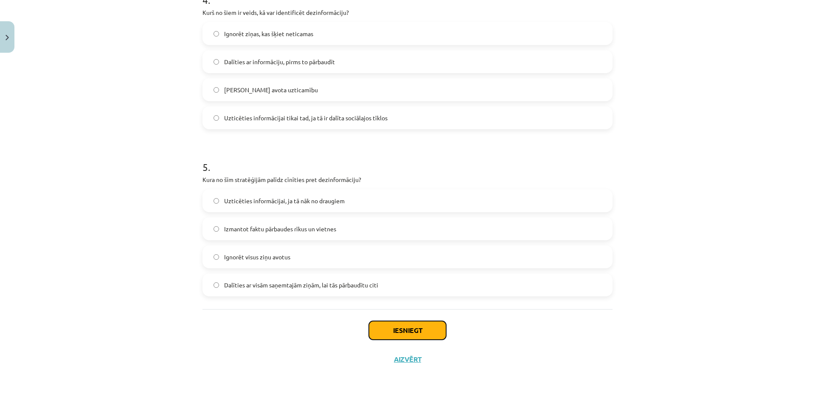
click at [414, 328] on button "Iesniegt" at bounding box center [407, 330] width 77 height 19
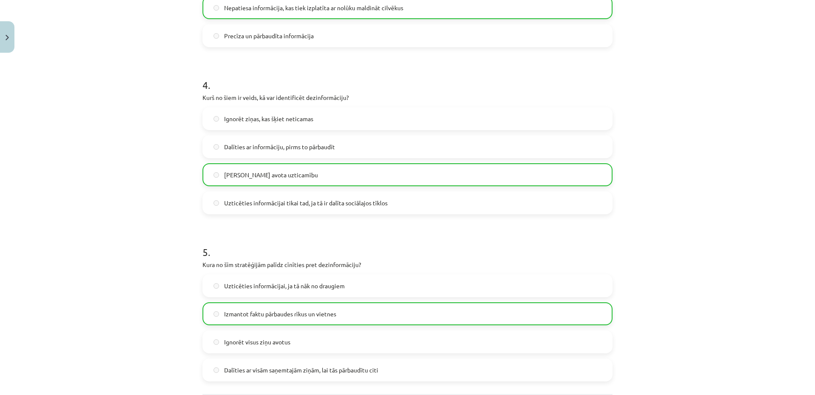
scroll to position [718, 0]
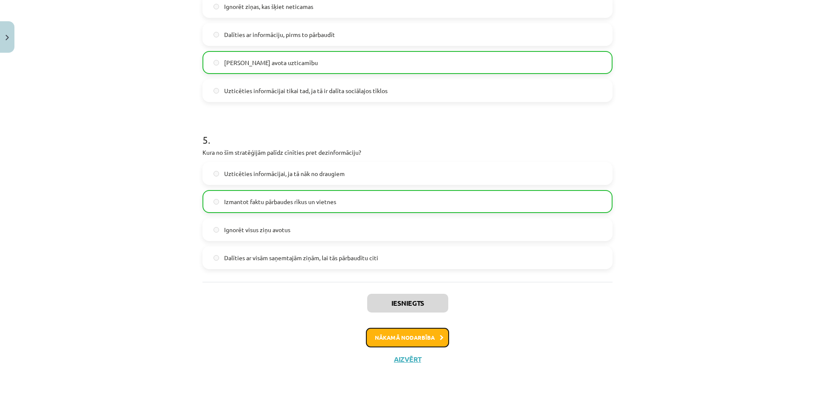
click at [396, 333] on button "Nākamā nodarbība" at bounding box center [407, 337] width 83 height 20
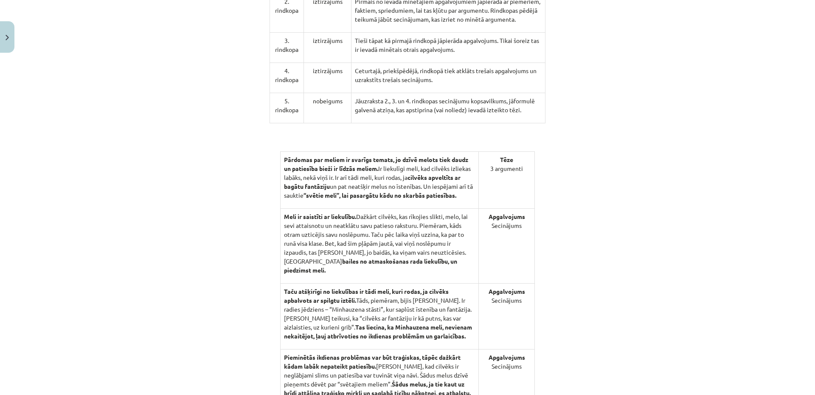
scroll to position [817, 0]
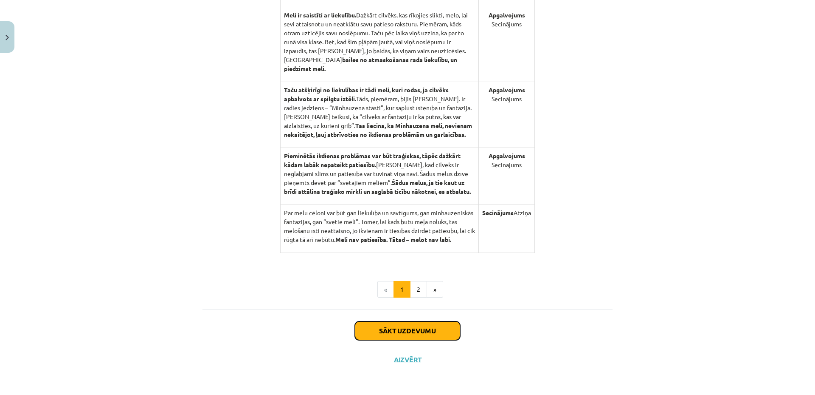
click at [382, 334] on button "Sākt uzdevumu" at bounding box center [407, 330] width 105 height 19
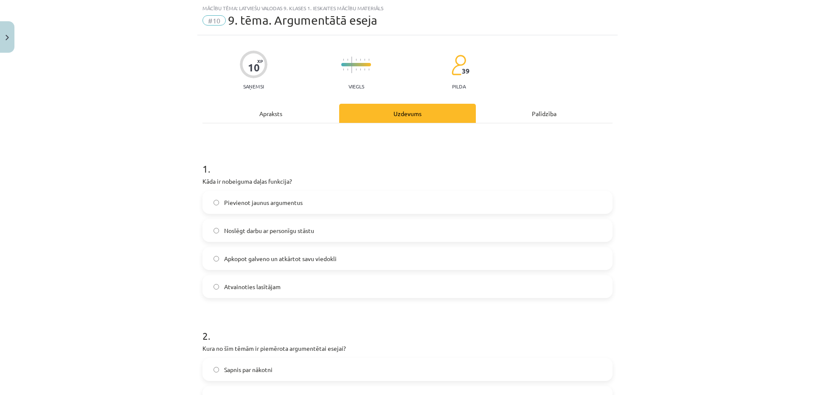
click at [241, 262] on span "Apkopot galveno un atkārtot savu viedokli" at bounding box center [280, 258] width 113 height 9
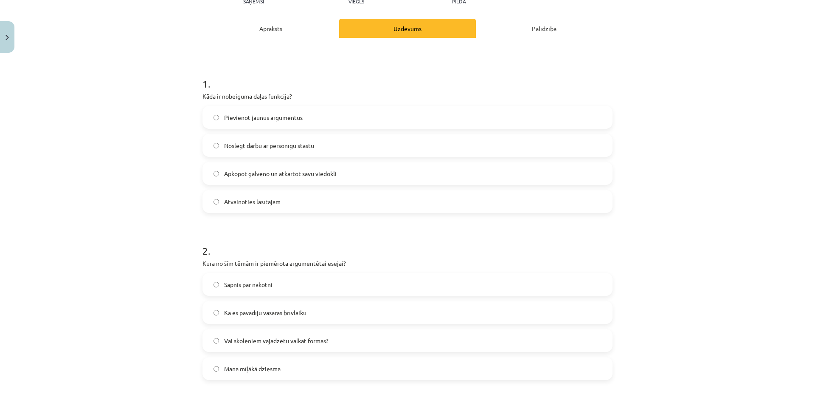
scroll to position [191, 0]
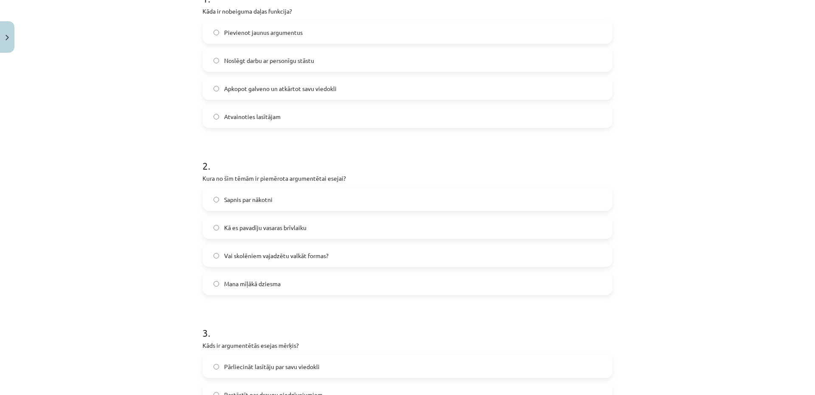
click at [245, 257] on span "Vai skolēniem vajadzētu valkāt formas?" at bounding box center [276, 255] width 104 height 9
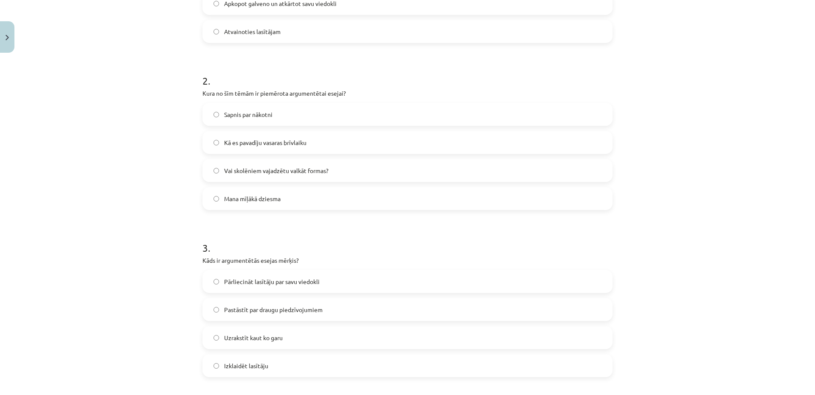
scroll to position [361, 0]
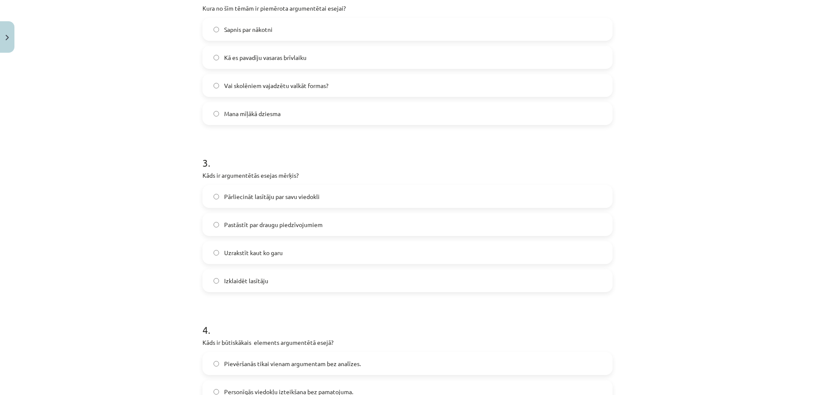
click at [239, 202] on label "Pārliecināt lasītāju par savu viedokli" at bounding box center [407, 196] width 409 height 21
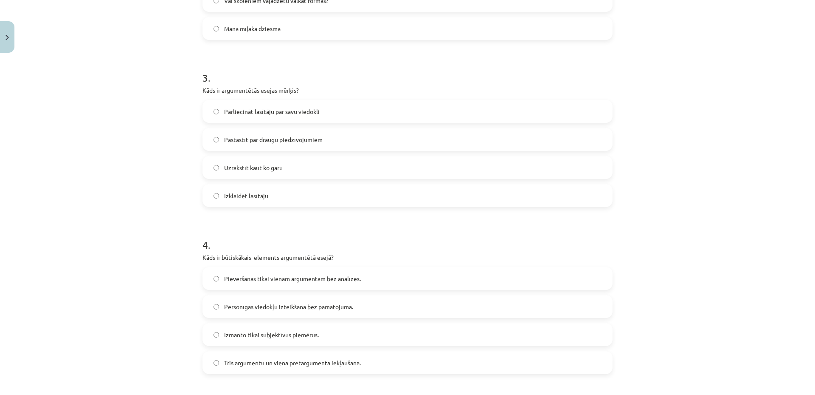
scroll to position [531, 0]
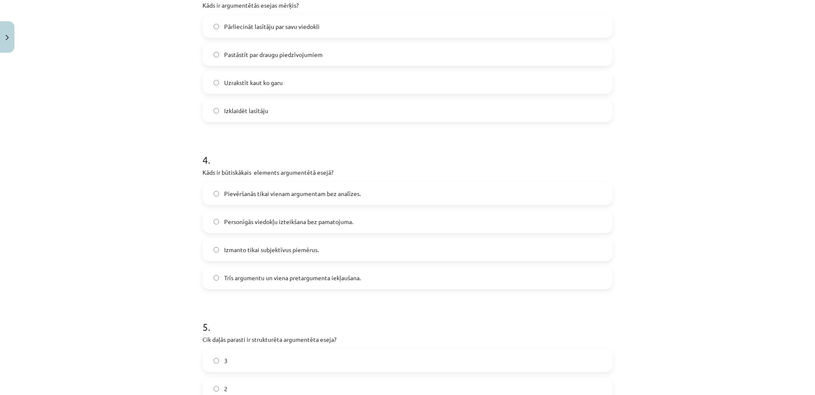
click at [243, 197] on span "Pievēršanās tikai vienam argumentam bez analīzes." at bounding box center [292, 193] width 137 height 9
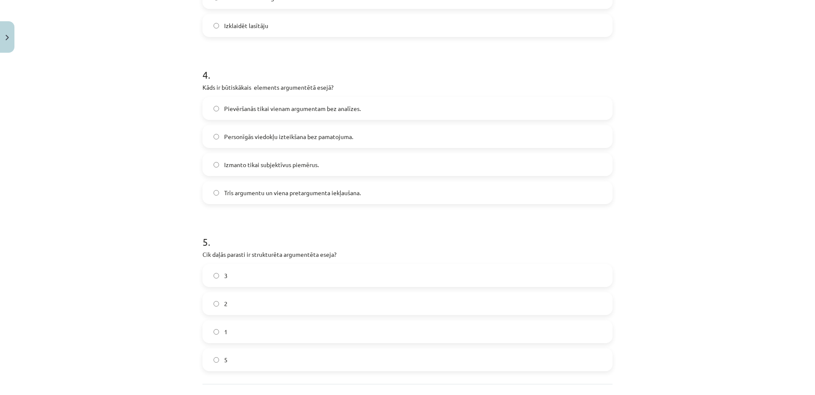
scroll to position [691, 0]
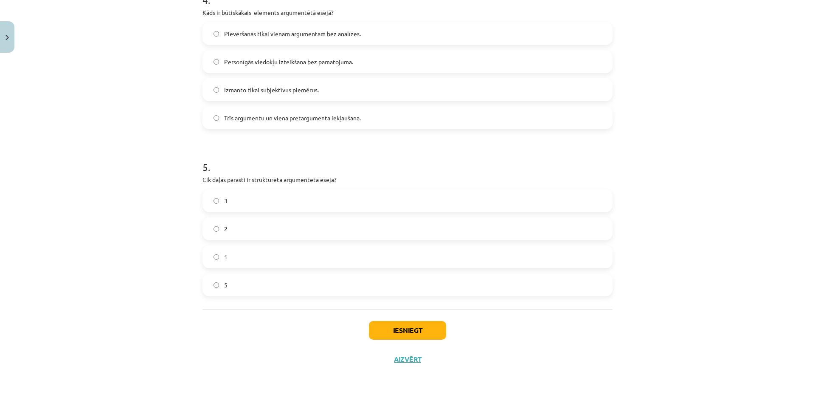
click at [239, 68] on label "Personīgās viedokļu izteikšana bez pamatojuma." at bounding box center [407, 61] width 409 height 21
click at [265, 93] on span "Izmanto tikai subjektīvus piemērus." at bounding box center [271, 89] width 95 height 9
click at [236, 203] on label "3" at bounding box center [407, 200] width 409 height 21
click at [402, 330] on button "Iesniegt" at bounding box center [407, 330] width 77 height 19
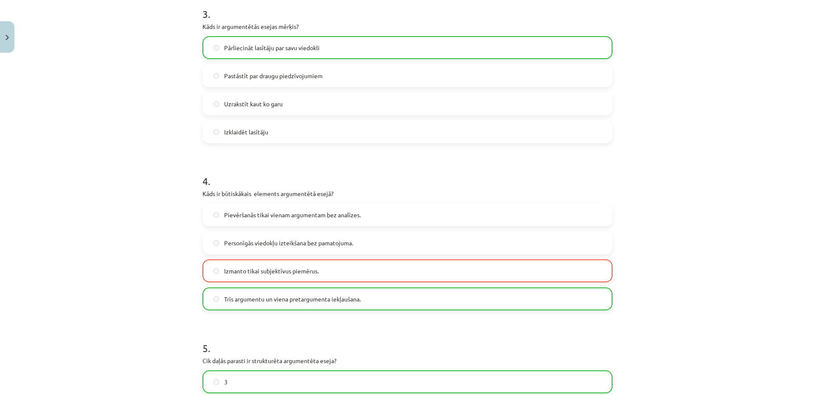
scroll to position [680, 0]
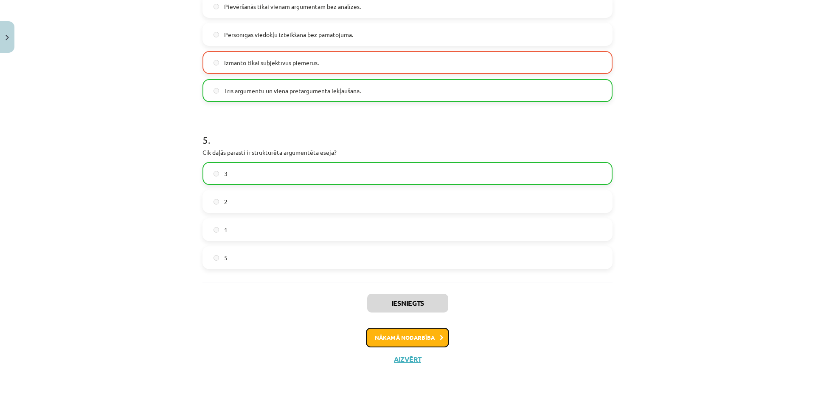
click at [412, 334] on button "Nākamā nodarbība" at bounding box center [407, 337] width 83 height 20
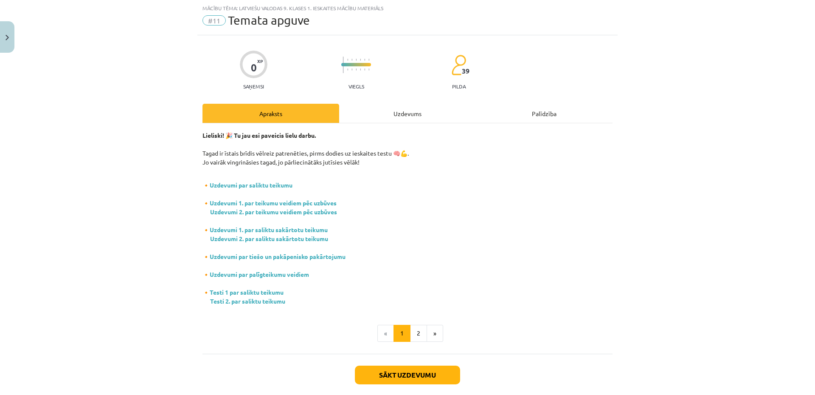
scroll to position [66, 0]
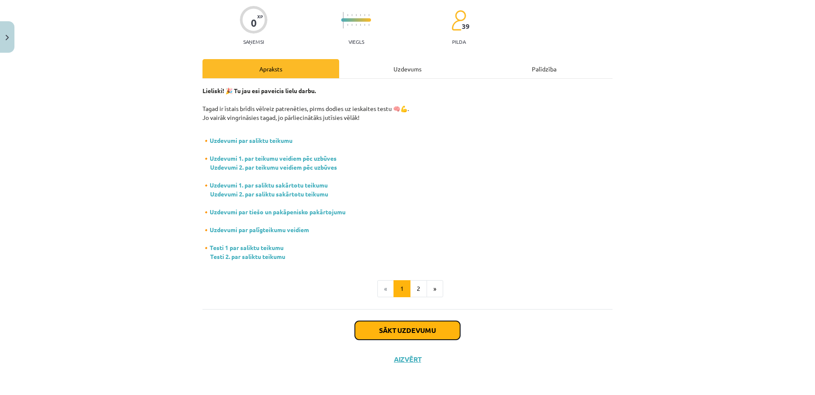
click at [376, 329] on button "Sākt uzdevumu" at bounding box center [407, 330] width 105 height 19
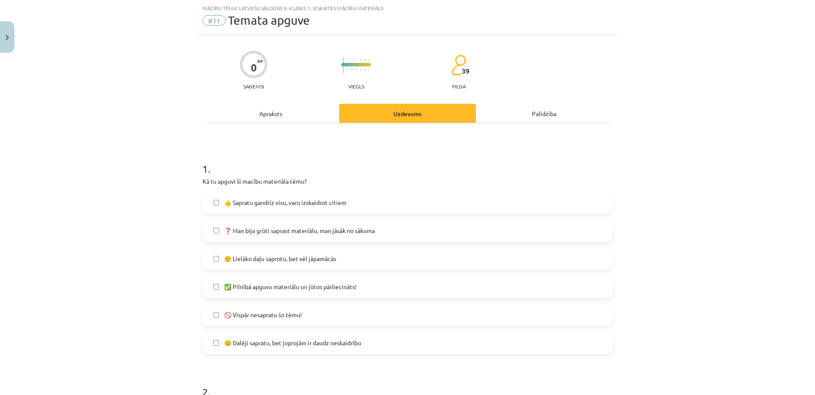
scroll to position [106, 0]
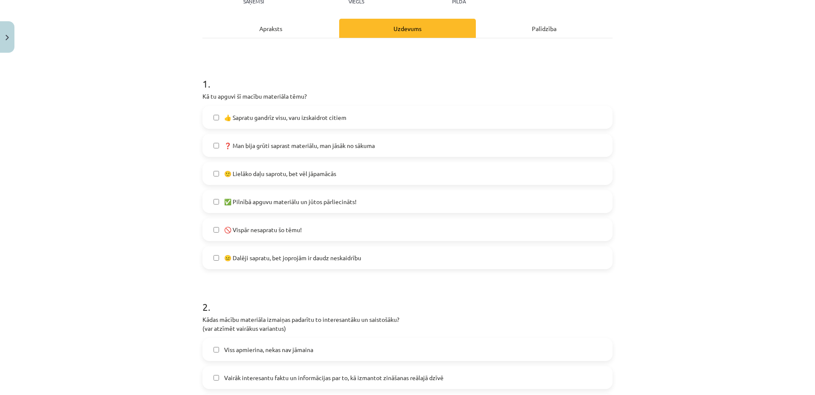
click at [265, 172] on span "🙂 Lielāko daļu saprotu, bet vēl jāpamācās" at bounding box center [280, 173] width 112 height 9
click at [265, 198] on span "✅ Pilnībā apguvu materiālu un jūtos pārliecināts!" at bounding box center [290, 201] width 133 height 9
click at [261, 205] on span "✅ Pilnībā apguvu materiālu un jūtos pārliecināts!" at bounding box center [290, 201] width 133 height 9
click at [256, 235] on label "🚫 Vispār nesapratu šo tēmu!" at bounding box center [407, 229] width 409 height 21
click at [265, 200] on span "✅ Pilnībā apguvu materiālu un jūtos pārliecināts!" at bounding box center [290, 201] width 133 height 9
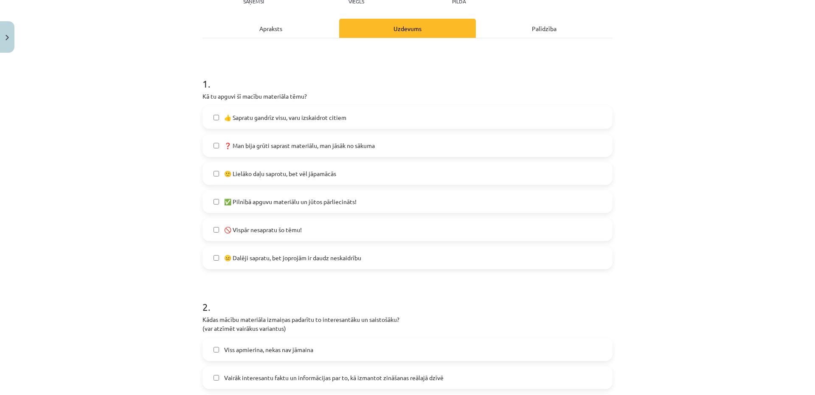
drag, startPoint x: 256, startPoint y: 260, endPoint x: 256, endPoint y: 247, distance: 13.2
click at [256, 260] on span "😐 Dalēji sapratu, bet joprojām ir daudz neskaidrību" at bounding box center [292, 257] width 137 height 9
click at [259, 147] on span "❓ Man bija grūti saprast materiālu, man jāsāk no sākuma" at bounding box center [299, 145] width 151 height 9
click at [268, 112] on label "👍 Sapratu gandrīz visu, varu izskaidrot citiem" at bounding box center [407, 117] width 409 height 21
click at [264, 253] on span "😐 Dalēji sapratu, bet joprojām ir daudz neskaidrību" at bounding box center [292, 257] width 137 height 9
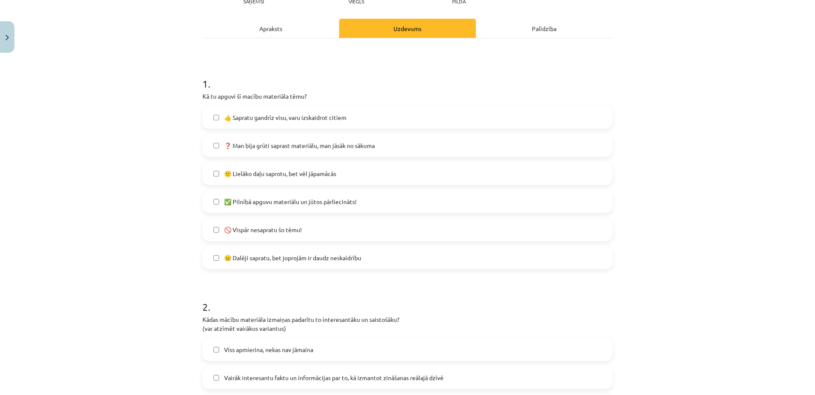
click at [279, 231] on span "🚫 Vispār nesapratu šo tēmu!" at bounding box center [263, 229] width 78 height 9
click at [269, 110] on label "👍 Sapratu gandrīz visu, varu izskaidrot citiem" at bounding box center [407, 117] width 409 height 21
click at [265, 143] on span "❓ Man bija grūti saprast materiālu, man jāsāk no sākuma" at bounding box center [299, 145] width 151 height 9
click at [268, 203] on span "✅ Pilnībā apguvu materiālu un jūtos pārliecināts!" at bounding box center [290, 201] width 133 height 9
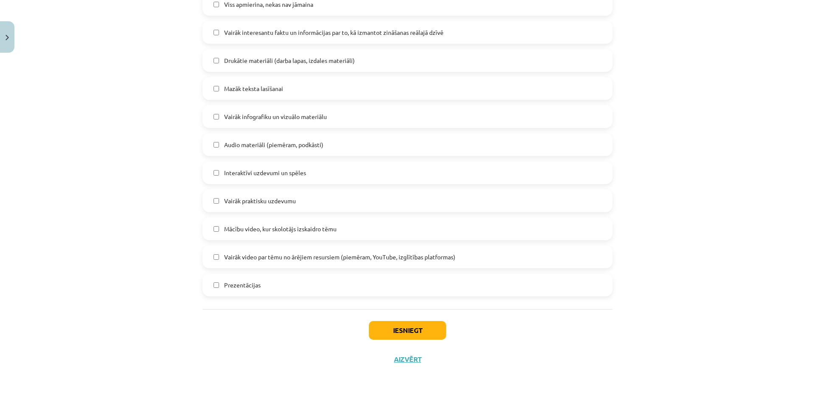
scroll to position [366, 0]
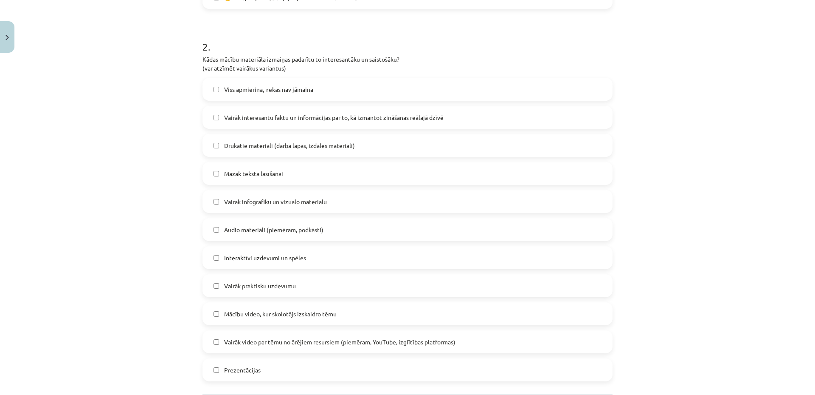
click at [282, 121] on span "Vairāk interesantu faktu un informācijas par to, kā izmantot zināšanas reālajā …" at bounding box center [334, 117] width 220 height 9
click at [260, 121] on span "Vairāk interesantu faktu un informācijas par to, kā izmantot zināšanas reālajā …" at bounding box center [334, 117] width 220 height 9
click at [304, 86] on span "Viss apmierina, nekas nav jāmaina" at bounding box center [268, 89] width 89 height 9
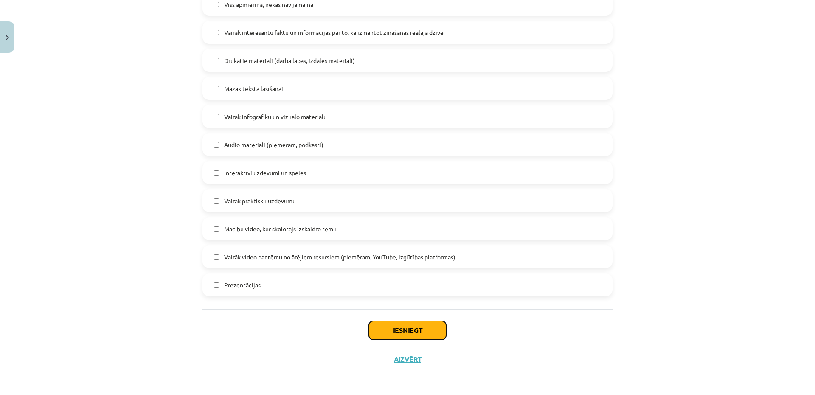
click at [395, 329] on button "Iesniegt" at bounding box center [407, 330] width 77 height 19
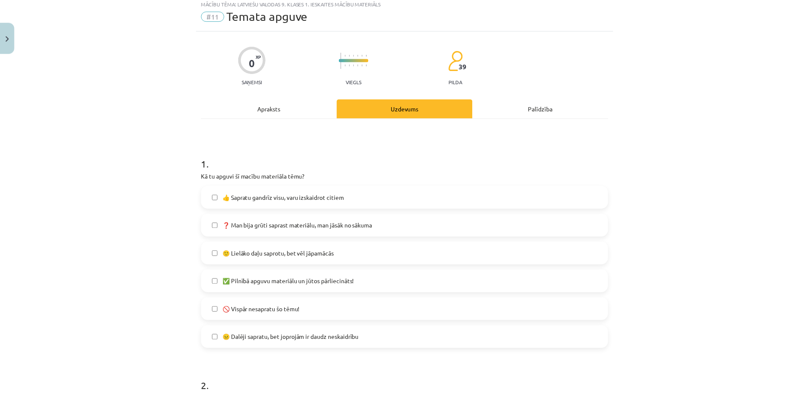
scroll to position [111, 0]
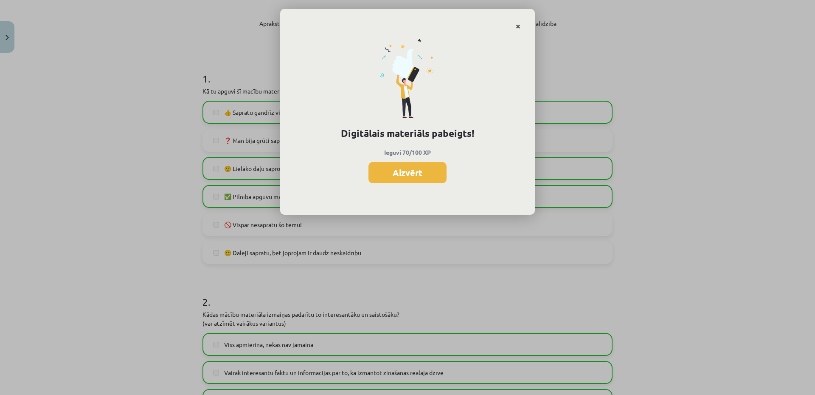
click at [516, 22] on link "Close" at bounding box center [518, 26] width 15 height 17
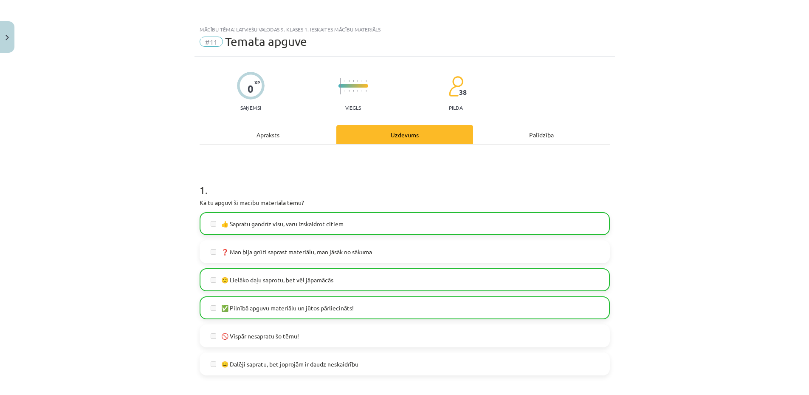
scroll to position [451, 0]
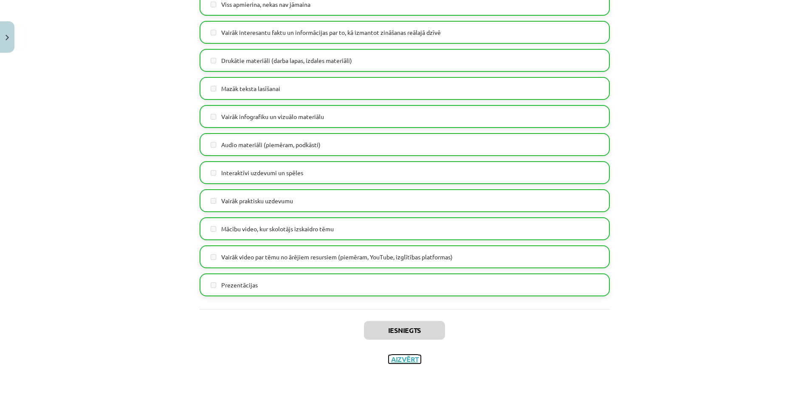
click at [399, 362] on button "Aizvērt" at bounding box center [405, 359] width 32 height 8
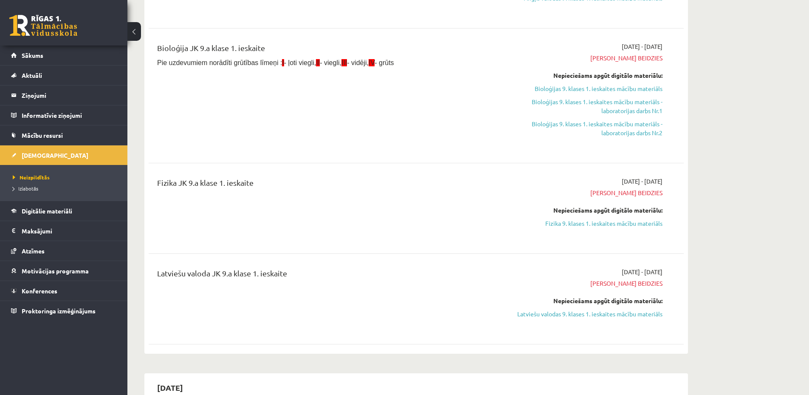
scroll to position [255, 0]
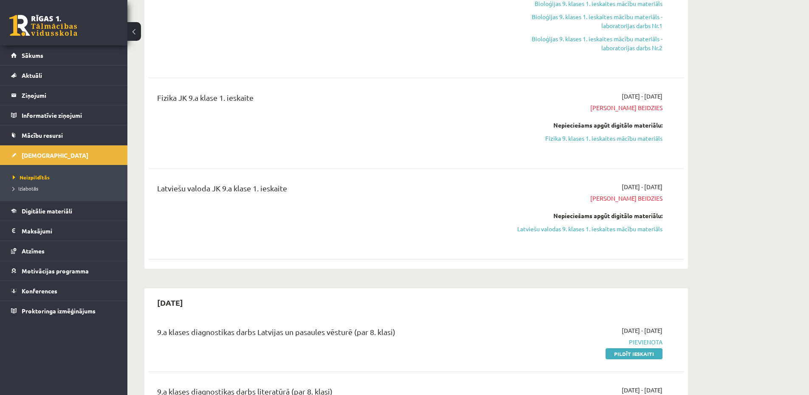
drag, startPoint x: 0, startPoint y: 0, endPoint x: 429, endPoint y: 183, distance: 466.8
click at [429, 183] on div "Latviešu valoda JK 9.a klase 1. ieskaite" at bounding box center [323, 190] width 333 height 16
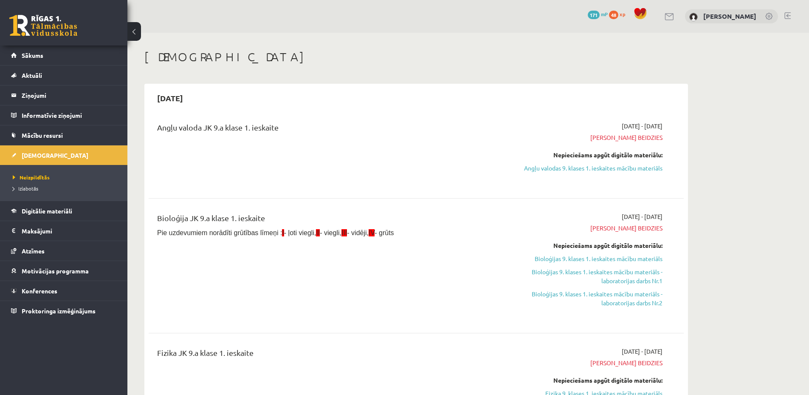
scroll to position [255, 0]
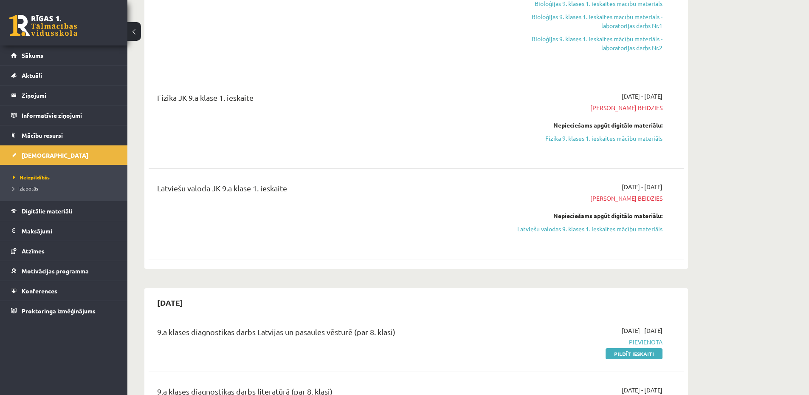
drag, startPoint x: 0, startPoint y: 0, endPoint x: 307, endPoint y: 171, distance: 351.5
click at [307, 171] on div "Angļu valoda JK 9.a klase 1. ieskaite 2025-09-01 - 2025-09-15 Termiņš beidzies …" at bounding box center [416, 61] width 535 height 406
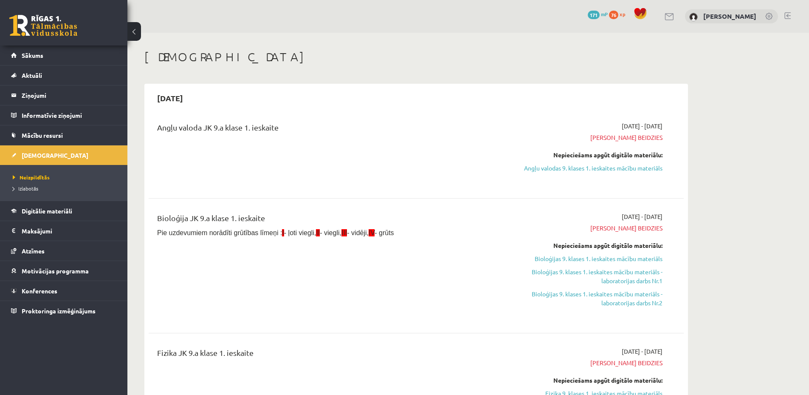
scroll to position [255, 0]
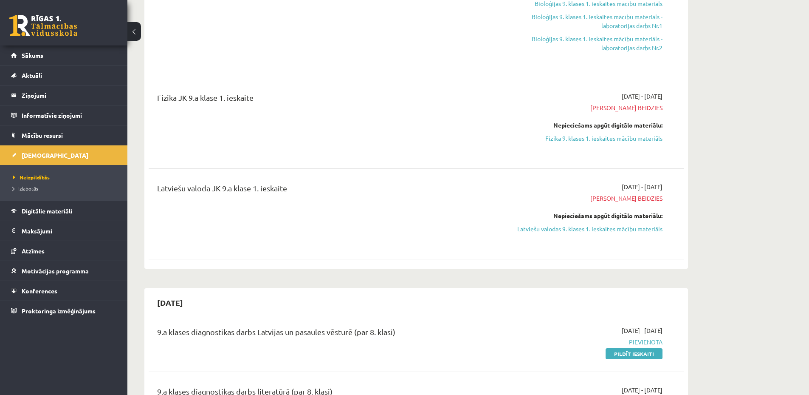
drag, startPoint x: 0, startPoint y: 0, endPoint x: 401, endPoint y: 242, distance: 468.5
click at [401, 242] on div "Latviešu valoda JK 9.a klase 1. ieskaite" at bounding box center [323, 213] width 345 height 63
click at [387, 268] on div "2025-09-15 Angļu valoda JK 9.a klase 1. ieskaite 2025-09-01 - 2025-09-15 Termiņ…" at bounding box center [416, 49] width 544 height 440
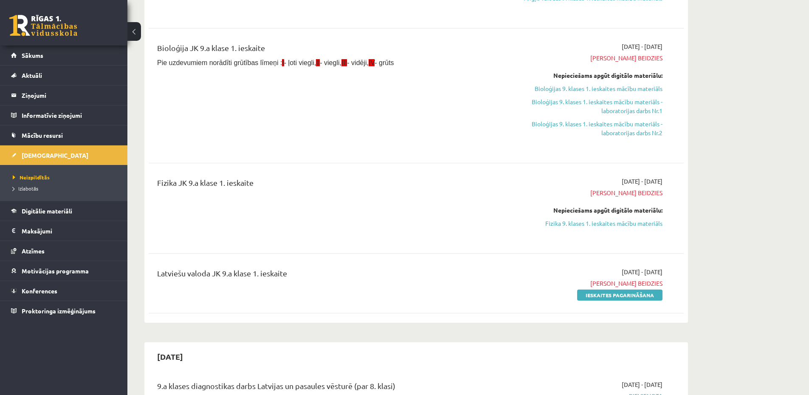
scroll to position [255, 0]
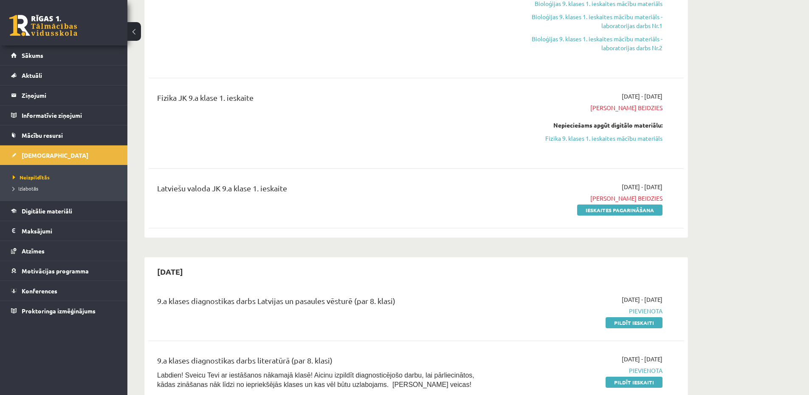
click at [418, 225] on div "Angļu valoda JK 9.a klase 1. ieskaite 2025-09-01 - 2025-09-15 Termiņš beidzies …" at bounding box center [416, 45] width 535 height 375
click at [617, 209] on link "Ieskaites pagarināšana" at bounding box center [619, 209] width 85 height 11
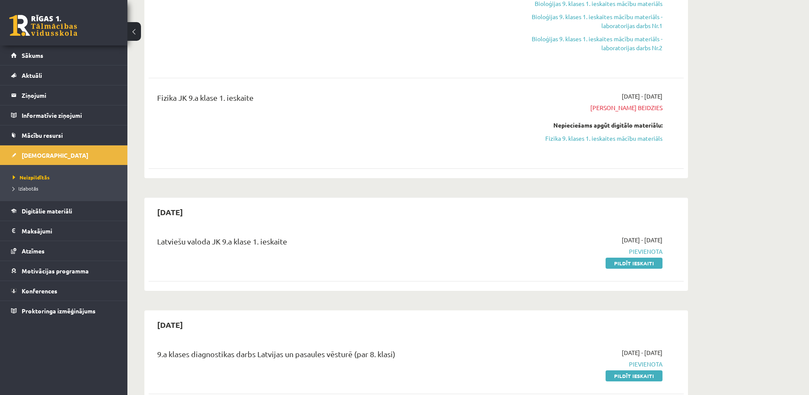
scroll to position [340, 0]
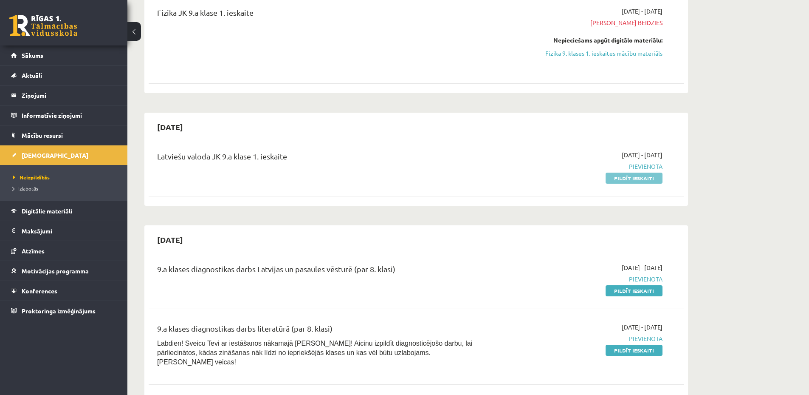
click at [643, 176] on link "Pildīt ieskaiti" at bounding box center [634, 177] width 57 height 11
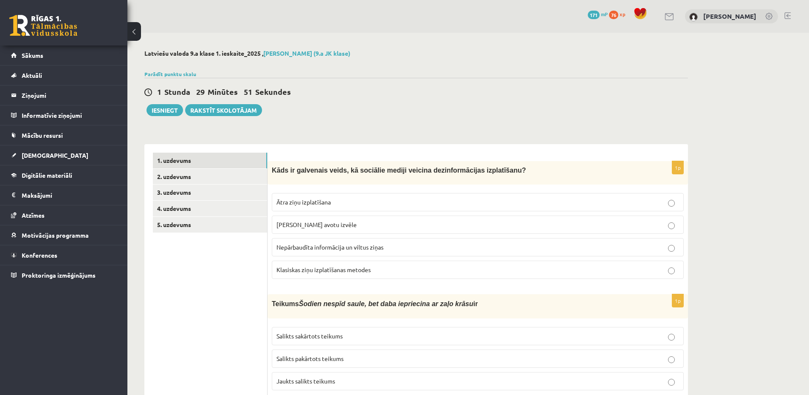
click at [346, 274] on p "Klasiskas ziņu izplatīšanas metodes" at bounding box center [477, 269] width 403 height 9
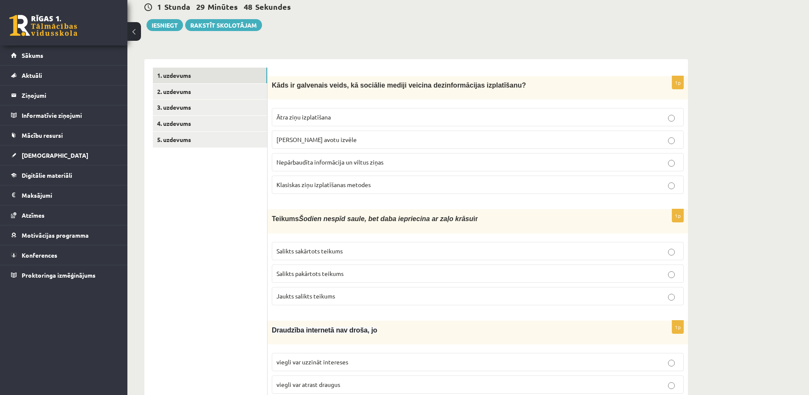
scroll to position [170, 0]
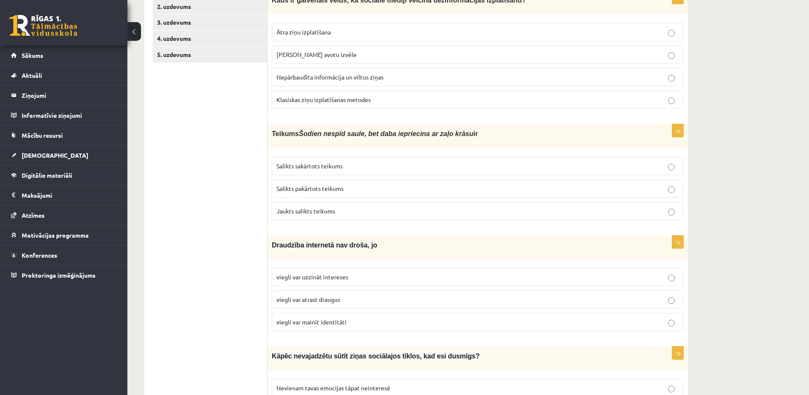
click at [369, 165] on p "Salikts sakārtots teikums" at bounding box center [477, 165] width 403 height 9
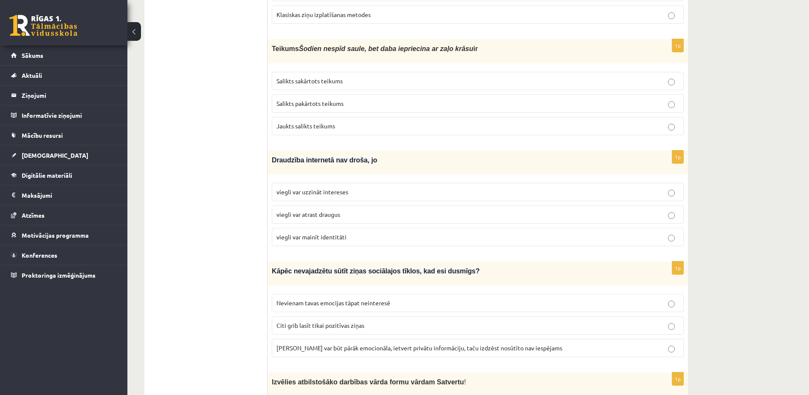
click at [367, 235] on p "viegli var mainīt identitāti" at bounding box center [477, 236] width 403 height 9
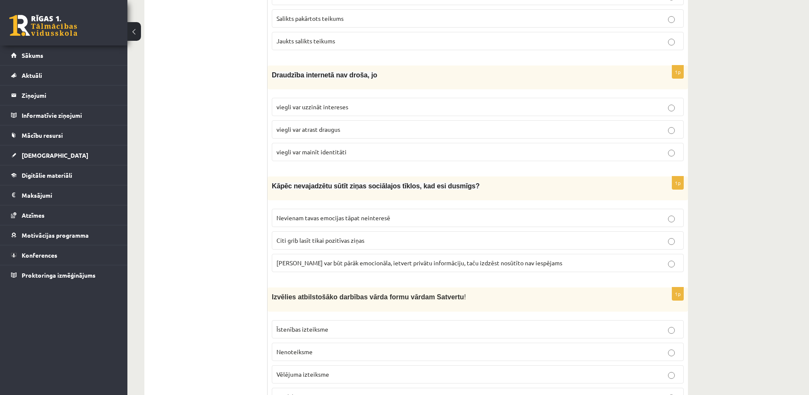
click at [391, 241] on p "Citi grib lasīt tikai pozitīvas ziņas" at bounding box center [477, 240] width 403 height 9
click at [315, 264] on span "Ziņa var būt pārāk emocionāla, ietvert privātu informāciju, taču izdzēst nosūtī…" at bounding box center [419, 263] width 286 height 8
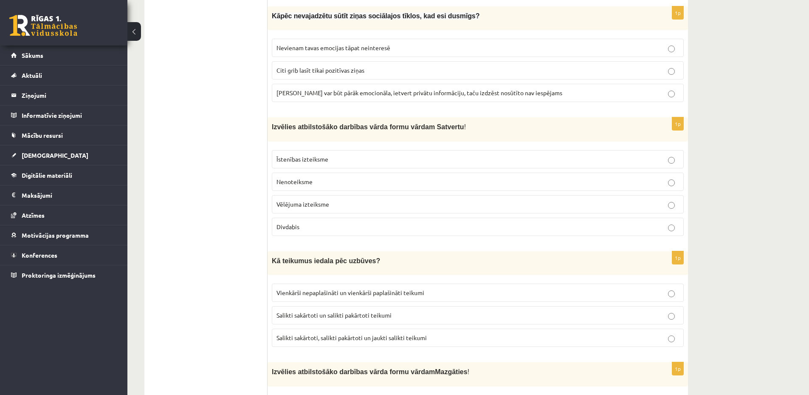
scroll to position [425, 0]
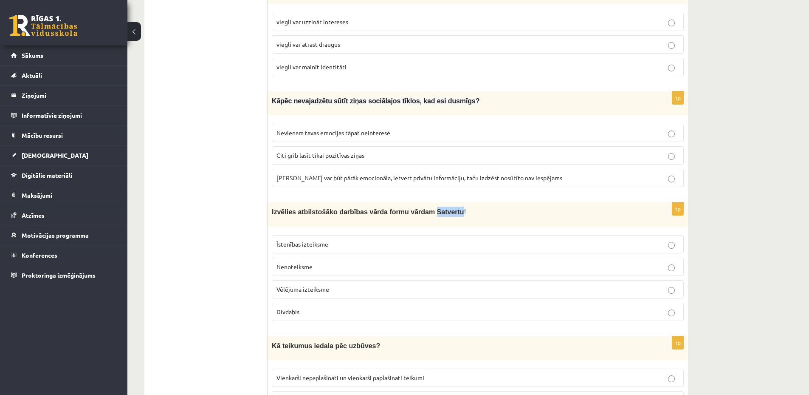
drag, startPoint x: 414, startPoint y: 211, endPoint x: 438, endPoint y: 212, distance: 23.8
click at [438, 212] on span "Izvēlies atbilstošāko darbības vārda formu vārdam Satvertu" at bounding box center [368, 211] width 192 height 7
click at [478, 212] on p "Izvēlies atbilstošāko darbības vārda formu vārdam Satvertu !" at bounding box center [456, 211] width 369 height 10
click at [363, 236] on label "Īstenības izteiksme" at bounding box center [478, 244] width 412 height 18
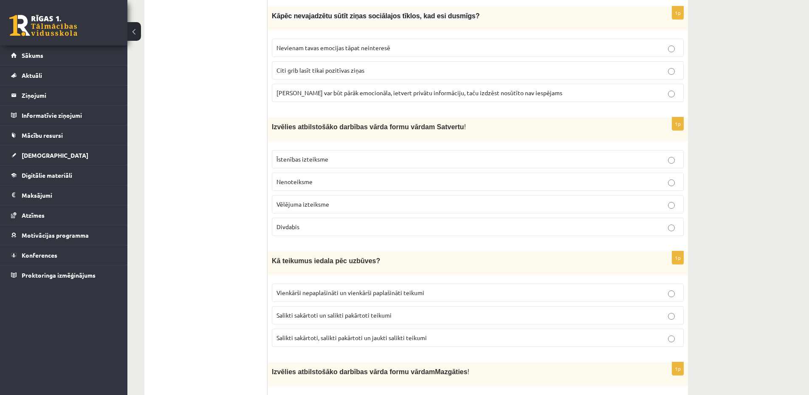
scroll to position [595, 0]
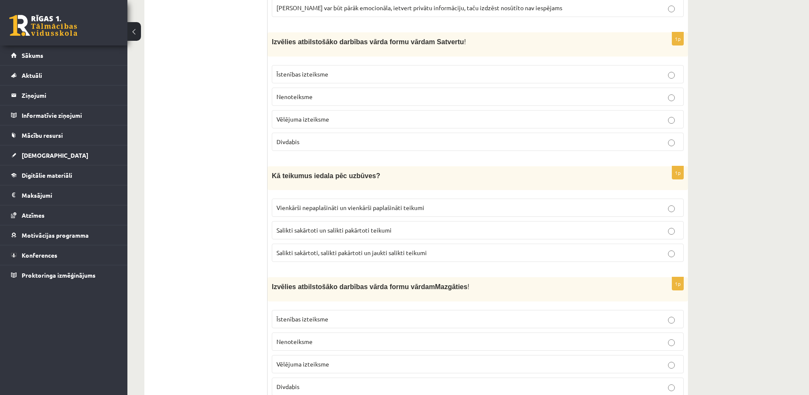
click at [355, 117] on p "Vēlējuma izteiksme" at bounding box center [477, 119] width 403 height 9
click at [409, 211] on label "Vienkārši nepaplašināti un vienkārši paplašināti teikumi" at bounding box center [478, 207] width 412 height 18
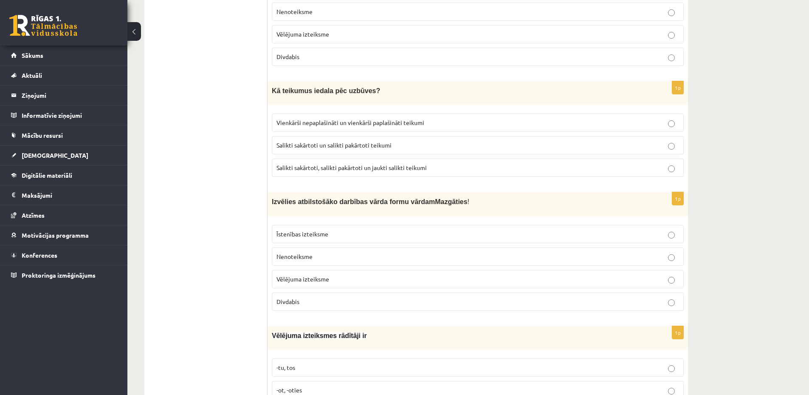
click at [379, 233] on p "Īstenības izteiksme" at bounding box center [477, 233] width 403 height 9
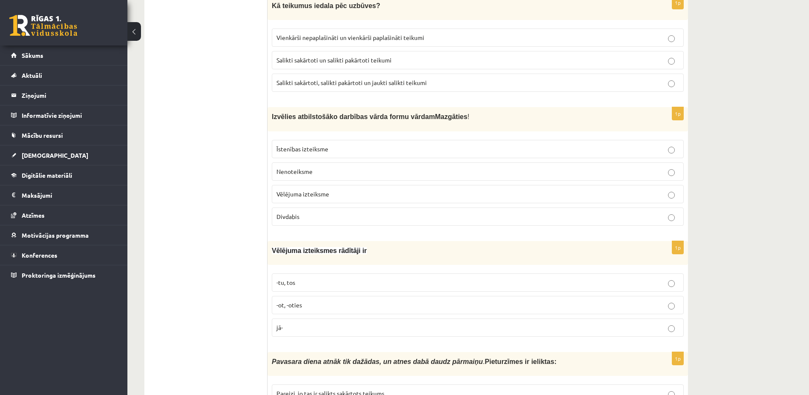
scroll to position [849, 0]
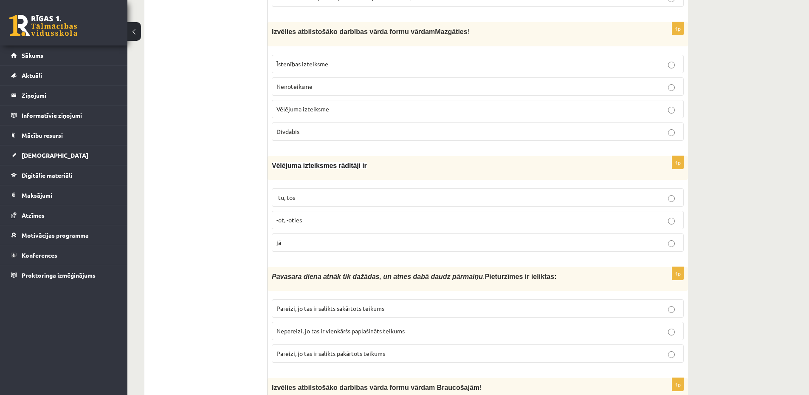
click at [313, 215] on p "-ot, -oties" at bounding box center [477, 219] width 403 height 9
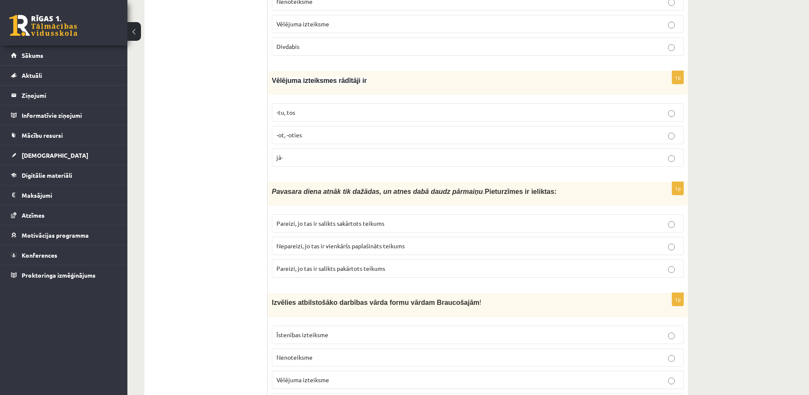
click at [384, 243] on span "Nepareizi, jo tas ir vienkāršs paplašināts teikums" at bounding box center [340, 246] width 128 height 8
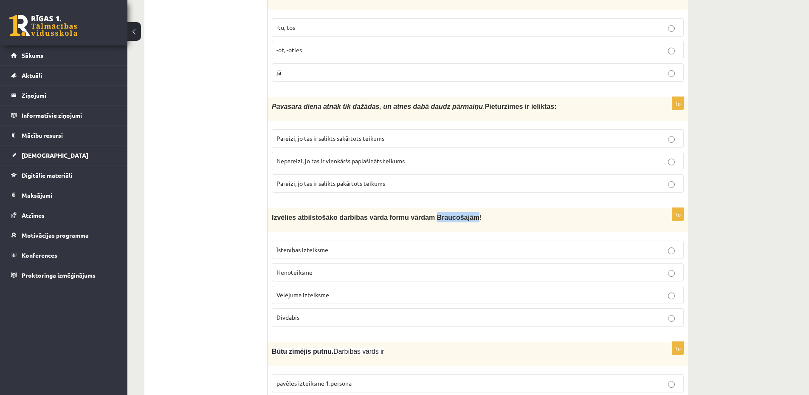
drag, startPoint x: 415, startPoint y: 214, endPoint x: 450, endPoint y: 214, distance: 34.4
click at [450, 214] on span "Izvēlies atbilstošāko darbības vārda formu vārdam Braucošajām" at bounding box center [376, 217] width 208 height 7
click at [749, 201] on div "**********" at bounding box center [468, 296] width 682 height 2567
click at [353, 293] on p "Vēlējuma izteiksme" at bounding box center [477, 294] width 403 height 9
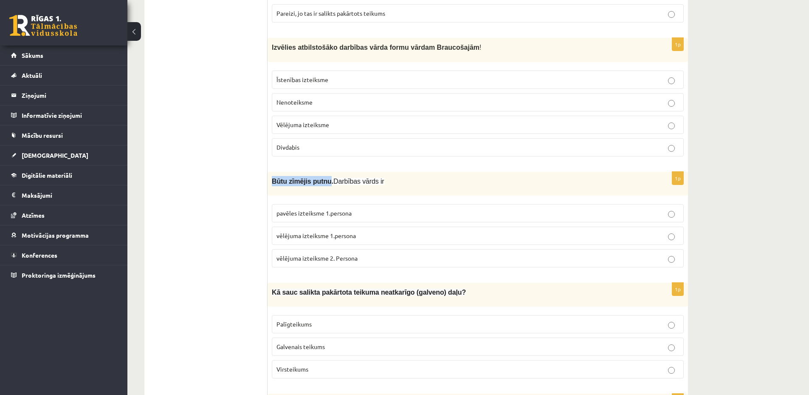
drag, startPoint x: 272, startPoint y: 177, endPoint x: 323, endPoint y: 180, distance: 51.0
click at [323, 180] on span "Būtu zīmējis putnu." at bounding box center [303, 181] width 62 height 7
click at [380, 254] on p "vēlējuma izteiksme 2. Persona" at bounding box center [477, 258] width 403 height 9
drag, startPoint x: 273, startPoint y: 177, endPoint x: 324, endPoint y: 180, distance: 51.5
click at [324, 180] on span "Būtu zīmējis putnu." at bounding box center [303, 181] width 62 height 7
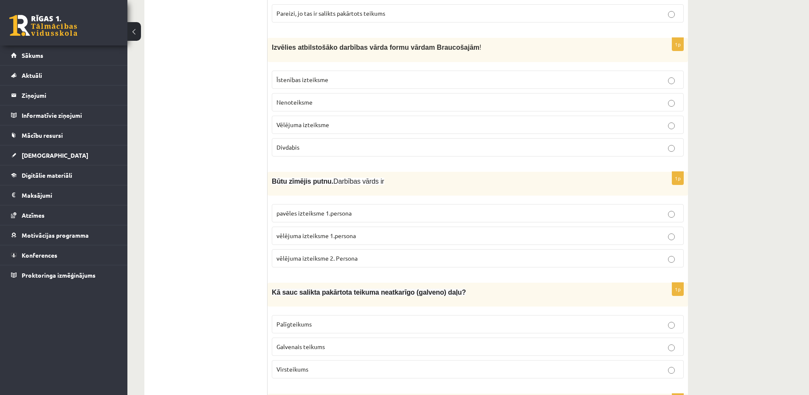
click at [402, 181] on p "Būtu zīmējis putnu. Darbības vārds ir" at bounding box center [456, 181] width 369 height 10
click at [361, 232] on p "vēlējuma izteiksme 1.persona" at bounding box center [477, 235] width 403 height 9
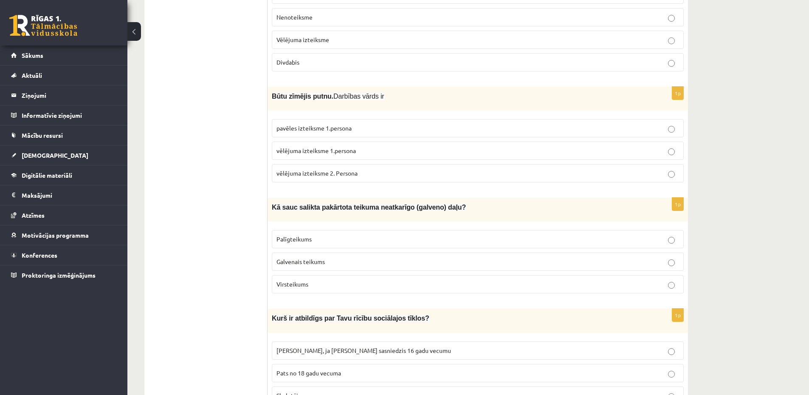
scroll to position [1359, 0]
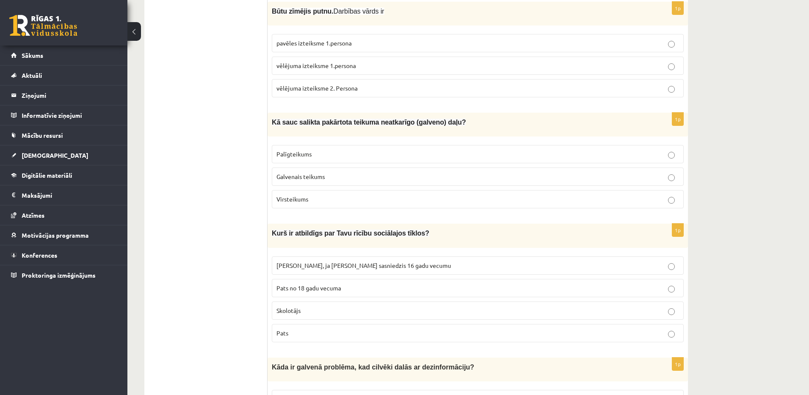
click at [333, 149] on p "Palīgteikums" at bounding box center [477, 153] width 403 height 9
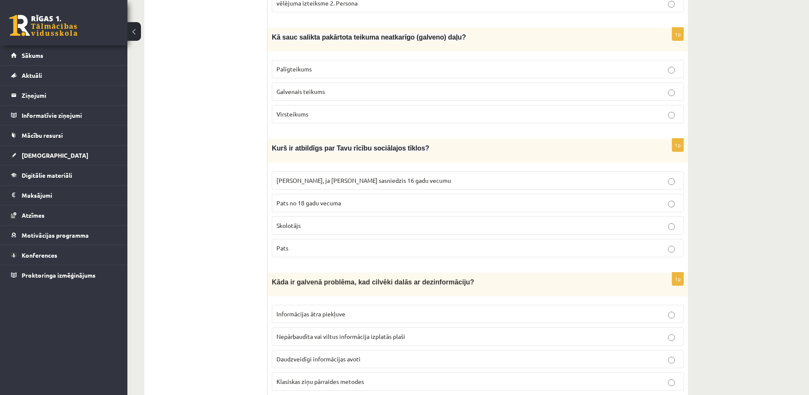
click at [348, 243] on p "Pats" at bounding box center [477, 247] width 403 height 9
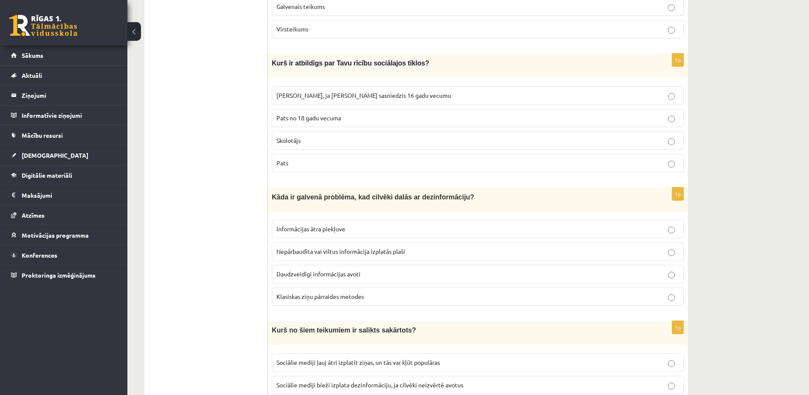
scroll to position [1614, 0]
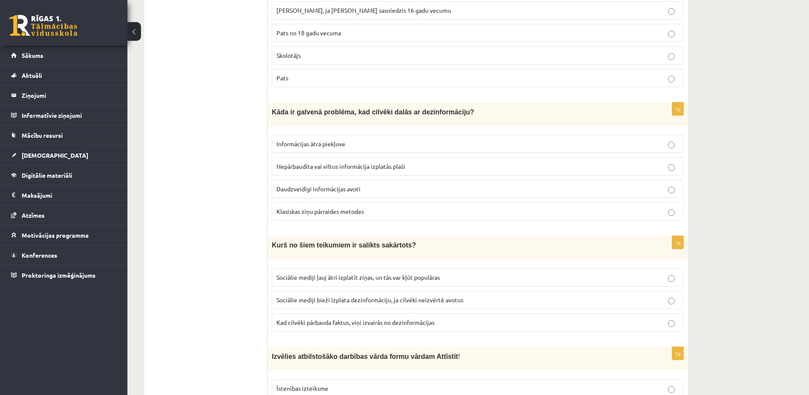
click at [375, 164] on span "Nepārbaudīta vai viltus informācija izplatās plaši" at bounding box center [340, 166] width 129 height 8
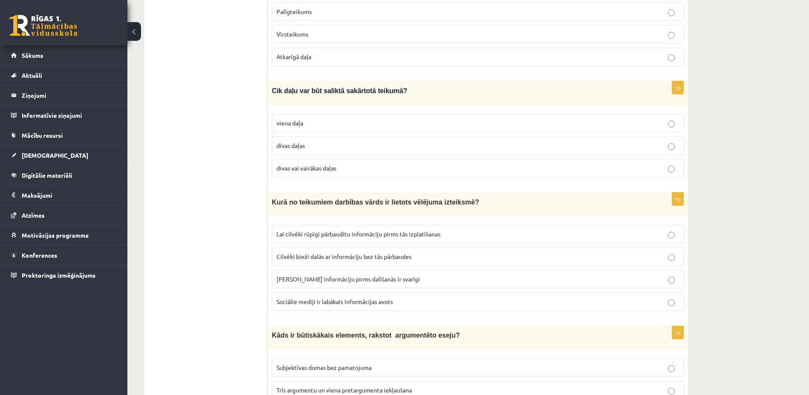
scroll to position [2198, 0]
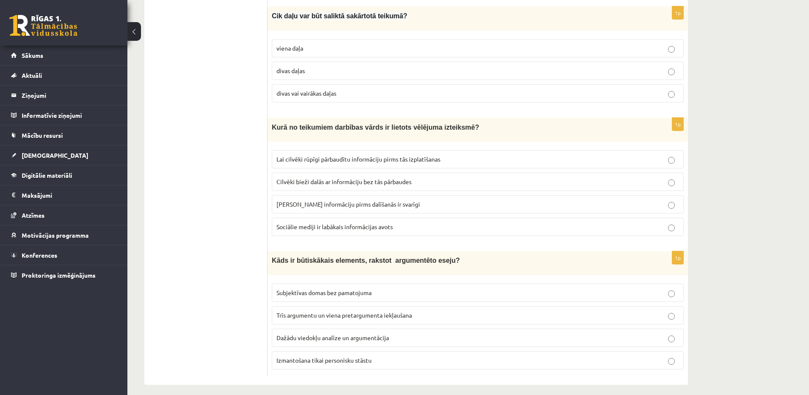
click at [364, 333] on span "Dažādu viedokļu analīze un argumentācija" at bounding box center [332, 337] width 113 height 8
click at [391, 311] on span "Trīs argumentu un viena pretargumenta iekļaušana" at bounding box center [343, 315] width 135 height 8
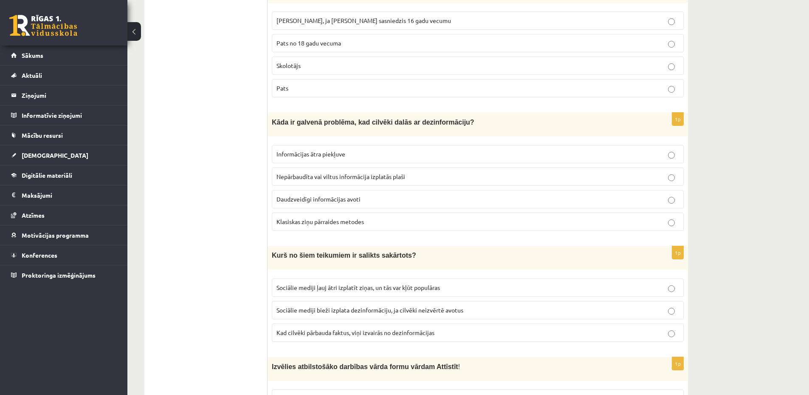
scroll to position [1689, 0]
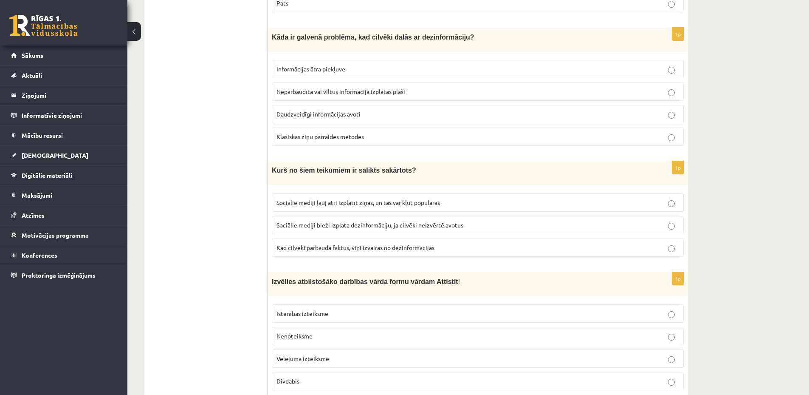
click at [296, 243] on span "Kad cilvēki pārbauda faktus, viņi izvairās no dezinformācijas" at bounding box center [355, 247] width 158 height 8
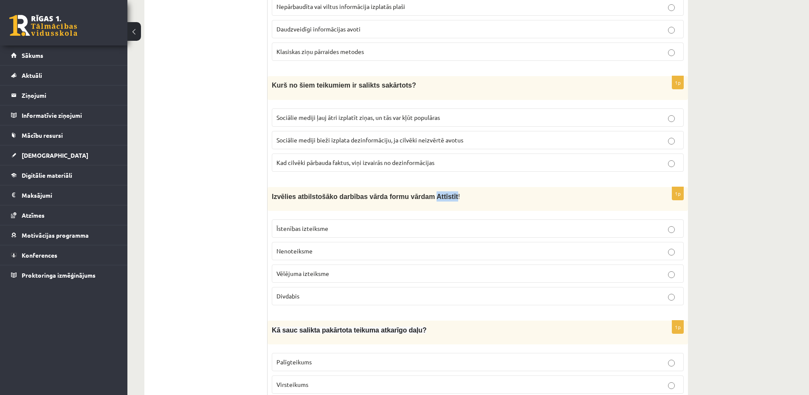
drag, startPoint x: 415, startPoint y: 192, endPoint x: 434, endPoint y: 192, distance: 19.1
click at [434, 193] on span "Izvēlies atbilstošāko darbības vārda formu vārdam Attīstīt !" at bounding box center [366, 196] width 188 height 7
click at [471, 191] on p "Izvēlies atbilstošāko darbības vārda formu vārdam Attīstīt !" at bounding box center [456, 196] width 369 height 10
click at [355, 224] on p "Īstenības izteiksme" at bounding box center [477, 228] width 403 height 9
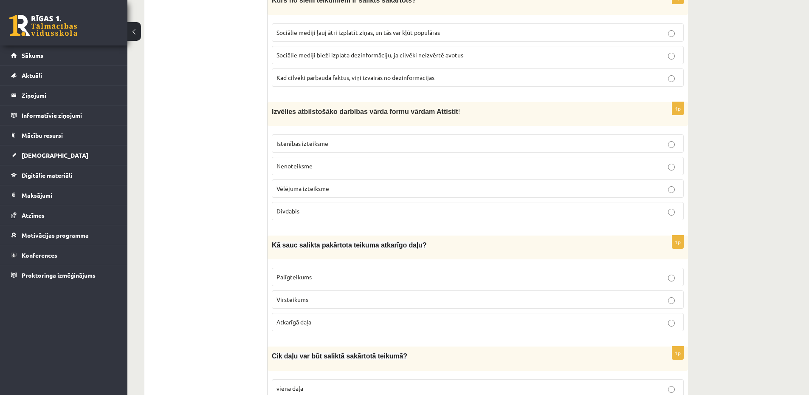
scroll to position [1943, 0]
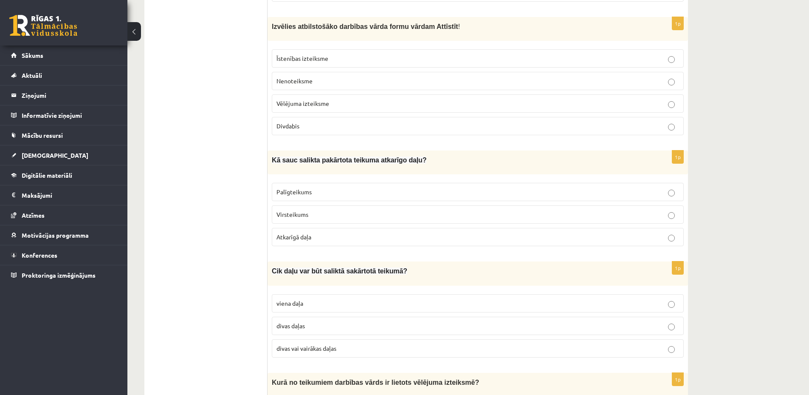
click at [353, 210] on p "Virsteikums" at bounding box center [477, 214] width 403 height 9
click at [332, 232] on p "Atkarīgā daļa" at bounding box center [477, 236] width 403 height 9
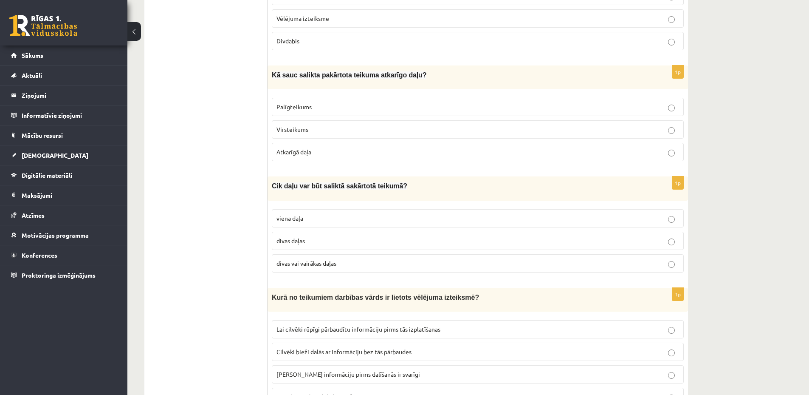
click at [345, 236] on p "divas daļas" at bounding box center [477, 240] width 403 height 9
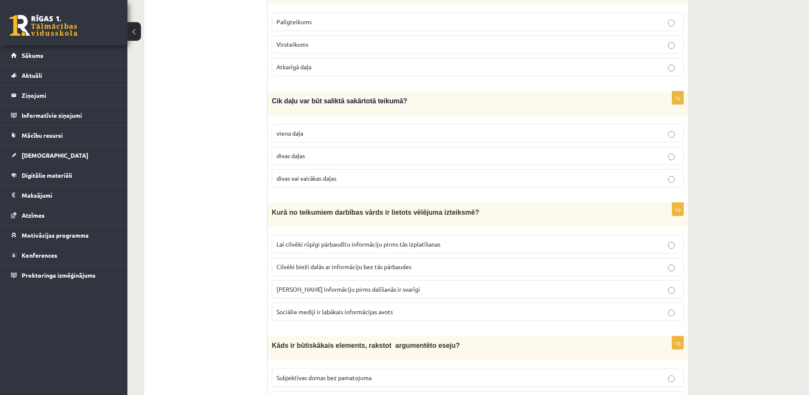
scroll to position [2198, 0]
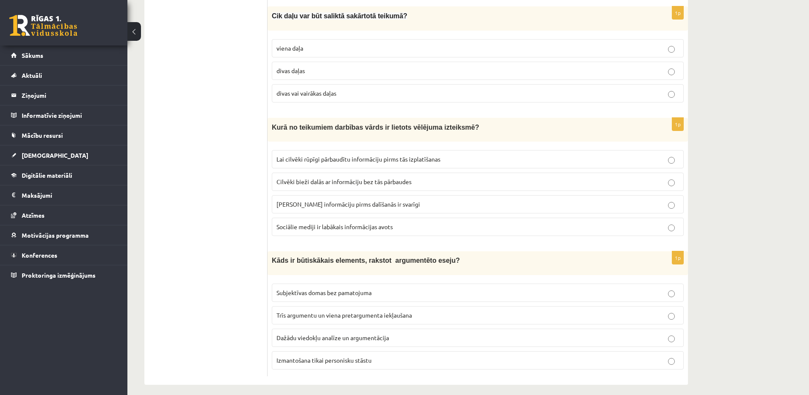
click at [371, 200] on span "[PERSON_NAME] informāciju pirms dalīšanās ir svarīgi" at bounding box center [348, 204] width 144 height 8
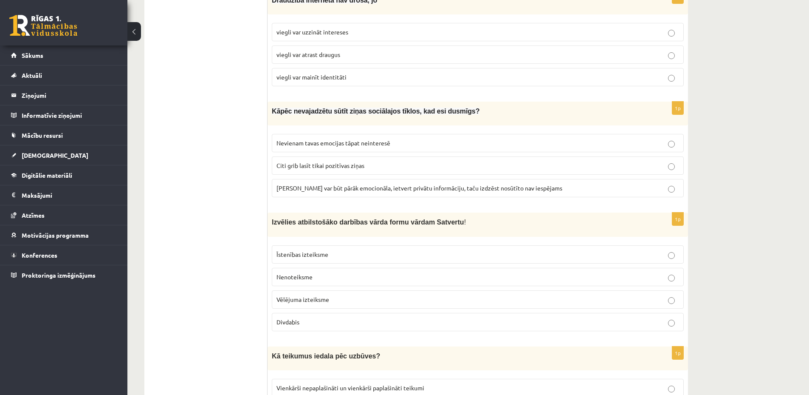
scroll to position [0, 0]
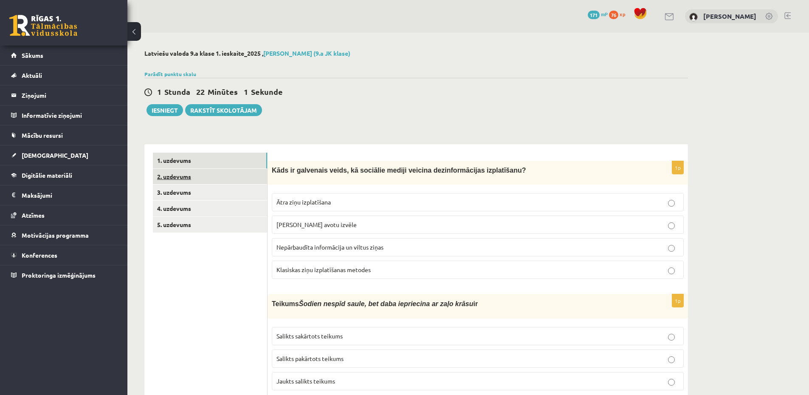
click at [212, 177] on link "2. uzdevums" at bounding box center [210, 177] width 114 height 16
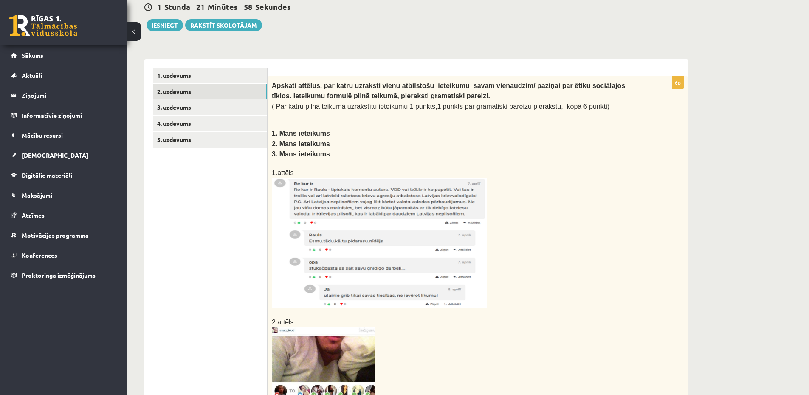
click at [339, 131] on b "1. Mans ieteikums ________________" at bounding box center [332, 133] width 121 height 7
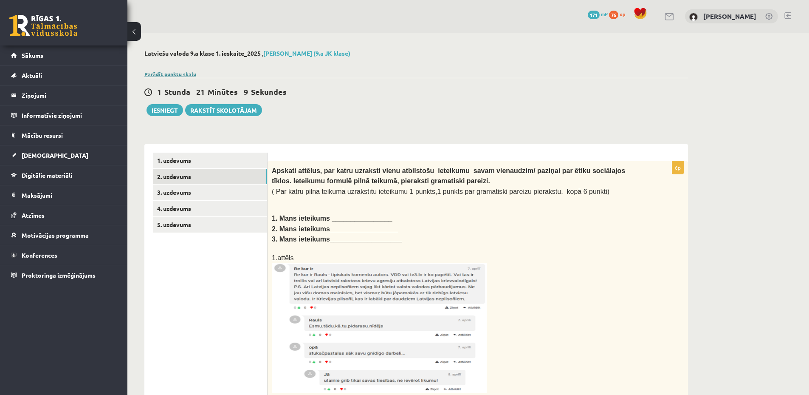
click at [164, 74] on link "Parādīt punktu skalu" at bounding box center [170, 74] width 52 height 7
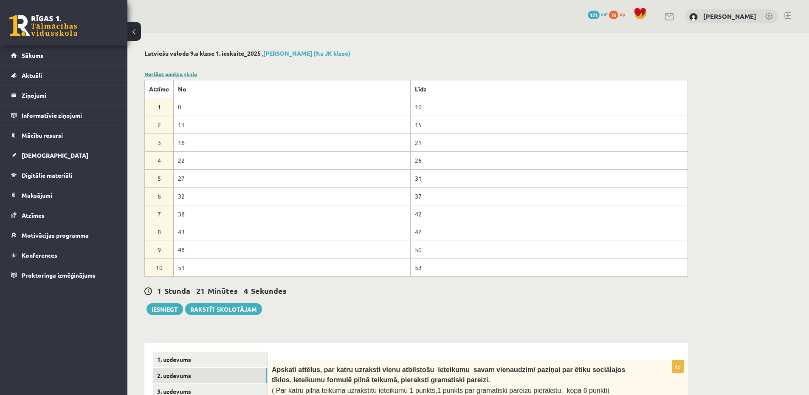
click at [185, 71] on link "Noslēpt punktu skalu" at bounding box center [170, 74] width 53 height 7
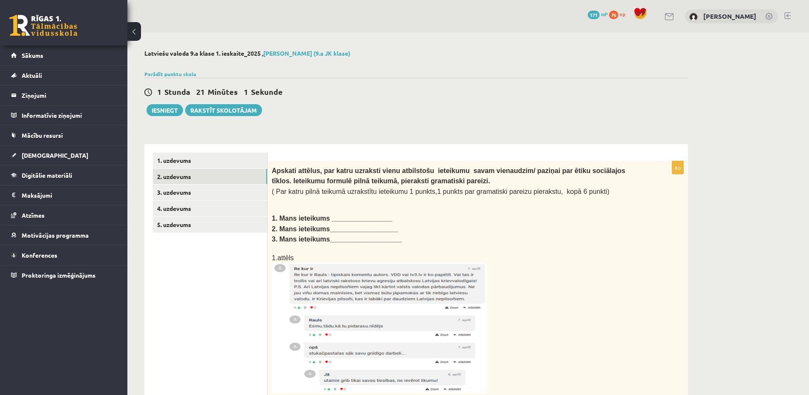
scroll to position [85, 0]
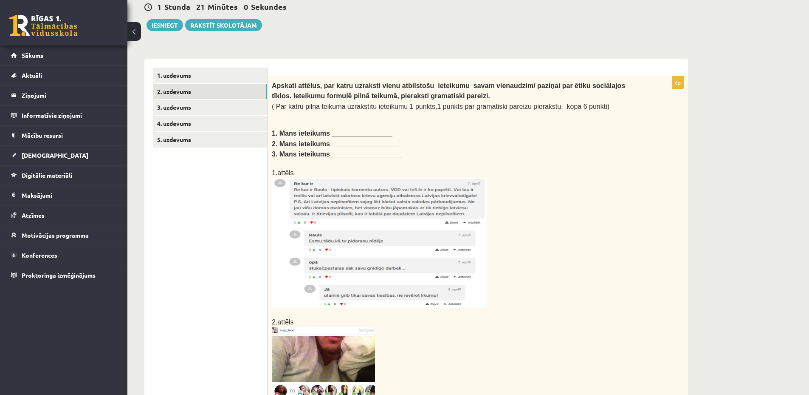
click at [348, 132] on b "1. Mans ieteikums ________________" at bounding box center [332, 133] width 121 height 7
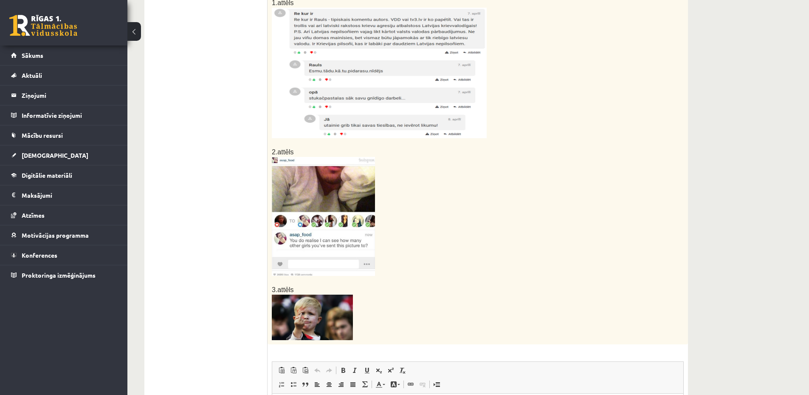
scroll to position [420, 0]
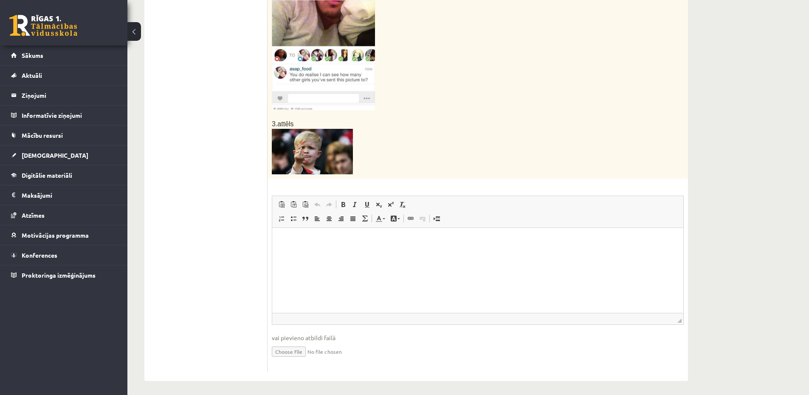
click at [307, 244] on p "Визуальный текстовый редактор, wiswyg-editor-user-answer-47434013058620" at bounding box center [478, 240] width 394 height 9
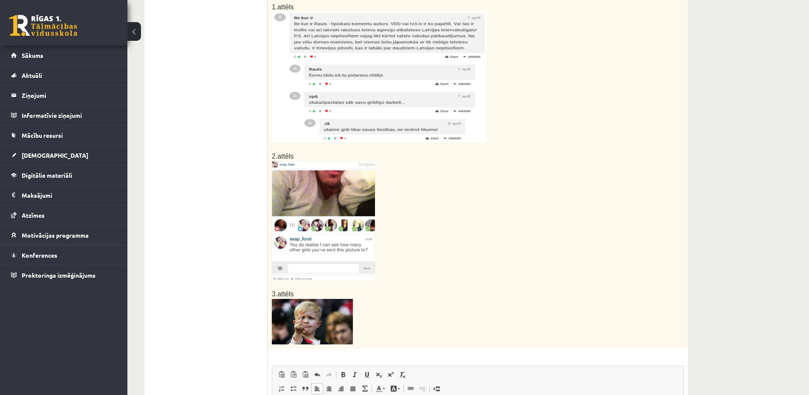
scroll to position [336, 0]
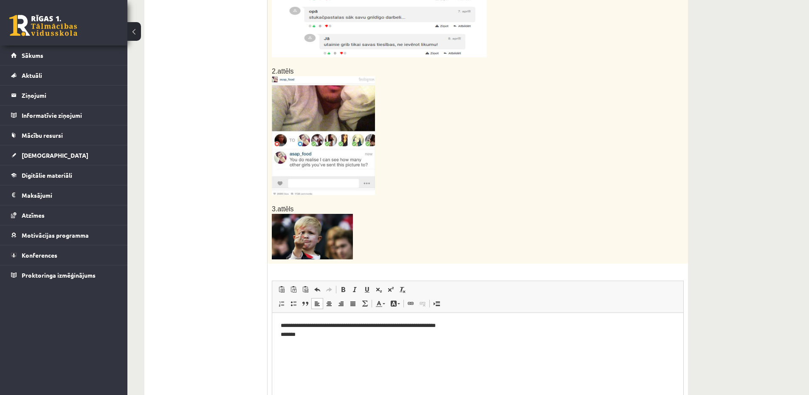
click at [329, 240] on img at bounding box center [312, 236] width 81 height 45
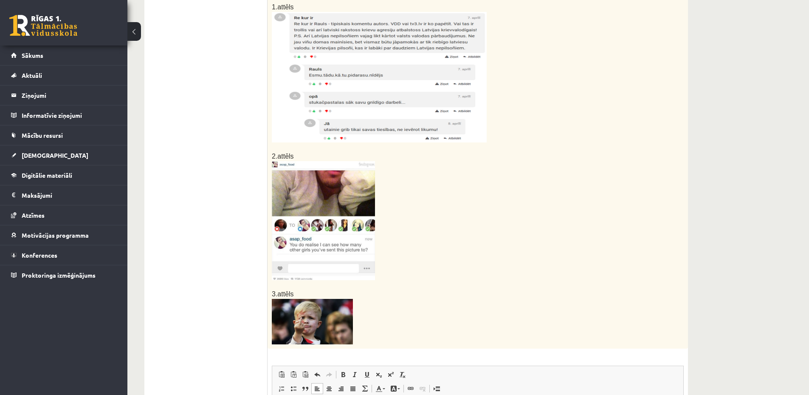
click at [325, 230] on img at bounding box center [323, 220] width 103 height 119
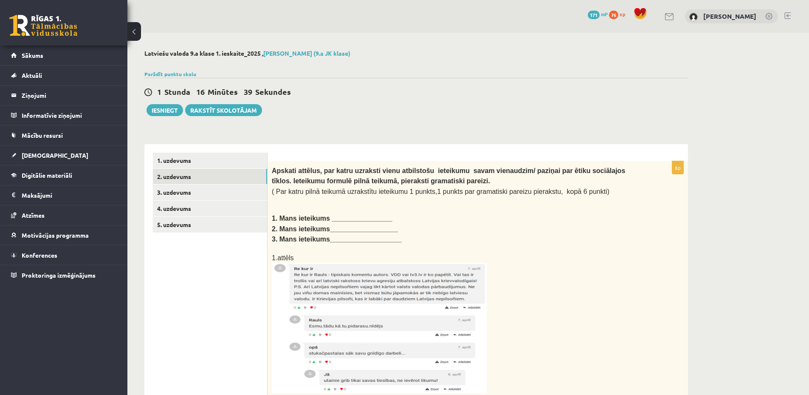
scroll to position [420, 0]
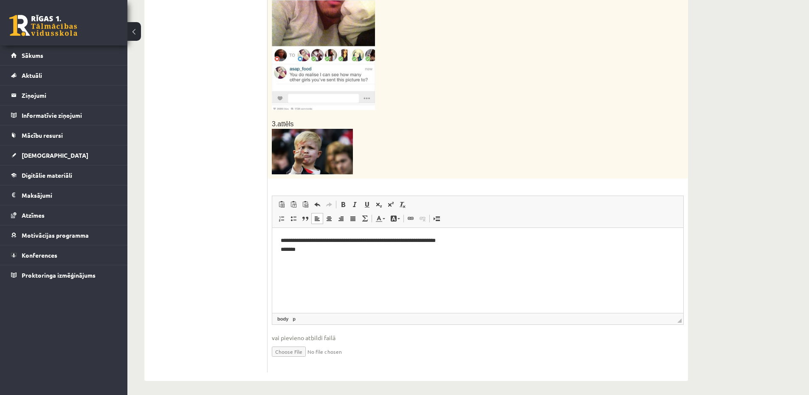
click at [369, 260] on html "**********" at bounding box center [477, 245] width 411 height 35
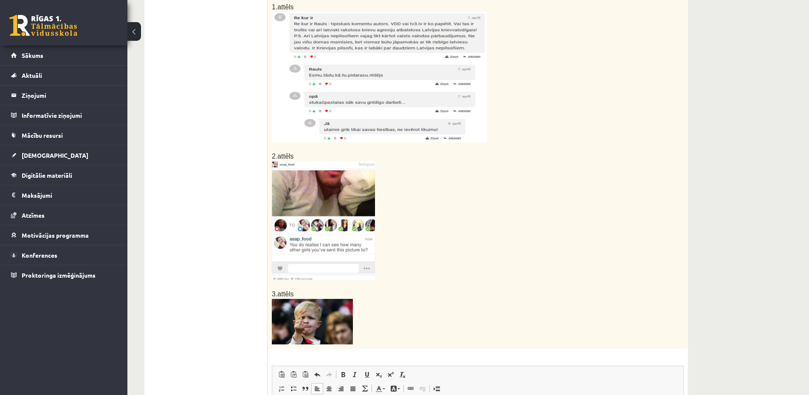
scroll to position [0, 0]
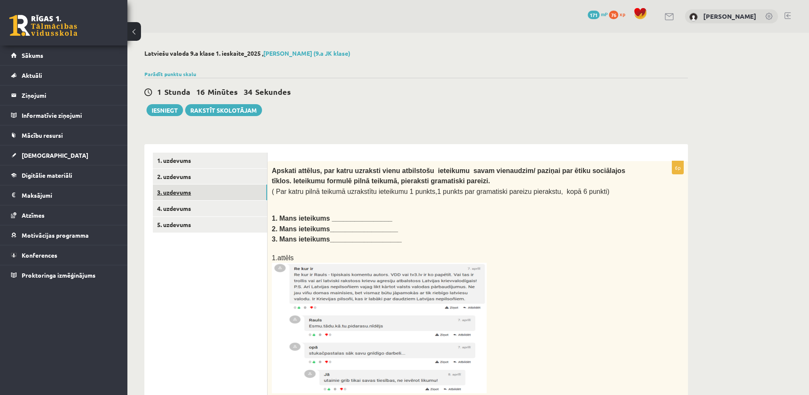
click at [204, 192] on link "3. uzdevums" at bounding box center [210, 192] width 114 height 16
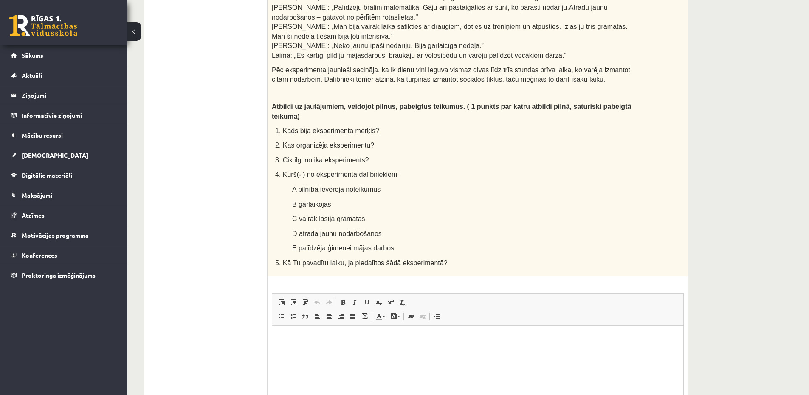
scroll to position [497, 0]
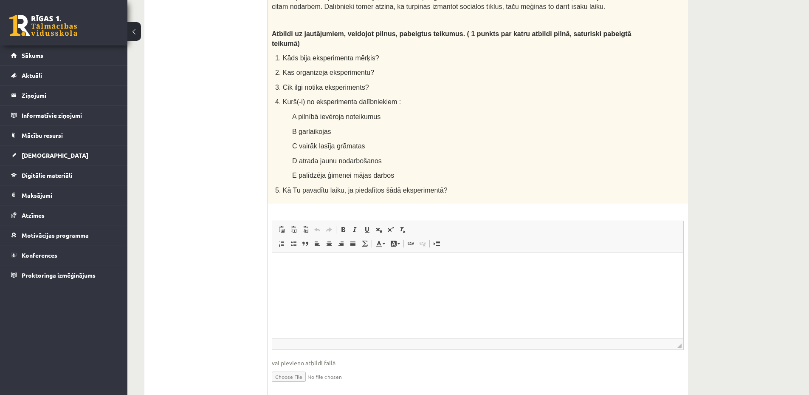
click at [333, 275] on html at bounding box center [477, 265] width 411 height 26
click at [406, 287] on html "**********" at bounding box center [477, 269] width 411 height 35
click at [522, 268] on p "**********" at bounding box center [478, 270] width 394 height 18
click at [384, 287] on html "**********" at bounding box center [477, 269] width 411 height 35
click at [279, 273] on html "**********" at bounding box center [477, 269] width 411 height 35
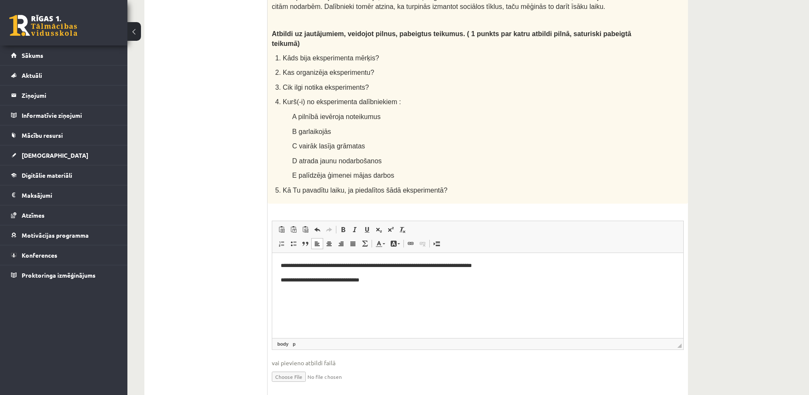
click at [287, 272] on body "**********" at bounding box center [478, 272] width 394 height 23
click at [277, 270] on html "**********" at bounding box center [477, 272] width 411 height 40
click at [384, 281] on p "**********" at bounding box center [478, 279] width 394 height 9
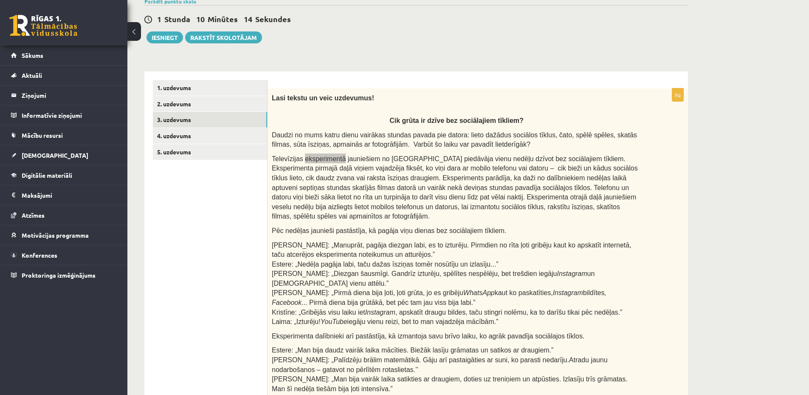
scroll to position [158, 0]
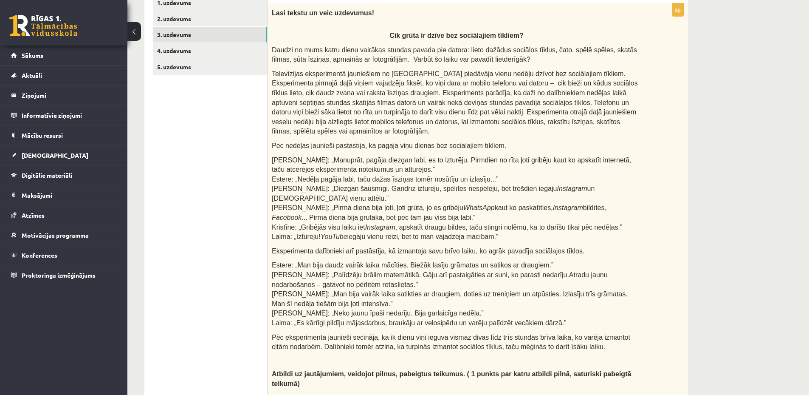
click at [415, 214] on span "Linda: „Manuprāt, pagāja diezgan labi, es to izturēju. Pirmdien no rīta ļoti gr…" at bounding box center [452, 198] width 360 height 84
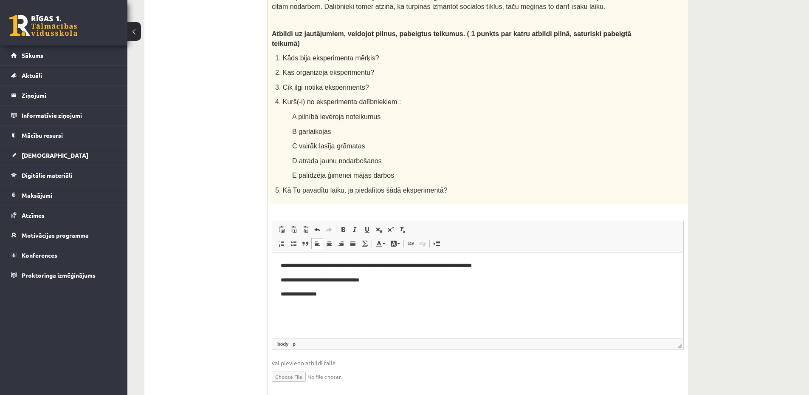
click at [385, 298] on p "**********" at bounding box center [478, 293] width 394 height 9
click at [514, 264] on p "**********" at bounding box center [478, 265] width 394 height 9
click at [460, 304] on html "**********" at bounding box center [477, 279] width 411 height 54
click at [329, 308] on p "**********" at bounding box center [478, 308] width 394 height 9
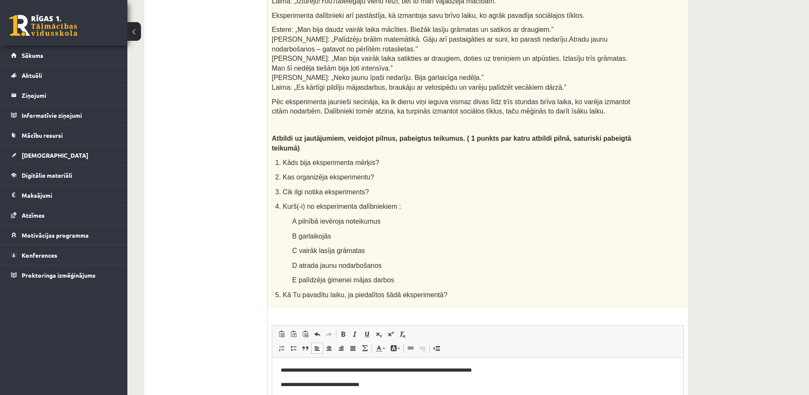
scroll to position [478, 0]
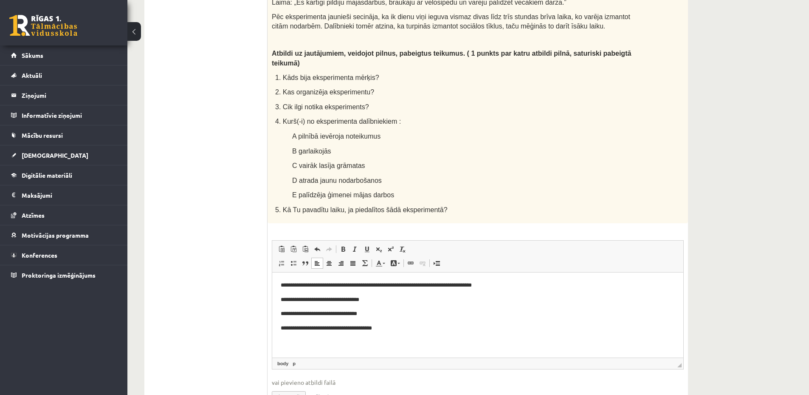
click at [365, 327] on p "**********" at bounding box center [478, 327] width 394 height 9
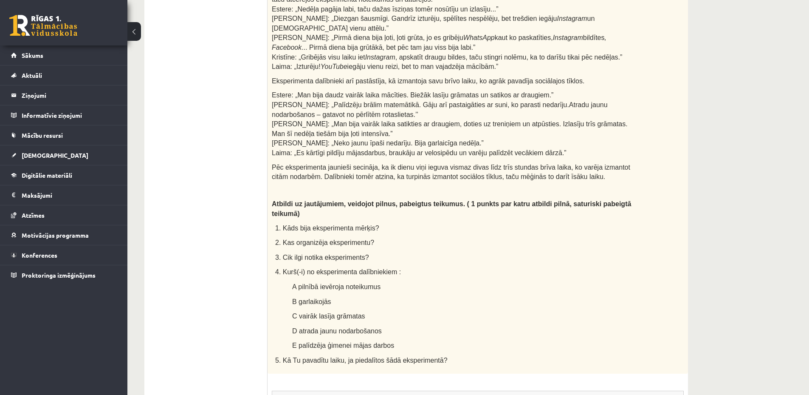
scroll to position [412, 0]
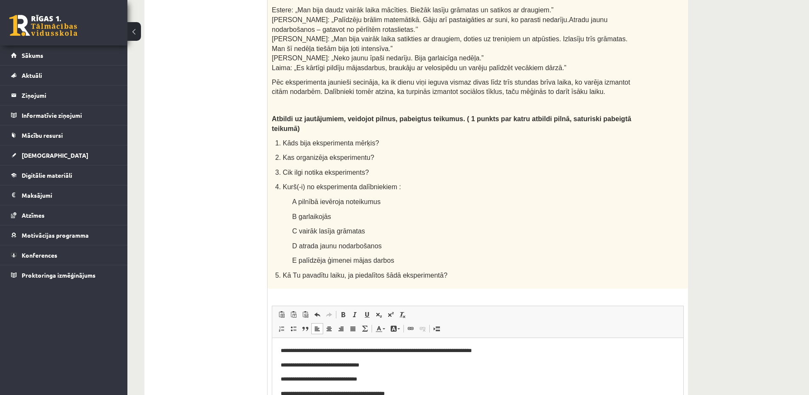
click at [401, 387] on body "**********" at bounding box center [478, 372] width 394 height 52
click at [316, 393] on p "**********" at bounding box center [478, 393] width 394 height 9
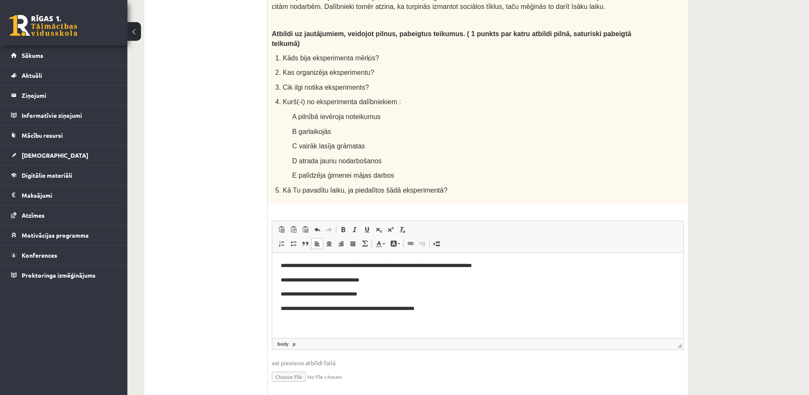
click at [465, 321] on html "**********" at bounding box center [477, 286] width 411 height 69
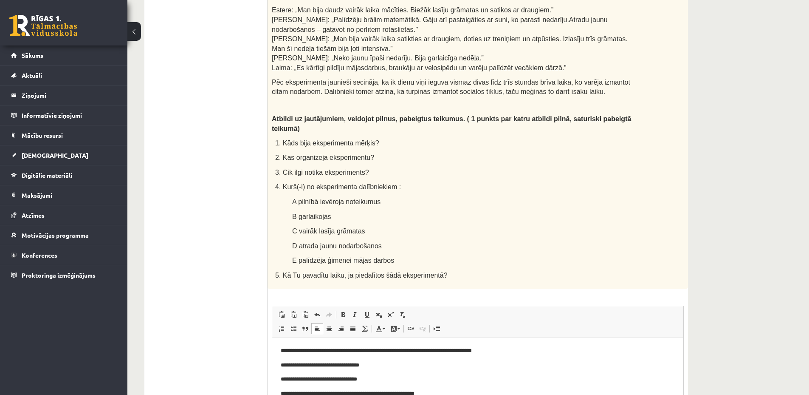
click at [338, 48] on span "Estere: „Man bija daudz vairāk laika mācīties. Biežāk lasīju grāmatas un satiko…" at bounding box center [450, 38] width 356 height 65
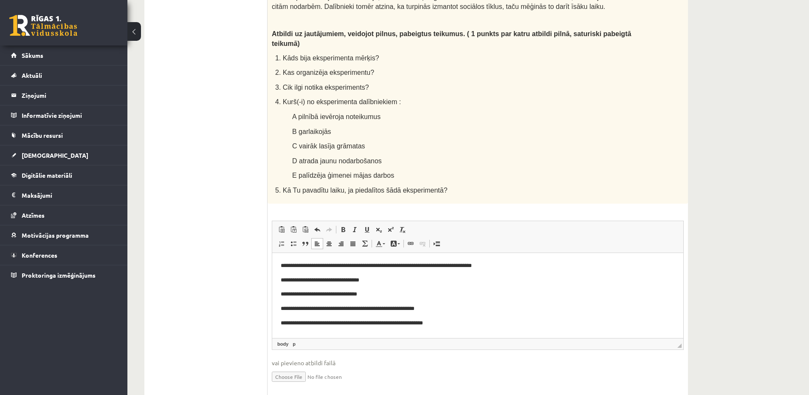
scroll to position [73, 0]
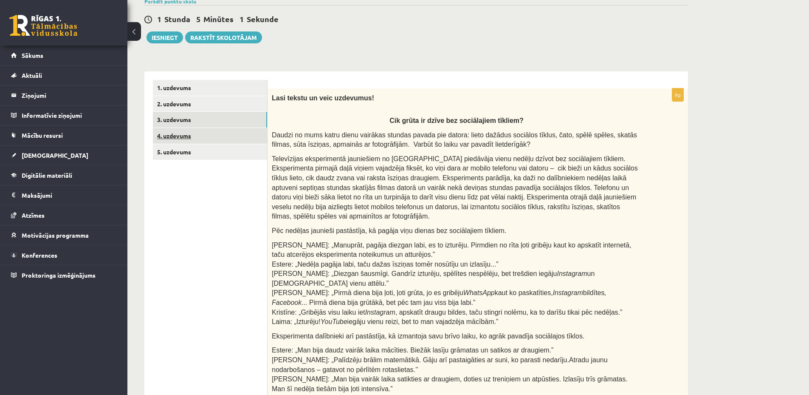
click at [214, 138] on link "4. uzdevums" at bounding box center [210, 136] width 114 height 16
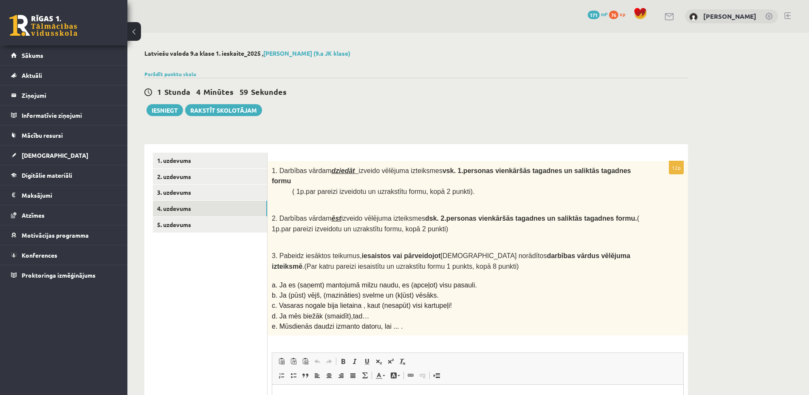
scroll to position [85, 0]
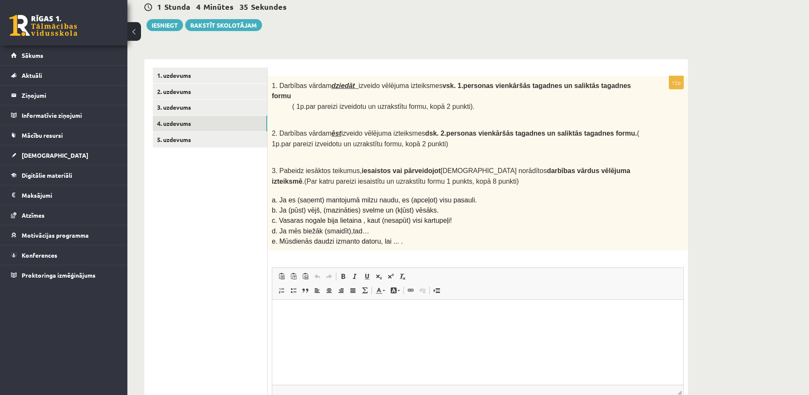
click at [336, 311] on p "Визуальный текстовый редактор, wiswyg-editor-user-answer-47433779816420" at bounding box center [478, 312] width 394 height 9
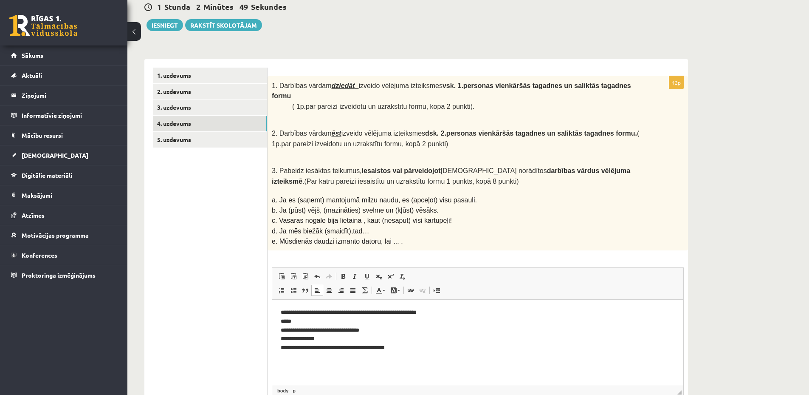
click at [341, 338] on p "**********" at bounding box center [478, 330] width 394 height 44
drag, startPoint x: 352, startPoint y: 197, endPoint x: 372, endPoint y: 197, distance: 20.0
click at [372, 206] on span "b. Ja (pūst) vējš, (mazināties) svelme un (kļūst) vēsāks." at bounding box center [355, 209] width 167 height 7
drag, startPoint x: 351, startPoint y: 198, endPoint x: 372, endPoint y: 197, distance: 21.7
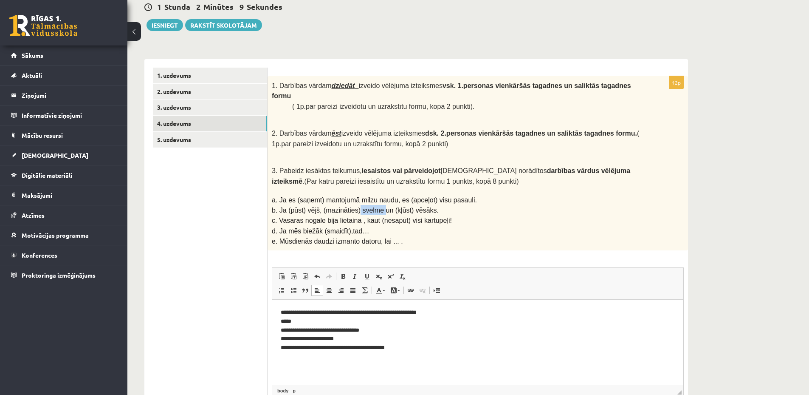
click at [372, 206] on span "b. Ja (pūst) vējš, (mazināties) svelme un (kļūst) vēsāks." at bounding box center [355, 209] width 167 height 7
click at [460, 215] on p "c. Vasaras nogale bija lietaina , kaut (nesapūt) visi kartupeļi!" at bounding box center [456, 220] width 369 height 10
drag, startPoint x: 319, startPoint y: 198, endPoint x: 372, endPoint y: 197, distance: 53.1
click at [372, 206] on span "b. Ja (pūst) vējš, (mazināties) svelme un (kļūst) vēsāks." at bounding box center [355, 209] width 167 height 7
click at [451, 215] on p "c. Vasaras nogale bija lietaina , kaut (nesapūt) visi kartupeļi!" at bounding box center [456, 220] width 369 height 10
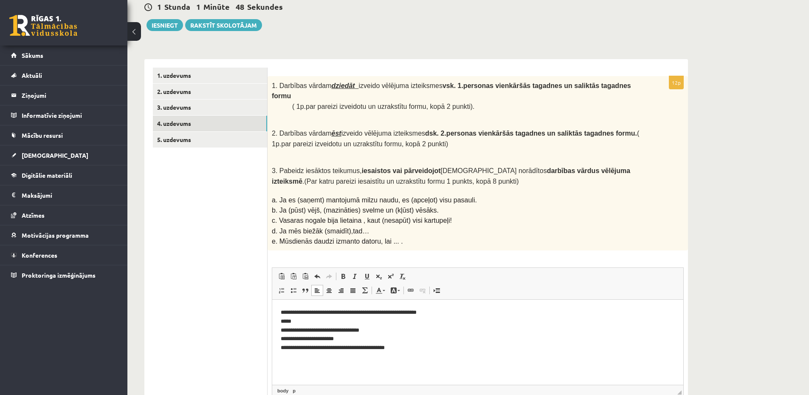
click at [380, 327] on p "**********" at bounding box center [478, 330] width 394 height 44
click at [414, 328] on p "**********" at bounding box center [478, 330] width 394 height 44
drag, startPoint x: 357, startPoint y: 207, endPoint x: 434, endPoint y: 209, distance: 76.9
click at [434, 217] on span "c. Vasaras nogale bija lietaina , kaut (nesapūt) visi kartupeļi!" at bounding box center [362, 220] width 180 height 7
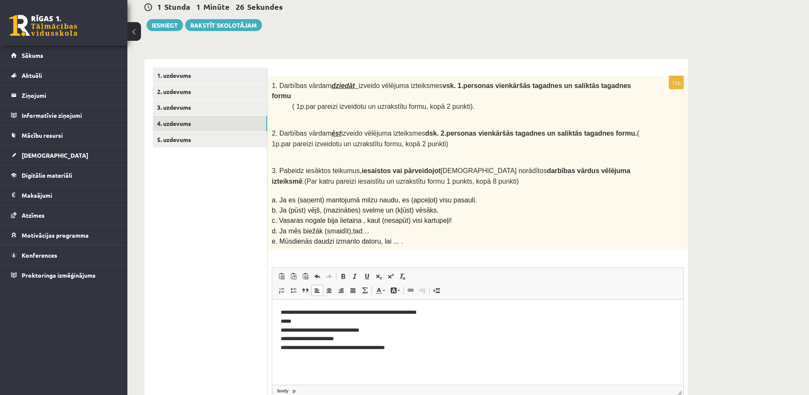
click at [473, 215] on p "c. Vasaras nogale bija lietaina , kaut (nesapūt) visi kartupeļi!" at bounding box center [456, 220] width 369 height 10
click at [422, 327] on p "**********" at bounding box center [478, 330] width 394 height 44
click at [410, 338] on p "**********" at bounding box center [478, 330] width 394 height 44
click at [416, 347] on p "**********" at bounding box center [478, 330] width 394 height 44
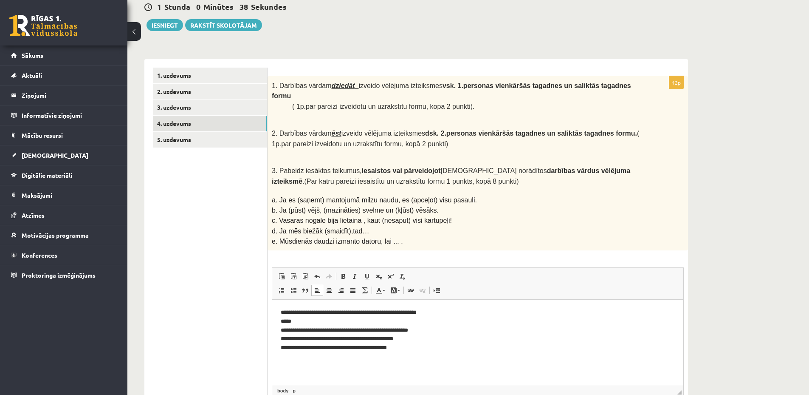
click at [423, 337] on p "**********" at bounding box center [478, 330] width 394 height 44
click at [432, 327] on p "**********" at bounding box center [478, 330] width 394 height 44
click at [451, 312] on p "**********" at bounding box center [478, 330] width 394 height 44
click at [422, 322] on p "**********" at bounding box center [478, 330] width 394 height 44
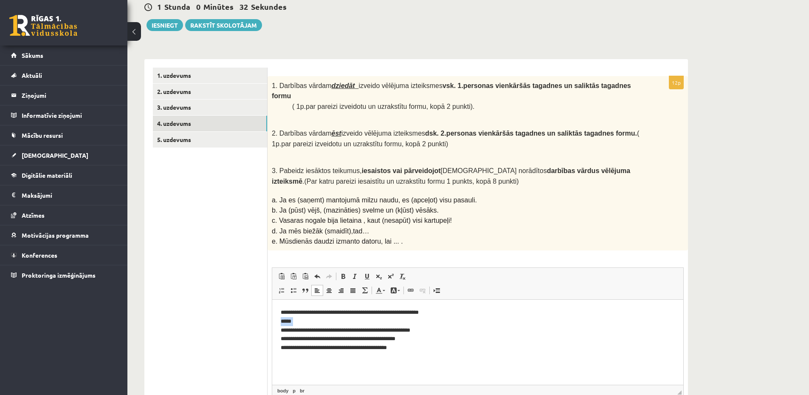
click at [422, 322] on p "**********" at bounding box center [478, 330] width 394 height 44
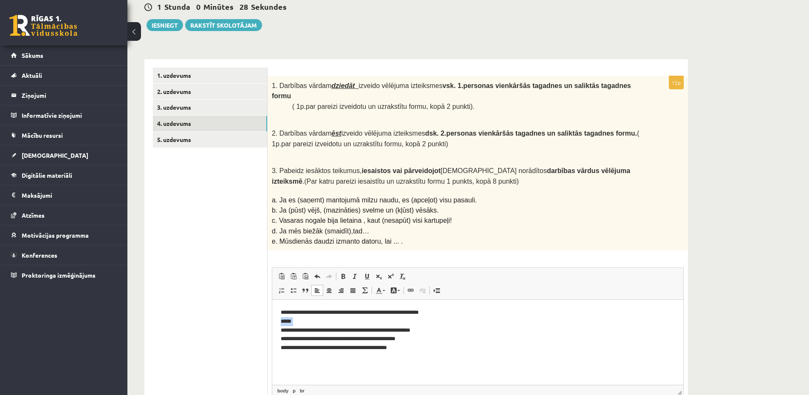
click at [422, 322] on p "**********" at bounding box center [478, 330] width 394 height 44
click at [199, 138] on link "5. uzdevums" at bounding box center [210, 140] width 114 height 16
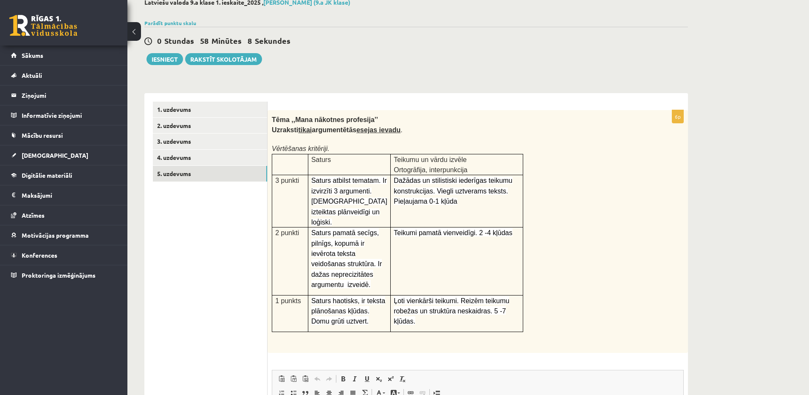
scroll to position [221, 0]
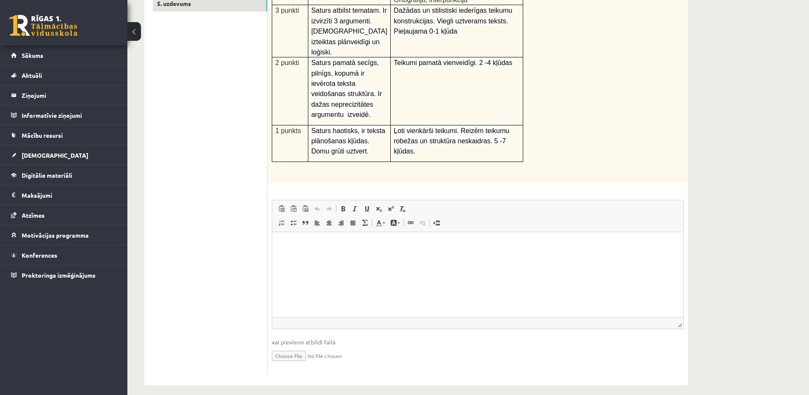
click at [372, 258] on html at bounding box center [477, 245] width 411 height 26
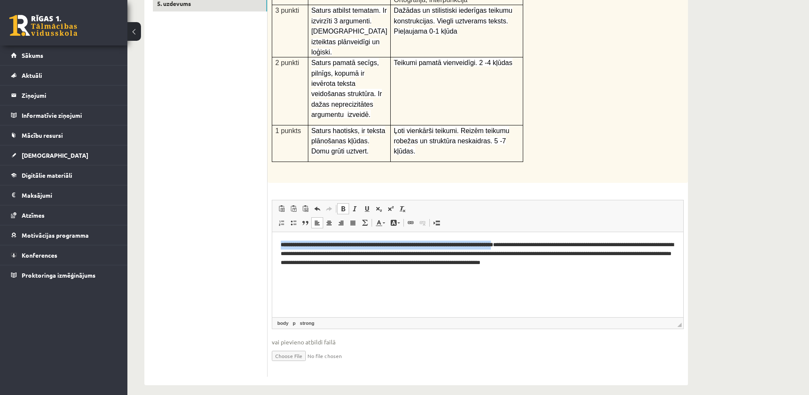
drag, startPoint x: 280, startPoint y: 244, endPoint x: 544, endPoint y: 245, distance: 264.2
click at [544, 245] on html "**********" at bounding box center [477, 253] width 411 height 43
click at [524, 275] on html "**********" at bounding box center [477, 253] width 411 height 43
drag, startPoint x: 545, startPoint y: 243, endPoint x: 533, endPoint y: 244, distance: 12.4
click at [493, 244] on strong "**********" at bounding box center [387, 245] width 212 height 6
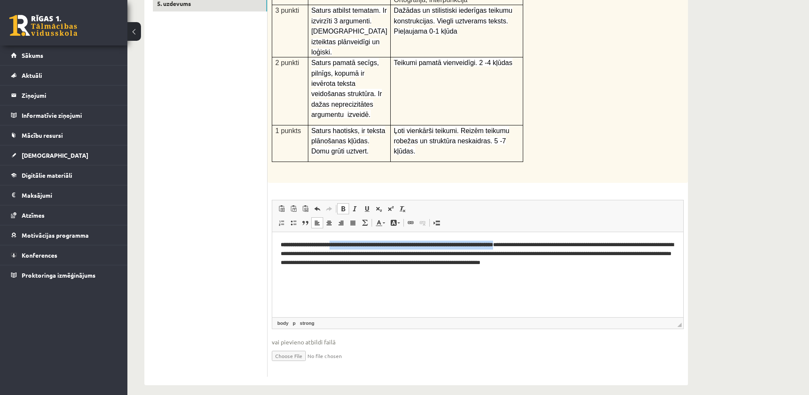
drag, startPoint x: 547, startPoint y: 245, endPoint x: 344, endPoint y: 243, distance: 202.2
click at [344, 243] on p "**********" at bounding box center [478, 253] width 394 height 26
click at [344, 243] on strong "**********" at bounding box center [387, 245] width 212 height 6
drag, startPoint x: 546, startPoint y: 244, endPoint x: 344, endPoint y: 244, distance: 201.7
click at [344, 244] on p "**********" at bounding box center [478, 253] width 394 height 26
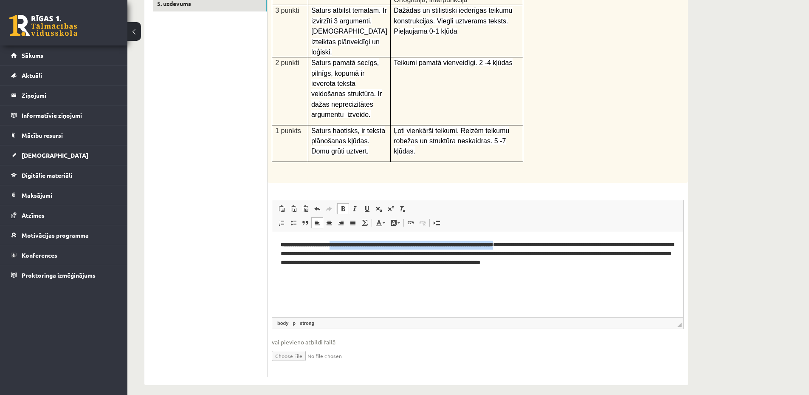
click at [340, 205] on span at bounding box center [343, 208] width 7 height 7
click at [342, 205] on span at bounding box center [343, 208] width 7 height 7
click at [360, 250] on p "**********" at bounding box center [478, 253] width 394 height 26
click at [355, 243] on strong "**********" at bounding box center [412, 245] width 164 height 6
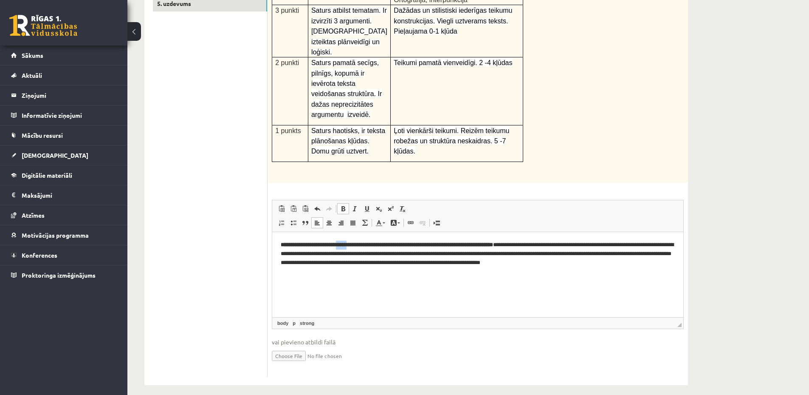
click at [343, 205] on span at bounding box center [343, 208] width 7 height 7
click at [371, 255] on p "**********" at bounding box center [478, 253] width 394 height 26
click at [451, 244] on strong "**********" at bounding box center [420, 245] width 147 height 6
click at [341, 205] on span at bounding box center [343, 208] width 7 height 7
click at [307, 319] on link "strong" at bounding box center [307, 323] width 18 height 8
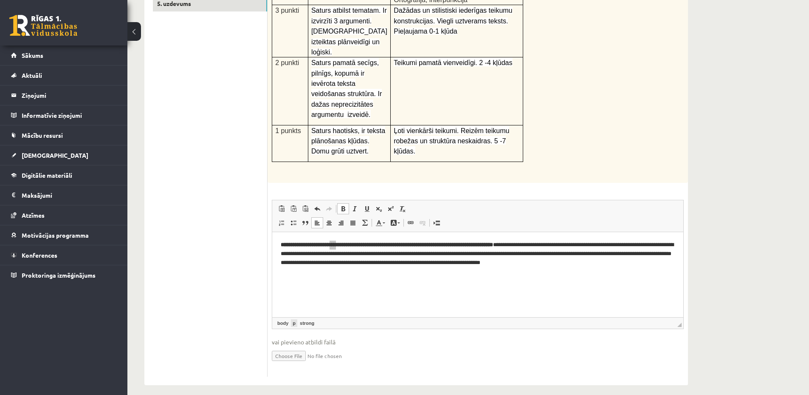
click at [294, 319] on link "p" at bounding box center [294, 323] width 6 height 8
click at [284, 319] on link "body" at bounding box center [283, 323] width 14 height 8
click at [310, 319] on link "strong" at bounding box center [307, 323] width 18 height 8
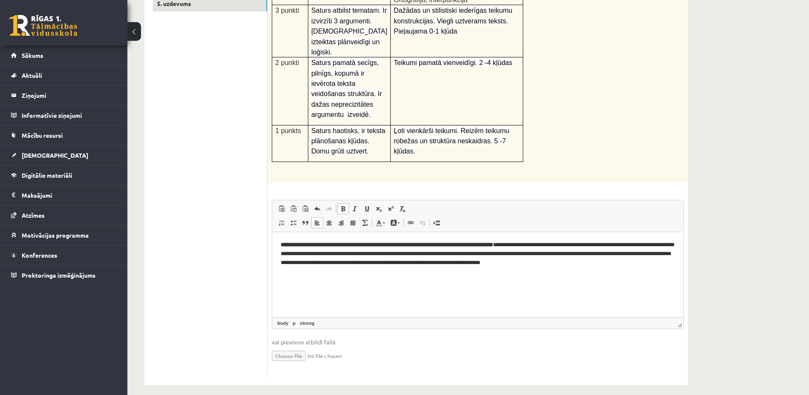
click at [465, 246] on strong "**********" at bounding box center [414, 245] width 157 height 6
click at [310, 319] on link "strong" at bounding box center [307, 323] width 18 height 8
click at [345, 205] on span at bounding box center [343, 208] width 7 height 7
click at [354, 205] on span at bounding box center [355, 208] width 7 height 7
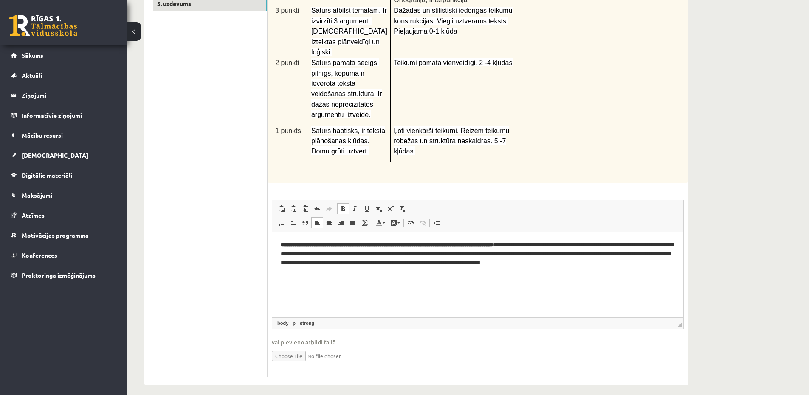
click at [345, 205] on span at bounding box center [343, 208] width 7 height 7
click at [401, 205] on link "Убрать форматирование" at bounding box center [403, 208] width 12 height 11
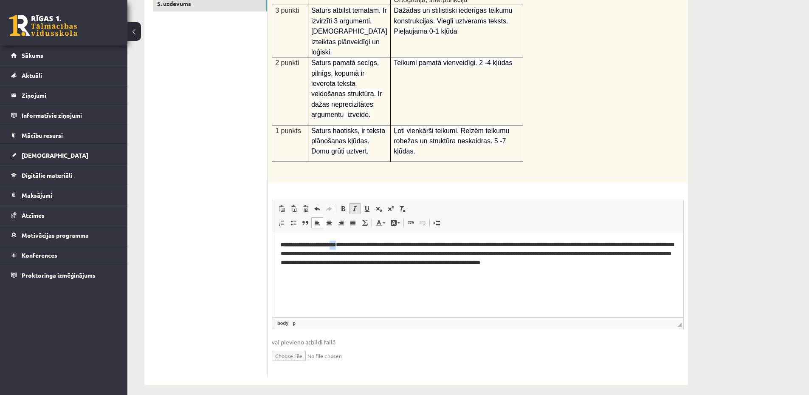
click at [355, 205] on span at bounding box center [355, 208] width 7 height 7
click at [364, 271] on html "**********" at bounding box center [477, 253] width 411 height 43
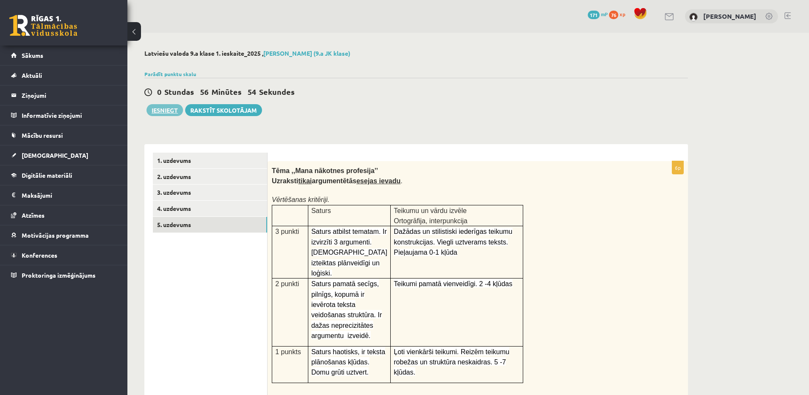
click at [172, 110] on button "Iesniegt" at bounding box center [165, 110] width 37 height 12
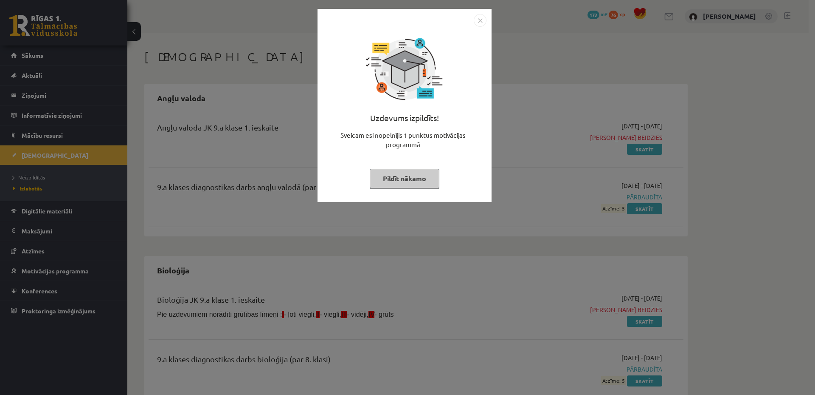
click at [481, 23] on img "Close" at bounding box center [480, 20] width 13 height 13
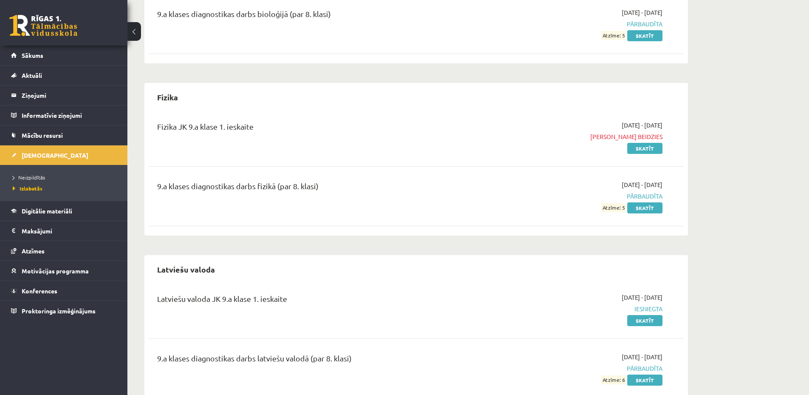
scroll to position [430, 0]
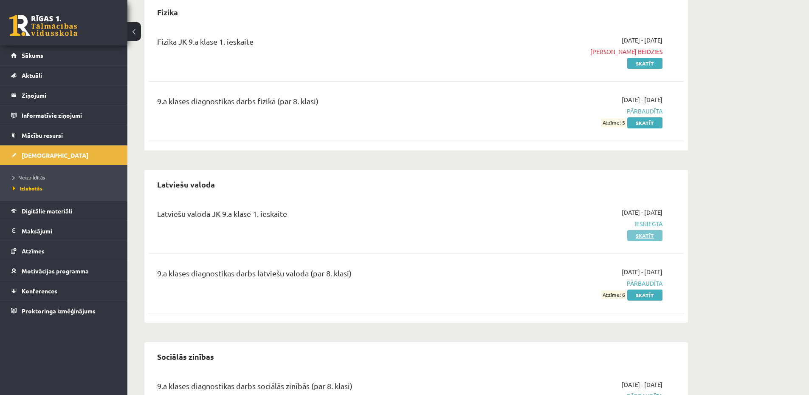
click at [646, 234] on link "Skatīt" at bounding box center [644, 235] width 35 height 11
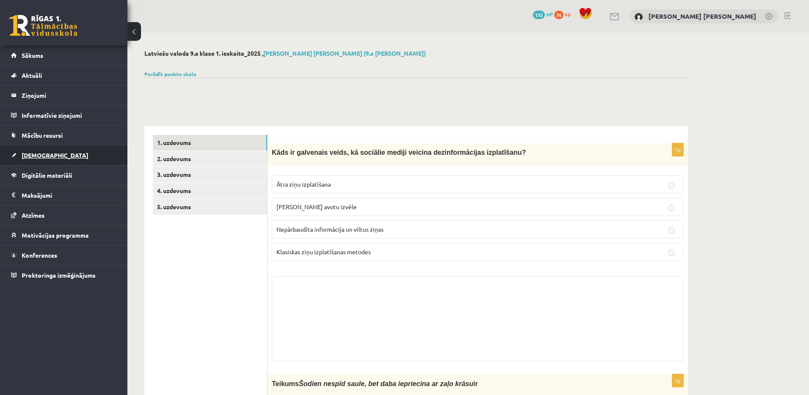
click at [71, 152] on link "[DEMOGRAPHIC_DATA]" at bounding box center [64, 155] width 106 height 20
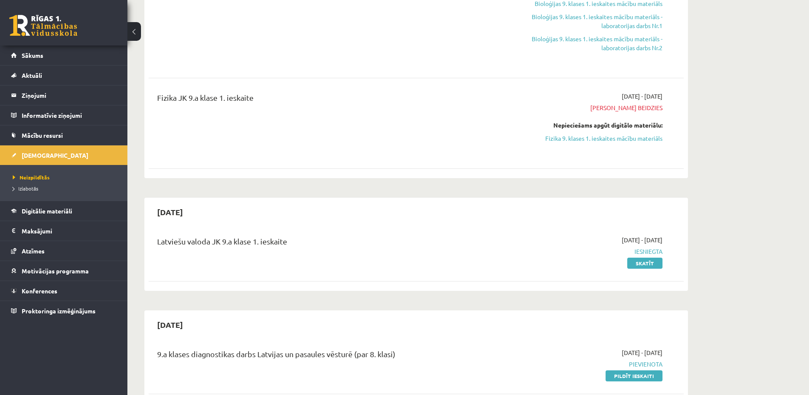
scroll to position [170, 0]
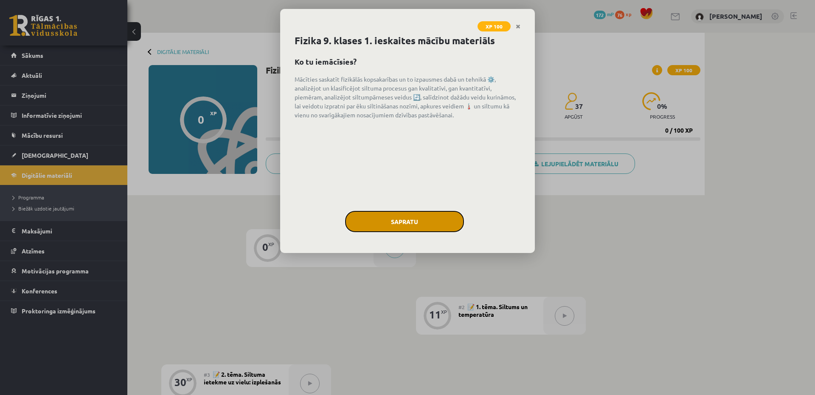
click at [406, 221] on button "Sapratu" at bounding box center [404, 221] width 119 height 21
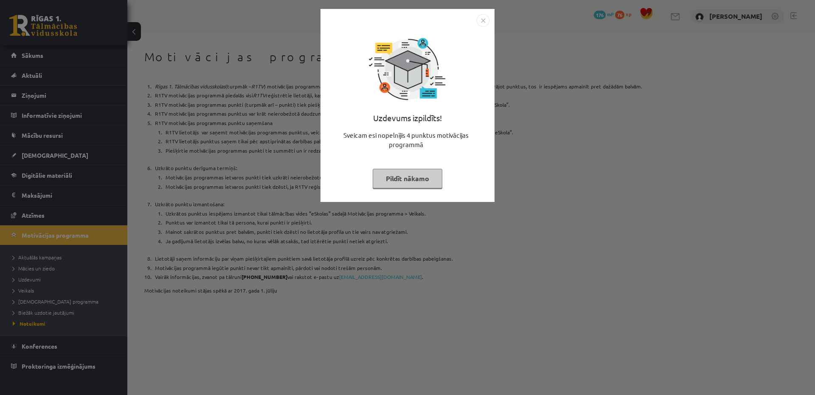
click at [481, 20] on img "Close" at bounding box center [483, 20] width 13 height 13
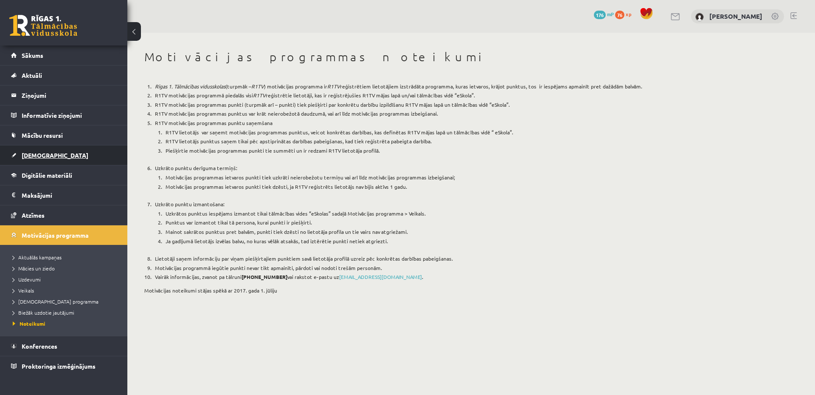
click at [75, 159] on link "[DEMOGRAPHIC_DATA]" at bounding box center [64, 155] width 106 height 20
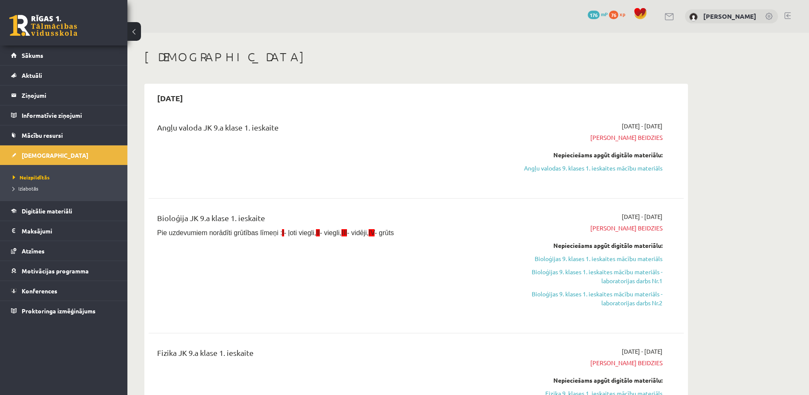
click at [27, 189] on span "Izlabotās" at bounding box center [25, 188] width 25 height 7
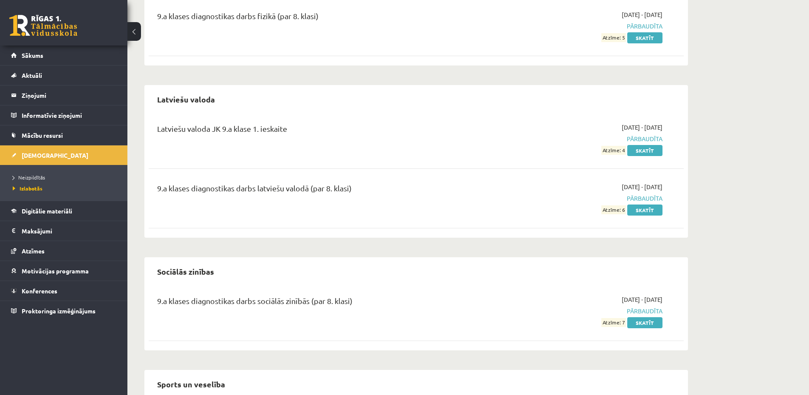
scroll to position [430, 0]
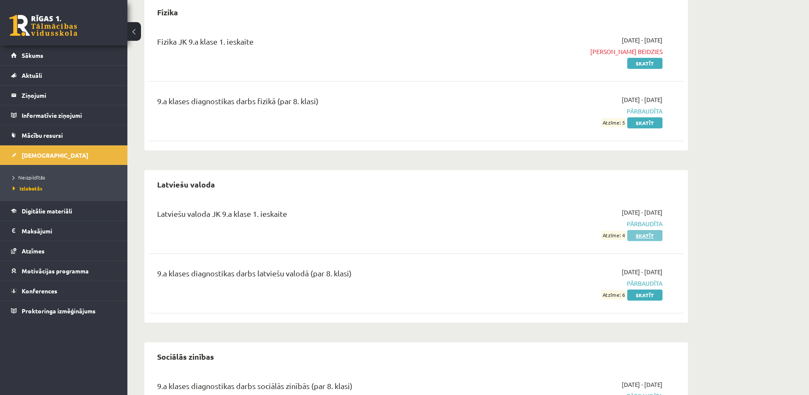
click at [643, 237] on link "Skatīt" at bounding box center [644, 235] width 35 height 11
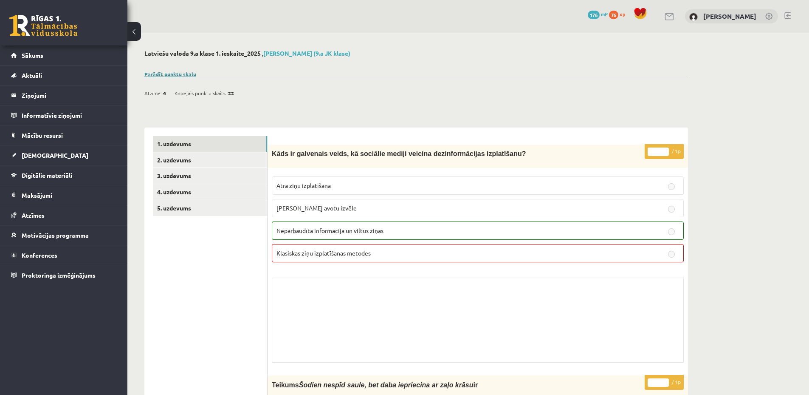
click at [178, 75] on link "Parādīt punktu skalu" at bounding box center [170, 74] width 52 height 7
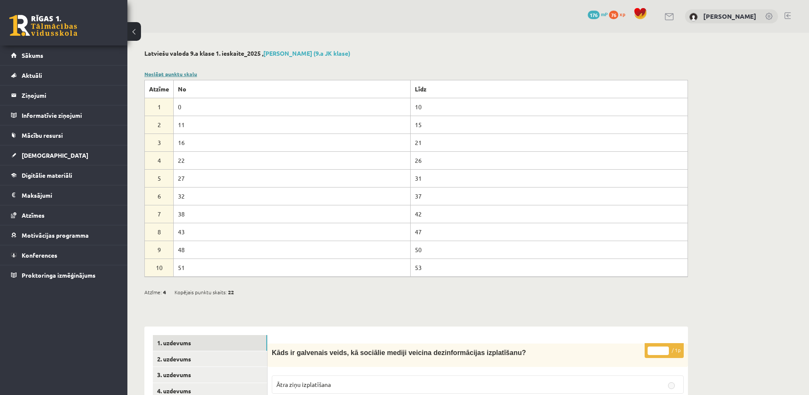
click at [173, 73] on link "Noslēpt punktu skalu" at bounding box center [170, 74] width 53 height 7
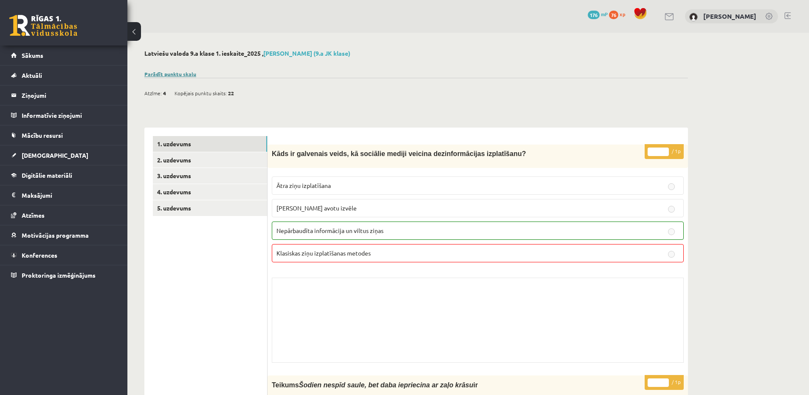
click at [182, 72] on link "Parādīt punktu skalu" at bounding box center [170, 74] width 52 height 7
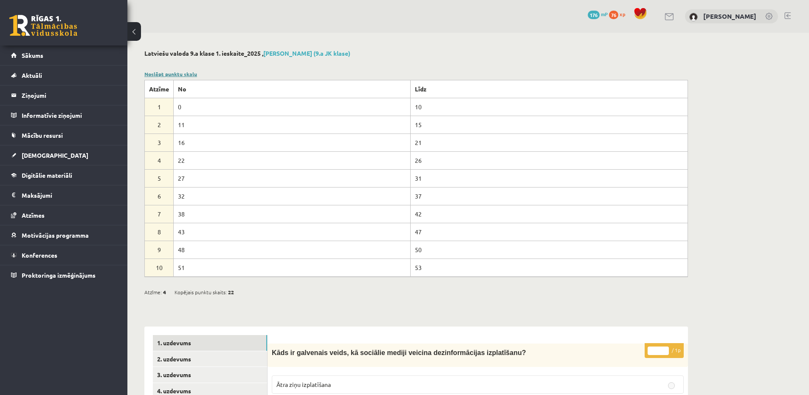
click at [187, 74] on link "Noslēpt punktu skalu" at bounding box center [170, 74] width 53 height 7
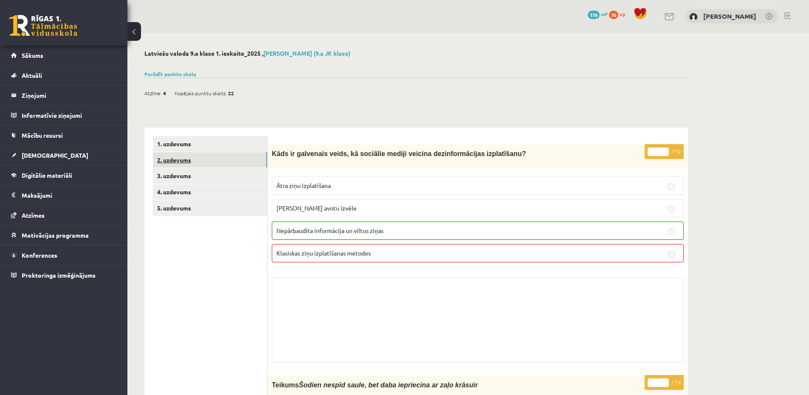
click at [227, 155] on link "2. uzdevums" at bounding box center [210, 160] width 114 height 16
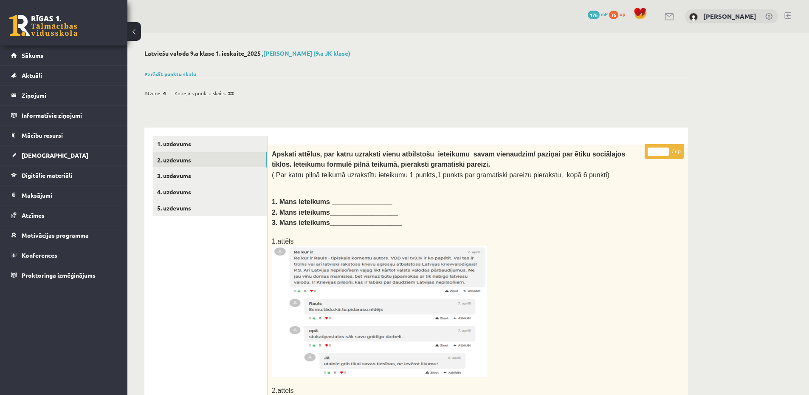
scroll to position [85, 0]
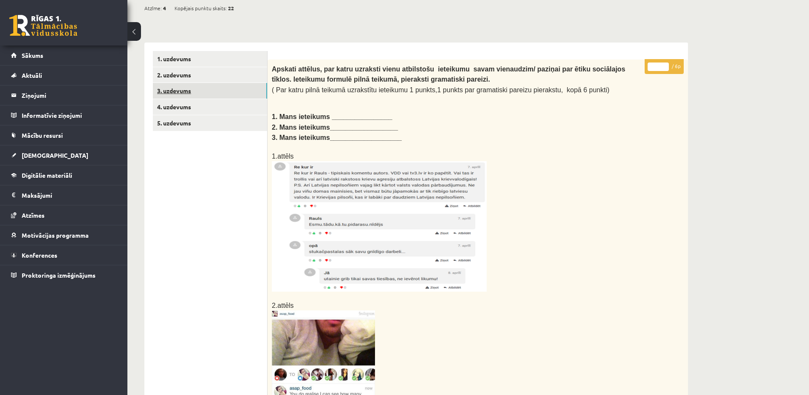
click at [219, 87] on link "3. uzdevums" at bounding box center [210, 91] width 114 height 16
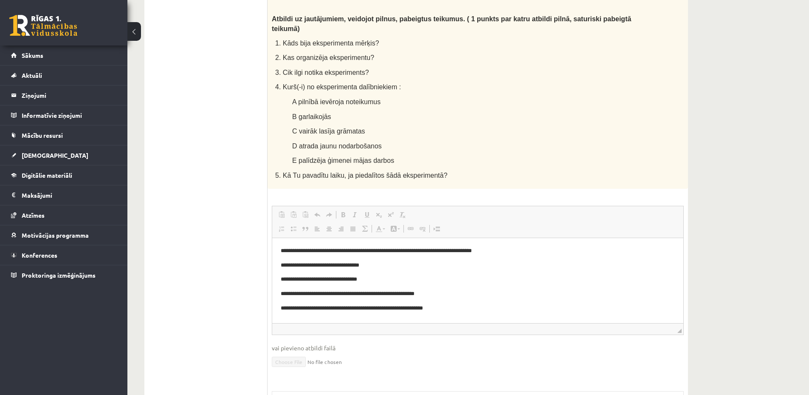
scroll to position [580, 0]
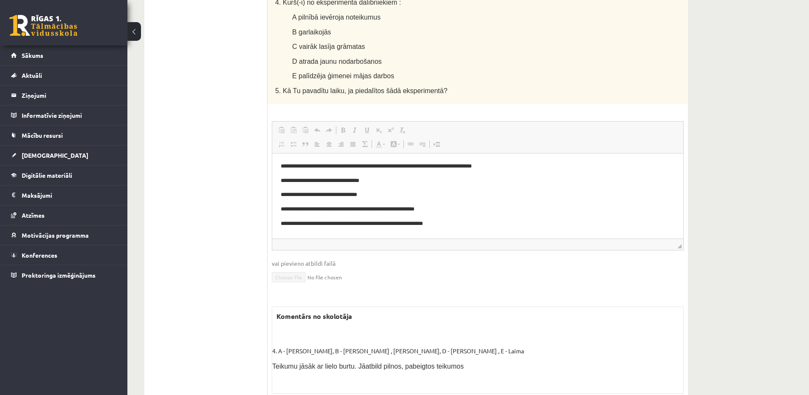
click at [287, 360] on p "Teikumu jāsāk ar lielo burtu. Jāatbild pilnos, pabeigtos teikumos" at bounding box center [477, 365] width 411 height 10
drag, startPoint x: 272, startPoint y: 337, endPoint x: 364, endPoint y: 338, distance: 92.2
click at [364, 362] on span "Teikumu jāsāk ar lielo burtu. Jāatbild pilnos, pabeigtos teikumos" at bounding box center [368, 365] width 192 height 7
click at [335, 362] on span "Teikumu jāsāk ar lielo burtu. Jāatbild pilnos, pabeigtos teikumos" at bounding box center [368, 365] width 192 height 7
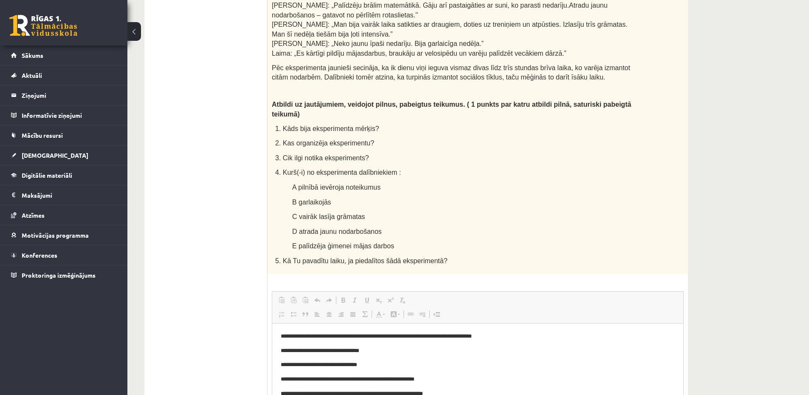
scroll to position [71, 0]
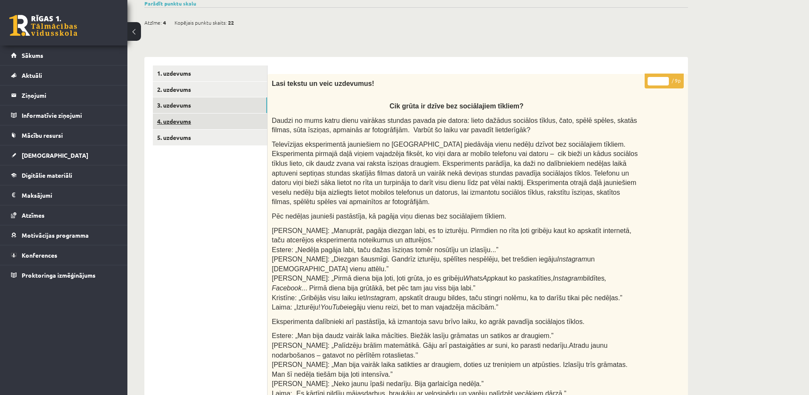
click at [223, 118] on link "4. uzdevums" at bounding box center [210, 121] width 114 height 16
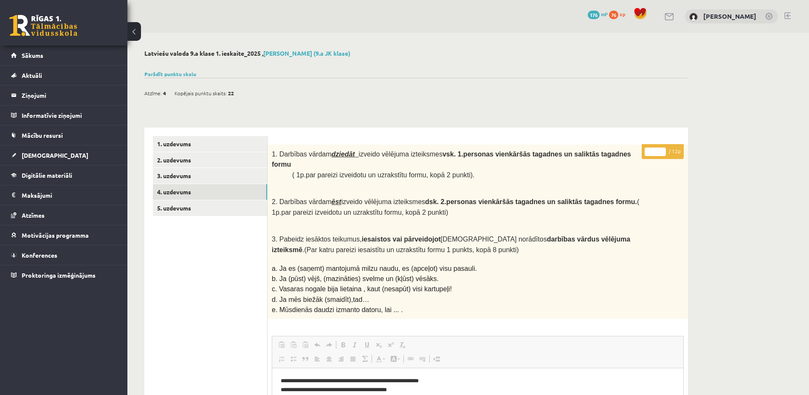
scroll to position [226, 0]
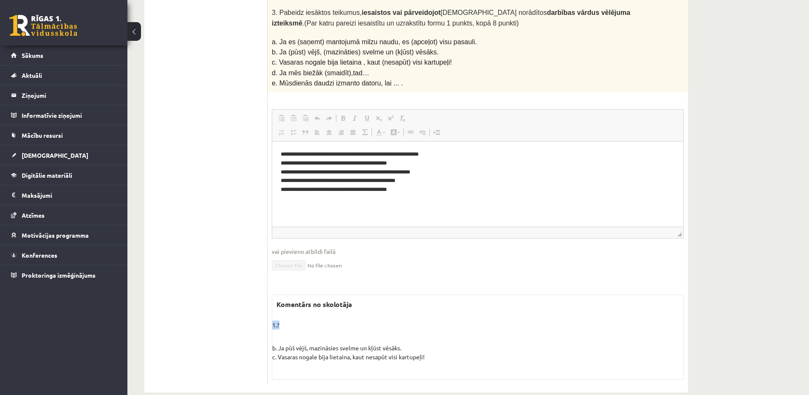
drag, startPoint x: 273, startPoint y: 309, endPoint x: 285, endPoint y: 310, distance: 12.8
click at [285, 320] on p "1.?" at bounding box center [477, 324] width 411 height 9
click at [432, 269] on div "* / 12p 1. Darbības vārdam dziedāt izveido vēlējuma izteiksmes vsk. 1.personas …" at bounding box center [478, 151] width 420 height 466
drag, startPoint x: 274, startPoint y: 333, endPoint x: 484, endPoint y: 347, distance: 211.2
click at [484, 347] on p "b. Ja pūš vējš, mazināsies svelme un kļūst vēsāks. c. Vasaras nogale bija lieta…" at bounding box center [477, 352] width 411 height 36
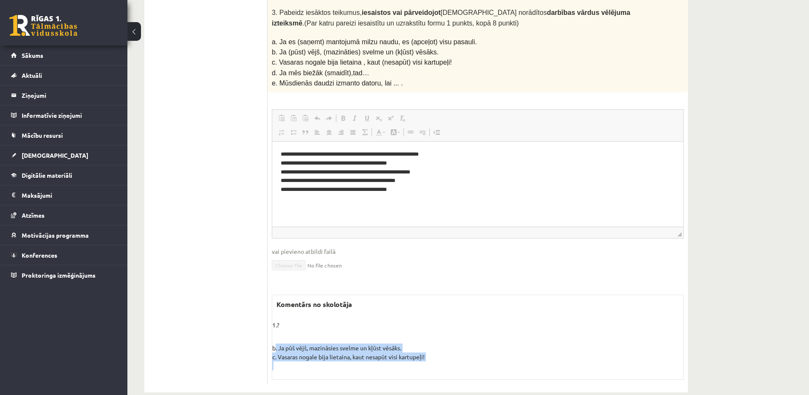
click at [480, 345] on p "b. Ja pūš vējš, mazināsies svelme un kļūst vēsāks. c. Vasaras nogale bija lieta…" at bounding box center [477, 352] width 411 height 36
drag, startPoint x: 278, startPoint y: 333, endPoint x: 445, endPoint y: 347, distance: 167.5
click at [445, 347] on p "b. Ja pūš vējš, mazināsies svelme un kļūst vēsāks. c. Vasaras nogale bija lieta…" at bounding box center [477, 352] width 411 height 36
click at [432, 294] on div "Komentārs no skolotāja 1.? b. Ja pūš vējš, mazināsies svelme un kļūst vēsāks. c…" at bounding box center [478, 336] width 412 height 85
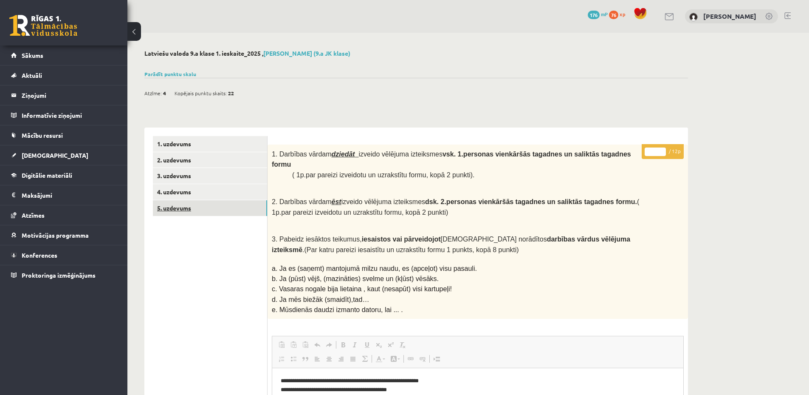
click at [214, 202] on link "5. uzdevums" at bounding box center [210, 208] width 114 height 16
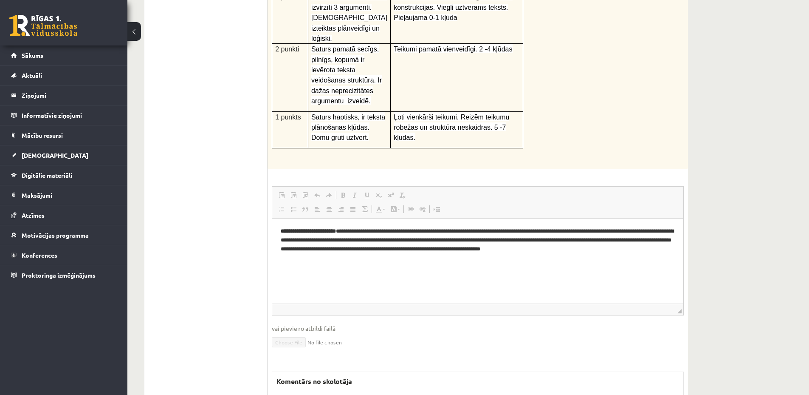
scroll to position [302, 0]
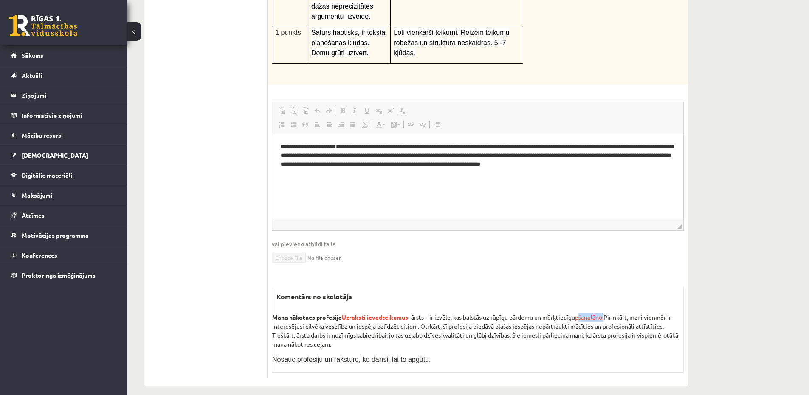
drag, startPoint x: 583, startPoint y: 310, endPoint x: 610, endPoint y: 310, distance: 27.6
click at [604, 313] on span "pšanulāno." at bounding box center [589, 317] width 28 height 8
click at [516, 177] on html "**********" at bounding box center [477, 155] width 411 height 43
click at [478, 231] on fieldset "**********" at bounding box center [478, 188] width 412 height 172
